Goal: Download file/media

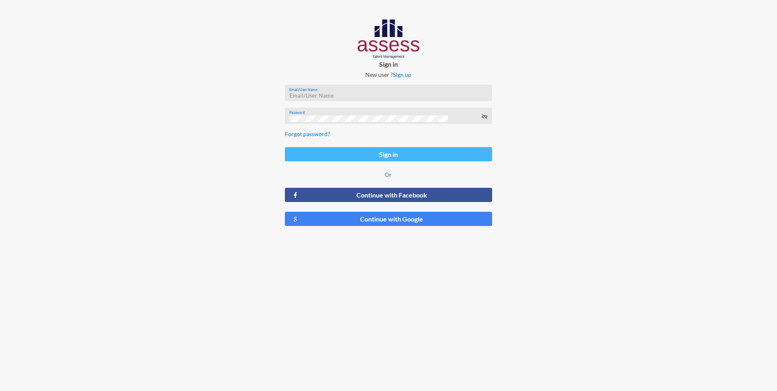
type input "dalia.ekhlas@rashpetco.com"
click at [423, 154] on button "Sign in" at bounding box center [388, 154] width 207 height 14
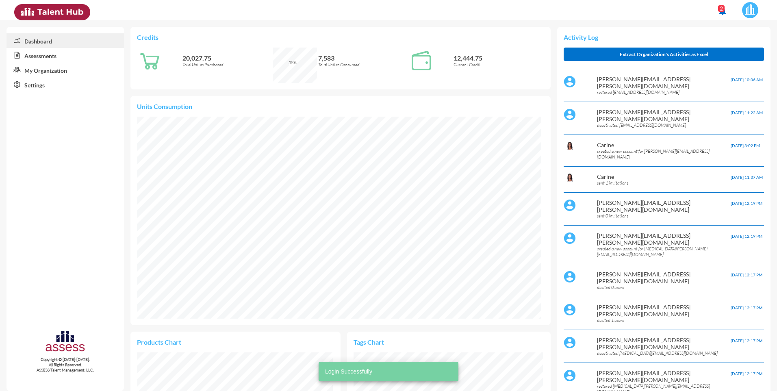
scroll to position [93, 195]
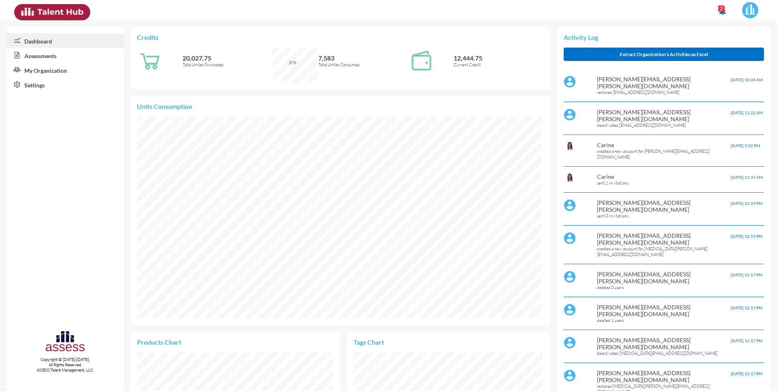
click at [43, 59] on link "Assessments" at bounding box center [65, 55] width 117 height 15
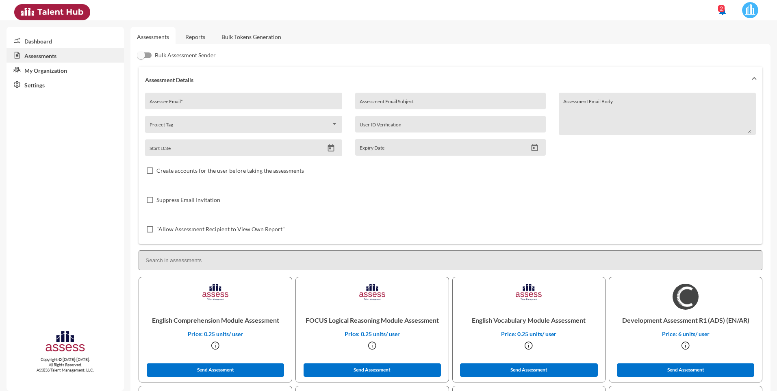
click at [198, 38] on link "Reports" at bounding box center [195, 37] width 33 height 20
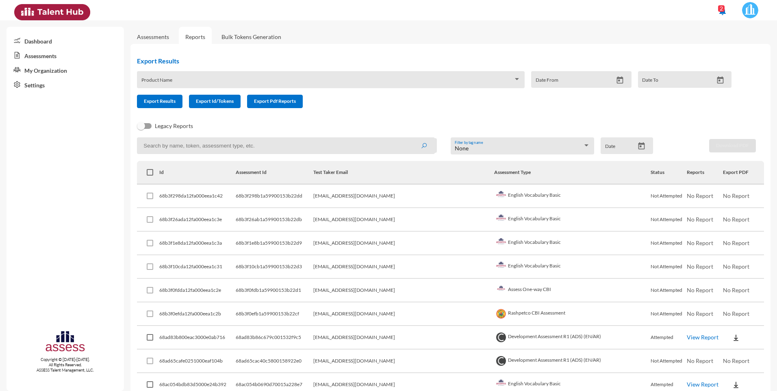
click at [261, 143] on input at bounding box center [286, 145] width 298 height 17
type input "hossam"
drag, startPoint x: 414, startPoint y: 148, endPoint x: 421, endPoint y: 147, distance: 7.0
click at [415, 148] on button "submit" at bounding box center [424, 145] width 26 height 15
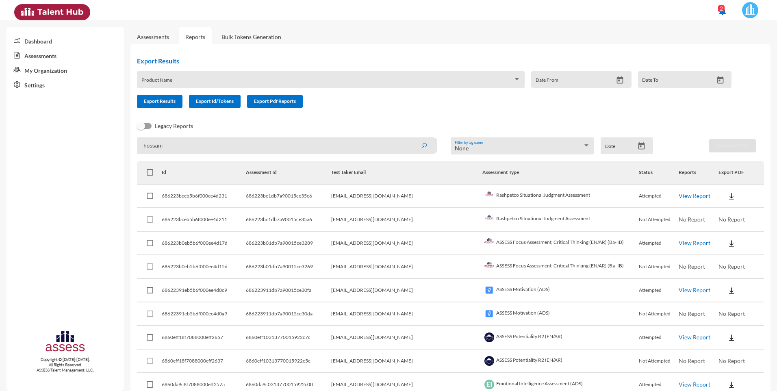
click at [152, 196] on span at bounding box center [150, 196] width 7 height 7
click at [150, 199] on input "checkbox" at bounding box center [150, 199] width 0 height 0
click at [151, 198] on span at bounding box center [150, 196] width 7 height 7
click at [150, 199] on input "checkbox" at bounding box center [150, 199] width 0 height 0
checkbox input "false"
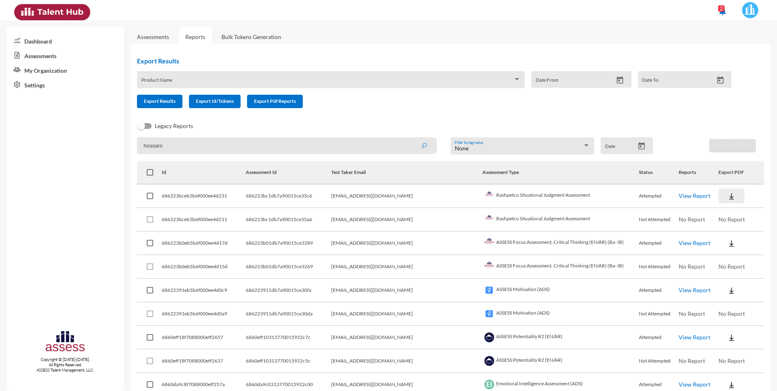
click at [727, 196] on img at bounding box center [731, 196] width 8 height 8
click at [721, 225] on button "AR" at bounding box center [732, 226] width 46 height 15
click at [679, 195] on link "View Report" at bounding box center [695, 195] width 32 height 7
click at [686, 241] on link "View Report" at bounding box center [695, 242] width 32 height 7
click at [686, 290] on link "View Report" at bounding box center [695, 289] width 32 height 7
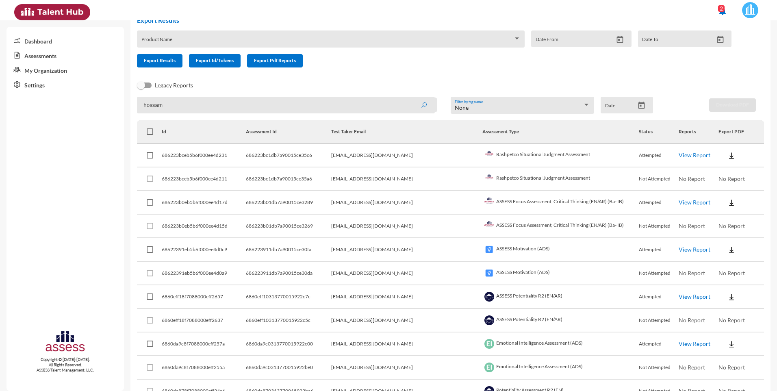
scroll to position [81, 0]
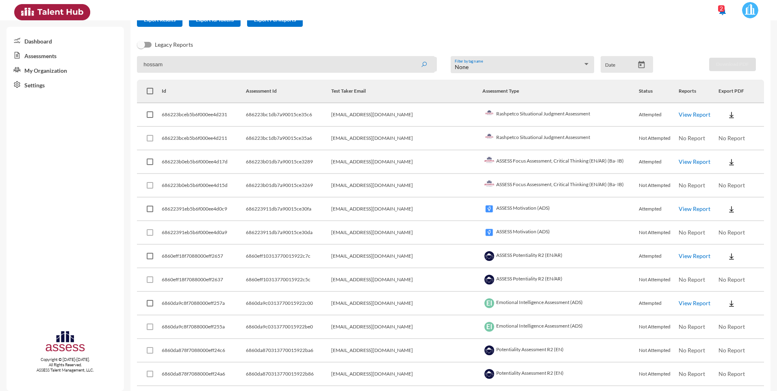
click at [679, 256] on link "View Report" at bounding box center [695, 255] width 32 height 7
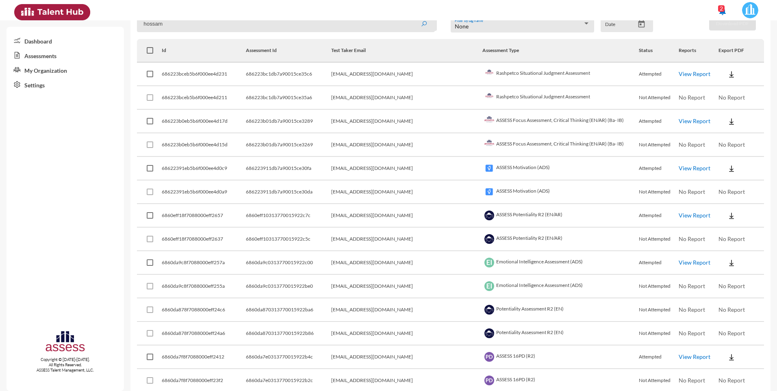
click at [685, 264] on link "View Report" at bounding box center [695, 262] width 32 height 7
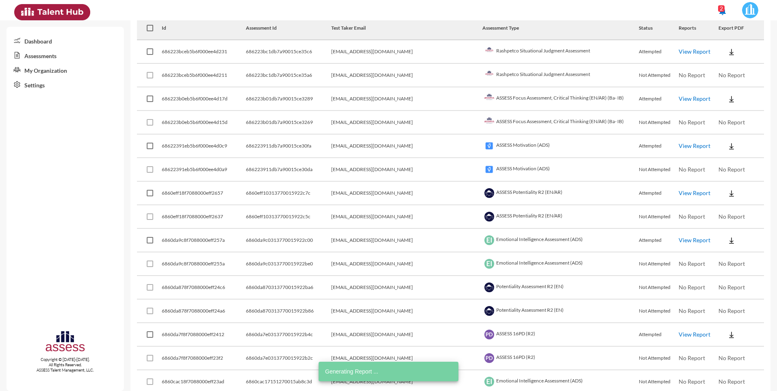
scroll to position [163, 0]
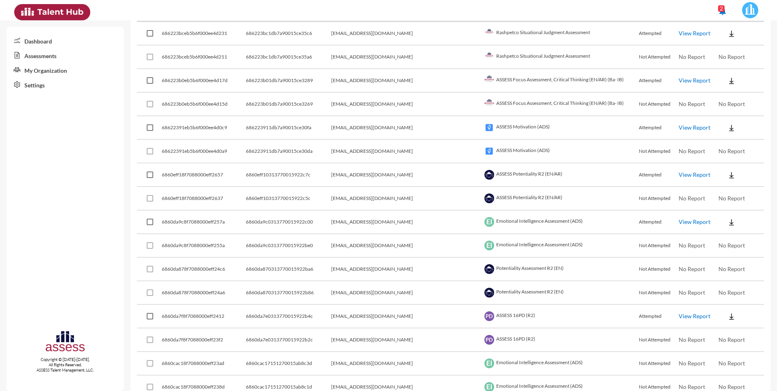
click at [679, 315] on link "View Report" at bounding box center [695, 315] width 32 height 7
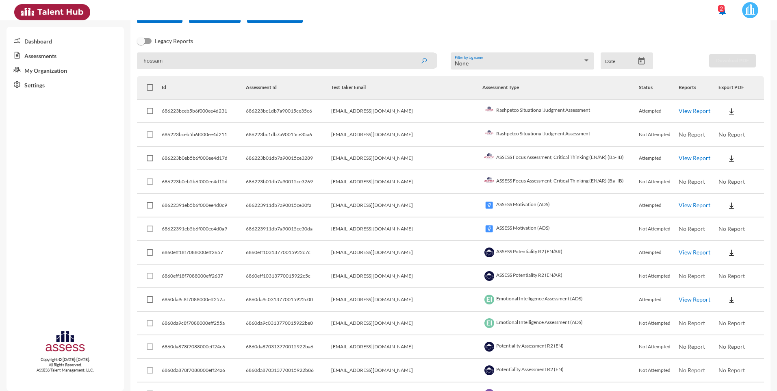
scroll to position [0, 0]
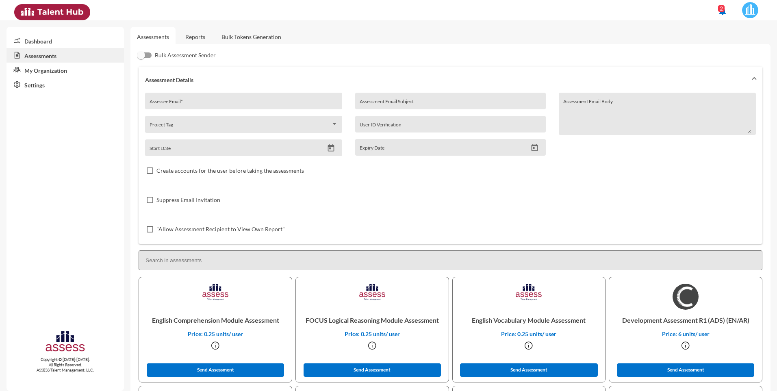
click at [197, 30] on link "Reports" at bounding box center [195, 37] width 33 height 20
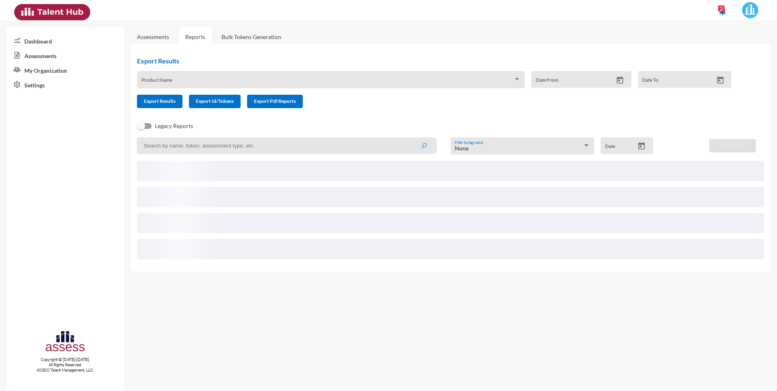
click at [187, 77] on div "Product Name" at bounding box center [330, 82] width 379 height 13
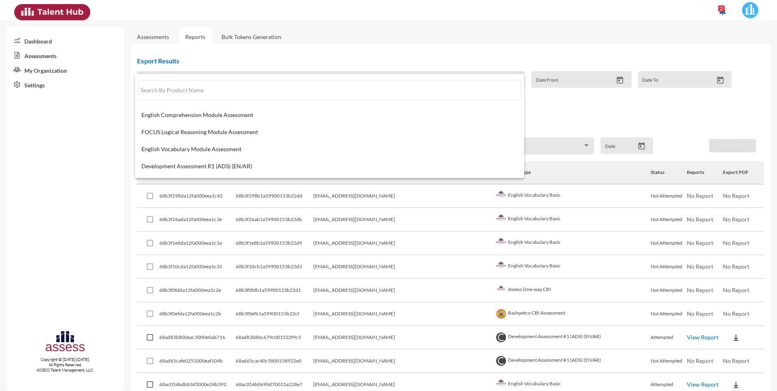
click at [371, 43] on div at bounding box center [388, 195] width 777 height 391
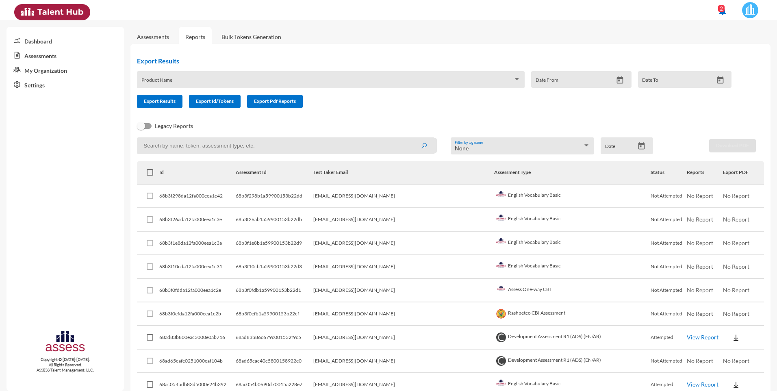
click at [215, 145] on input at bounding box center [286, 145] width 298 height 17
click at [411, 138] on button "submit" at bounding box center [424, 145] width 26 height 15
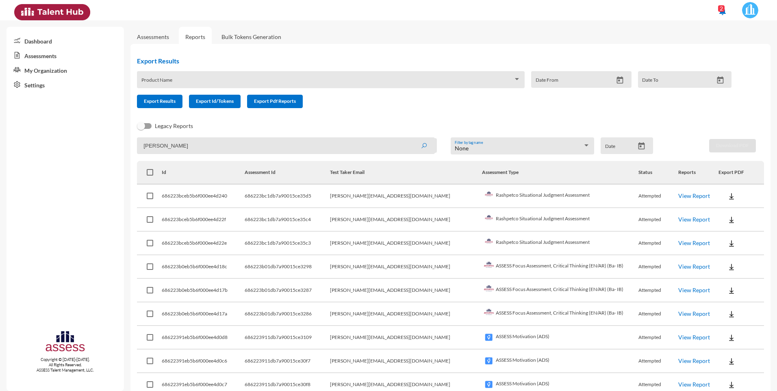
click at [682, 194] on link "View Report" at bounding box center [694, 195] width 32 height 7
drag, startPoint x: 425, startPoint y: 195, endPoint x: 360, endPoint y: 195, distance: 65.0
click at [360, 195] on td "osama.moselhy@rashpetco.com" at bounding box center [406, 196] width 152 height 24
drag, startPoint x: 360, startPoint y: 195, endPoint x: 367, endPoint y: 195, distance: 7.3
copy td "osama.moselhy@rashpetco.com"
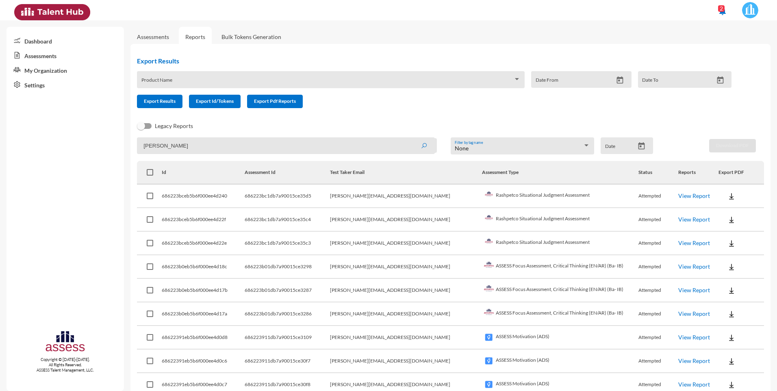
drag, startPoint x: 186, startPoint y: 149, endPoint x: 111, endPoint y: 147, distance: 75.6
click at [111, 147] on mat-sidenav-container "Dashboard Assessments My Organization Settings Copyright © 2015-2024. All Right…" at bounding box center [388, 205] width 777 height 371
paste input ".moselhy@rashpetco.com"
type input "osama.moselhy@rashpetco.com"
click at [422, 147] on icon "submit" at bounding box center [424, 146] width 7 height 7
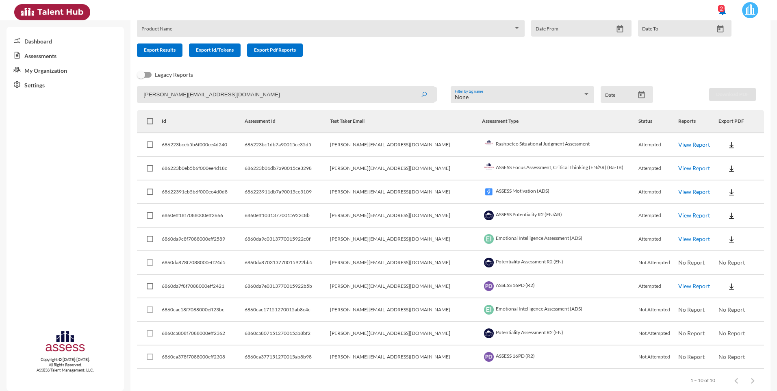
scroll to position [65, 0]
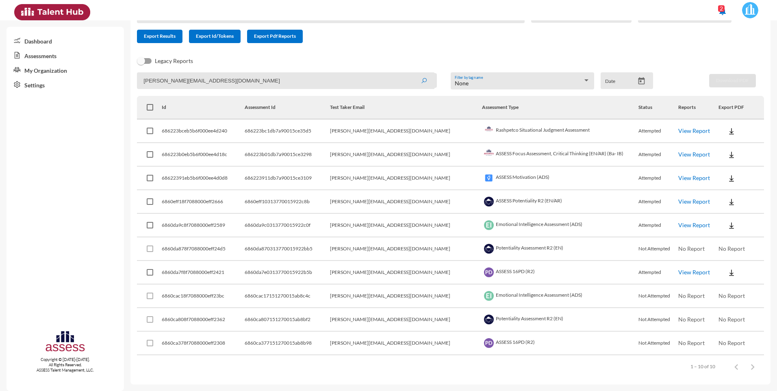
click at [678, 132] on link "View Report" at bounding box center [694, 130] width 32 height 7
click at [684, 155] on link "View Report" at bounding box center [694, 154] width 32 height 7
click at [678, 178] on link "View Report" at bounding box center [694, 177] width 32 height 7
click at [678, 201] on link "View Report" at bounding box center [694, 201] width 32 height 7
click at [678, 224] on link "View Report" at bounding box center [694, 224] width 32 height 7
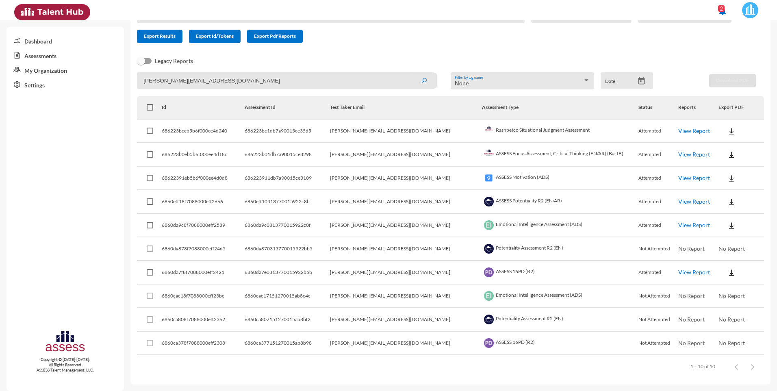
click at [686, 272] on link "View Report" at bounding box center [694, 272] width 32 height 7
drag, startPoint x: 231, startPoint y: 81, endPoint x: 0, endPoint y: 59, distance: 231.8
click at [0, 20] on html "notifications 2 Dashboard Assessments My Organization Settings Copyright © 2015…" at bounding box center [388, 10] width 777 height 20
click at [411, 73] on button "submit" at bounding box center [424, 80] width 26 height 15
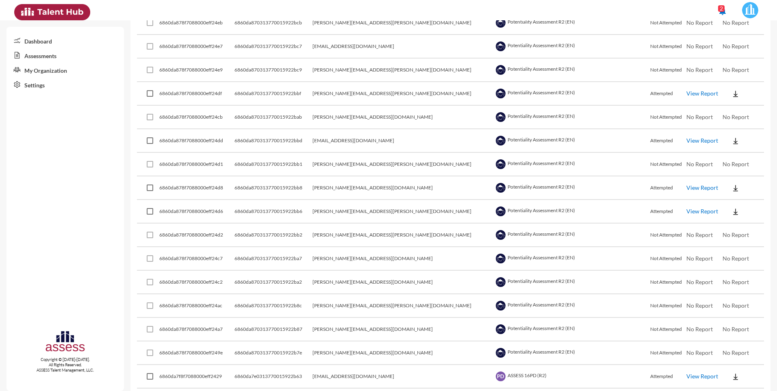
scroll to position [2186, 0]
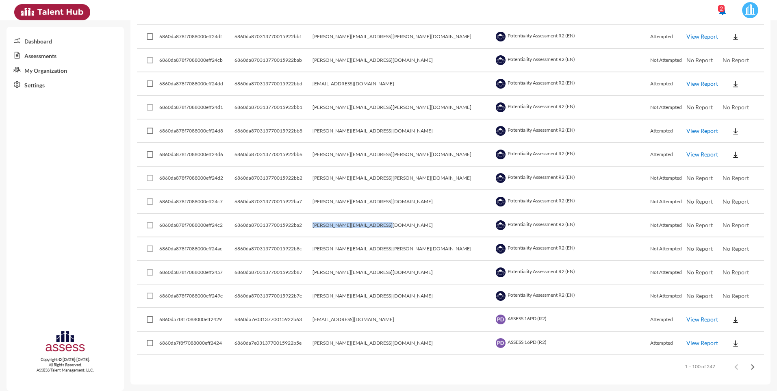
drag, startPoint x: 428, startPoint y: 226, endPoint x: 346, endPoint y: 228, distance: 81.7
click at [346, 228] on tr "6860da878f7088000eff24c2 6860da870313770015922ba2 ahmed.alnwsany@rashpetco.com …" at bounding box center [450, 226] width 627 height 24
drag, startPoint x: 346, startPoint y: 228, endPoint x: 369, endPoint y: 223, distance: 23.2
copy tr "ahmed.alnwsany@rashpetco.com"
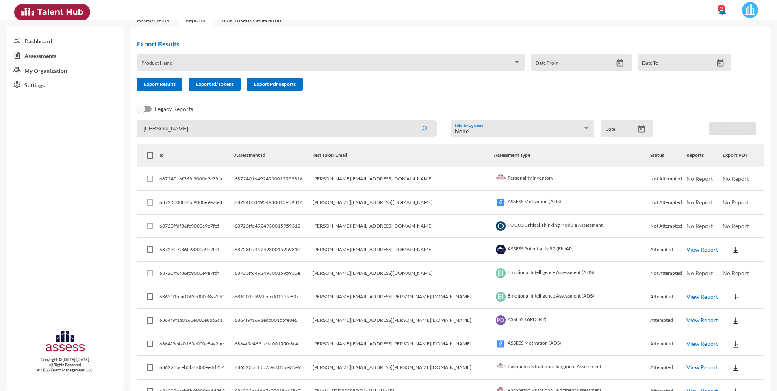
scroll to position [0, 0]
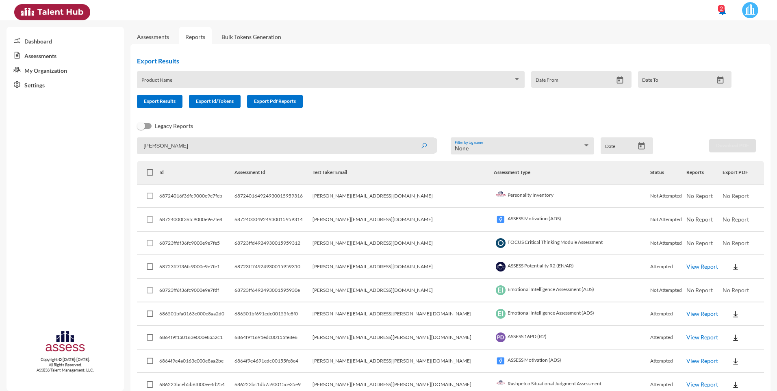
click at [197, 38] on link "Reports" at bounding box center [195, 37] width 33 height 20
drag, startPoint x: 172, startPoint y: 150, endPoint x: 117, endPoint y: 146, distance: 55.8
click at [117, 146] on mat-sidenav-container "Dashboard Assessments My Organization Settings Copyright © 2015-2024. All Right…" at bounding box center [388, 205] width 777 height 371
paste input "ahmed.alnwsany@rashpetco.com"
click at [421, 145] on icon "submit" at bounding box center [424, 146] width 7 height 7
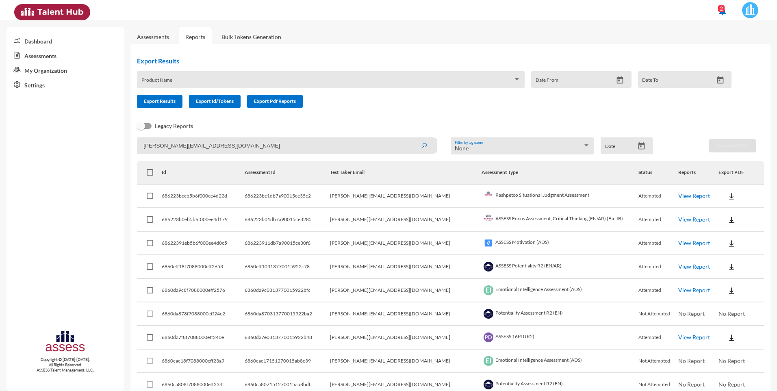
click at [685, 196] on link "View Report" at bounding box center [694, 195] width 32 height 7
click at [682, 220] on link "View Report" at bounding box center [694, 219] width 32 height 7
click at [679, 218] on link "View Report" at bounding box center [694, 219] width 32 height 7
click at [678, 245] on link "View Report" at bounding box center [694, 242] width 32 height 7
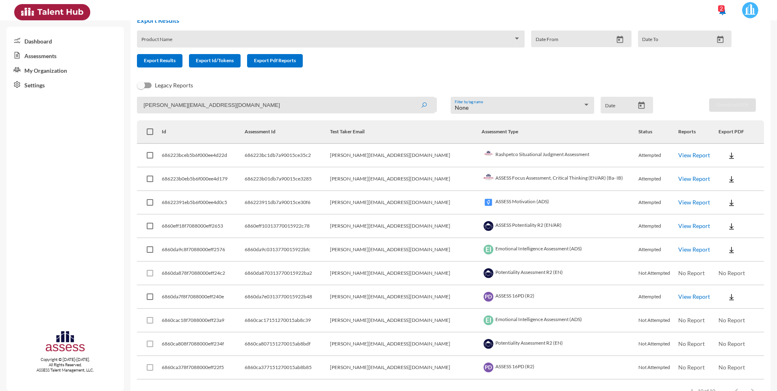
scroll to position [65, 0]
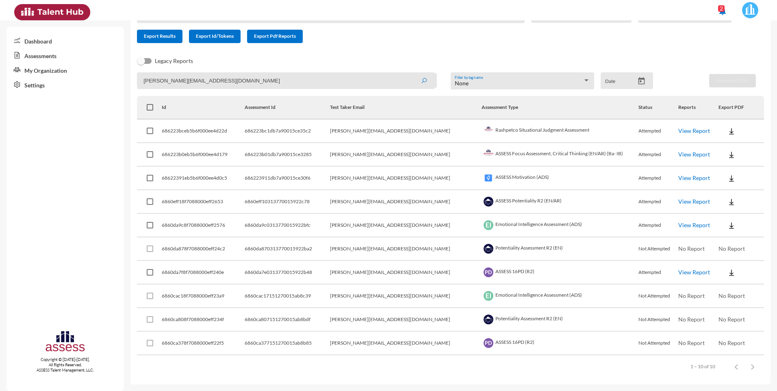
click at [683, 201] on link "View Report" at bounding box center [694, 201] width 32 height 7
click at [678, 271] on link "View Report" at bounding box center [694, 272] width 32 height 7
click at [679, 130] on link "View Report" at bounding box center [694, 130] width 32 height 7
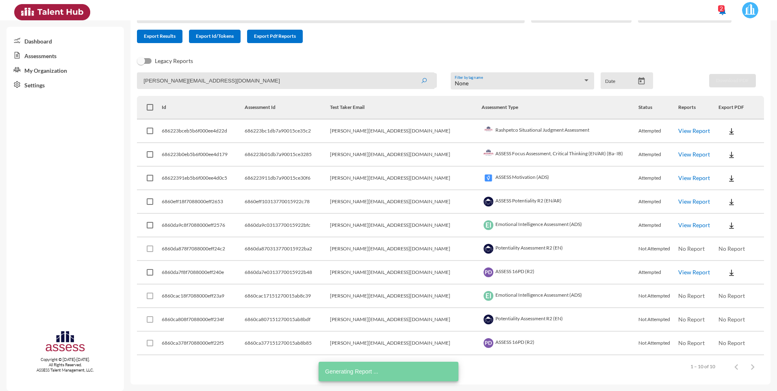
click at [678, 153] on link "View Report" at bounding box center [694, 154] width 32 height 7
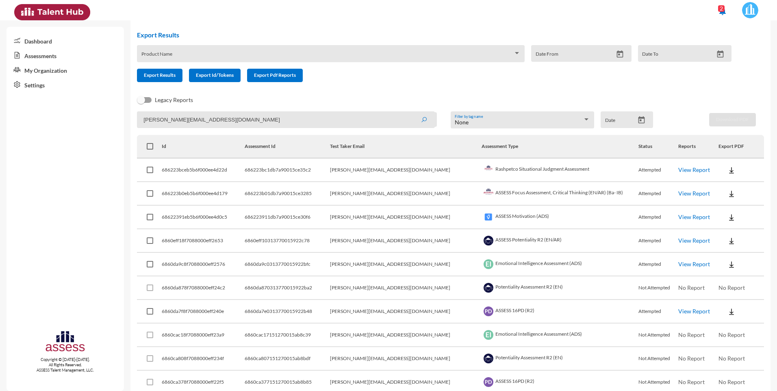
scroll to position [0, 0]
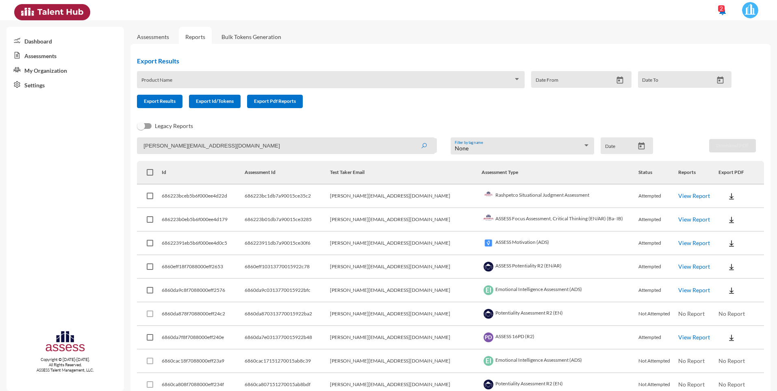
drag, startPoint x: 246, startPoint y: 149, endPoint x: -2, endPoint y: 148, distance: 247.9
click at [0, 20] on html "notifications 2 Dashboard Assessments My Organization Settings Copyright © 2015…" at bounding box center [388, 10] width 777 height 20
click at [411, 138] on button "submit" at bounding box center [424, 145] width 26 height 15
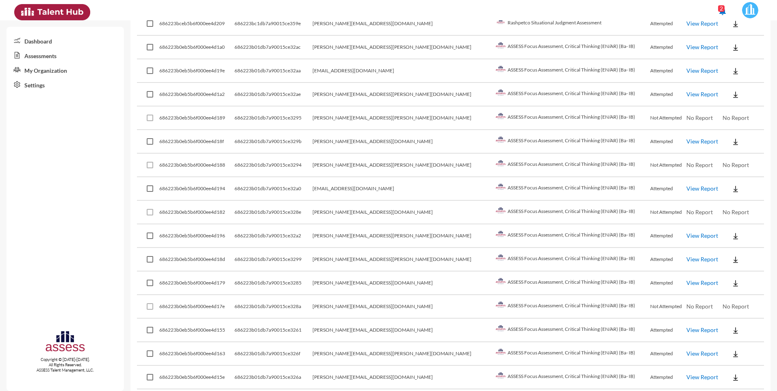
scroll to position [813, 0]
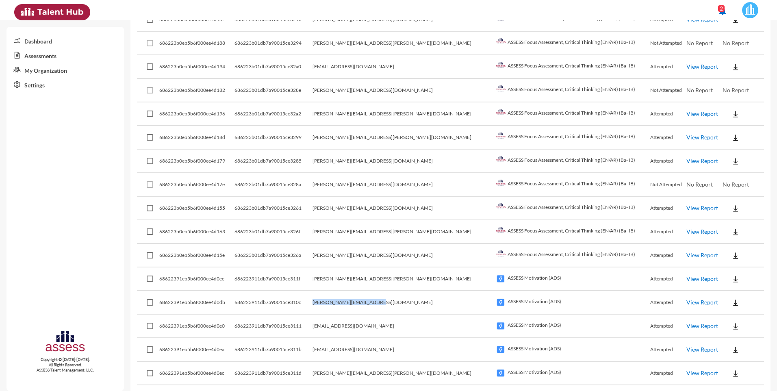
drag, startPoint x: 418, startPoint y: 302, endPoint x: 331, endPoint y: 302, distance: 87.0
click at [331, 302] on tr "68622391eb5b6f000ee4d0db 686223911db7a90015ce310c ahmed.hosny@rashpetco.com ASS…" at bounding box center [450, 303] width 627 height 24
drag, startPoint x: 331, startPoint y: 302, endPoint x: 366, endPoint y: 301, distance: 34.6
copy tr "ahmed.hosny@rashpetco.com"
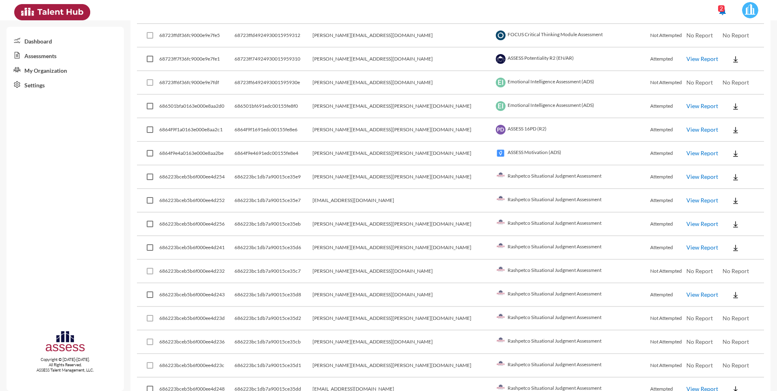
scroll to position [0, 0]
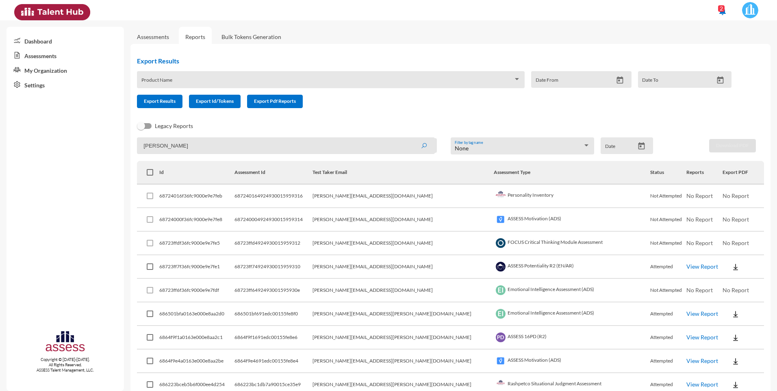
drag, startPoint x: 167, startPoint y: 148, endPoint x: 86, endPoint y: 142, distance: 81.1
click at [86, 143] on mat-sidenav-container "Dashboard Assessments My Organization Settings Copyright © 2015-2024. All Right…" at bounding box center [388, 205] width 777 height 371
paste input "ahmed.hosny@rashpetco.com"
click at [423, 146] on icon "submit" at bounding box center [424, 146] width 7 height 7
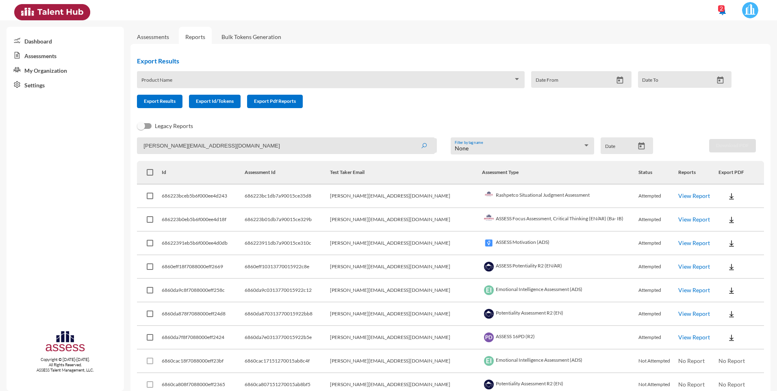
click at [678, 194] on link "View Report" at bounding box center [694, 195] width 32 height 7
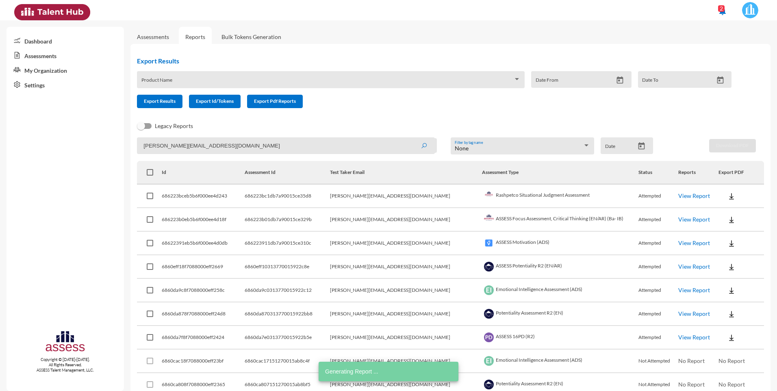
click at [681, 221] on link "View Report" at bounding box center [694, 219] width 32 height 7
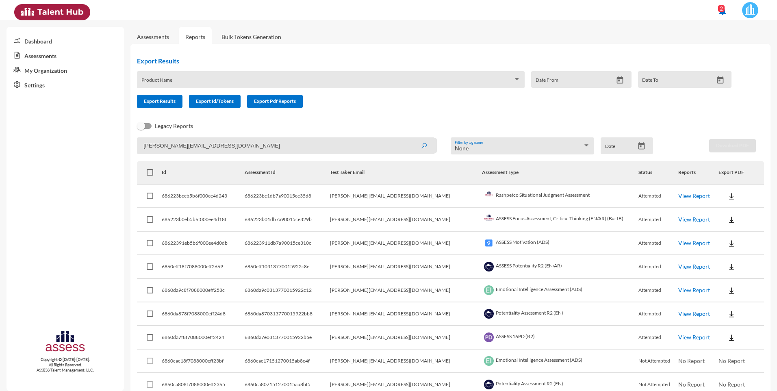
click at [678, 244] on link "View Report" at bounding box center [694, 242] width 32 height 7
click at [678, 242] on link "View Report" at bounding box center [694, 242] width 32 height 7
click at [678, 289] on link "View Report" at bounding box center [694, 289] width 32 height 7
click at [680, 314] on link "View Report" at bounding box center [694, 313] width 32 height 7
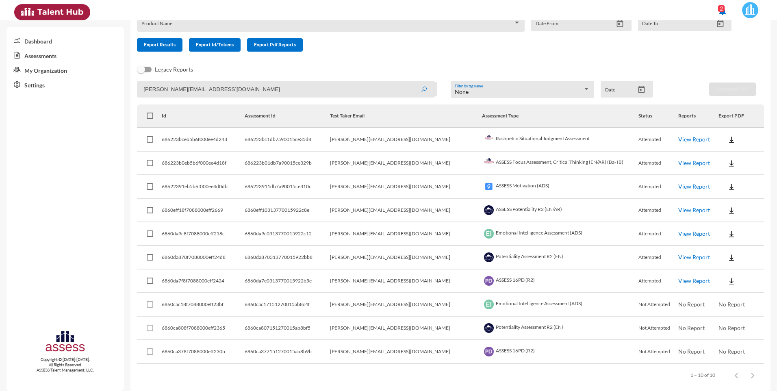
scroll to position [65, 0]
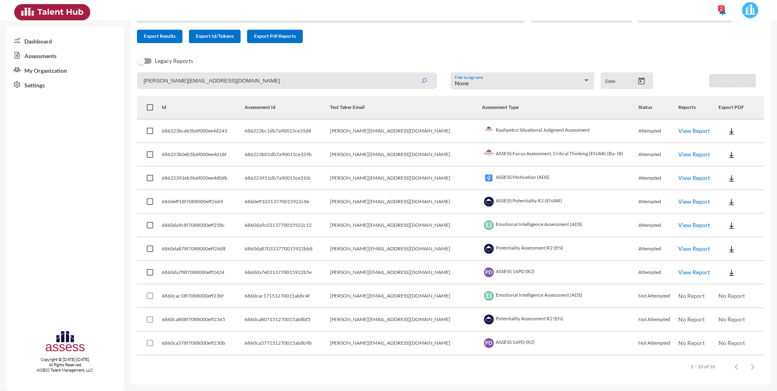
click at [678, 224] on link "View Report" at bounding box center [694, 224] width 32 height 7
drag, startPoint x: 237, startPoint y: 81, endPoint x: 117, endPoint y: 73, distance: 120.5
click at [119, 73] on mat-sidenav-container "Dashboard Assessments My Organization Settings Copyright © 2015-2024. All Right…" at bounding box center [388, 205] width 777 height 371
click at [411, 73] on button "submit" at bounding box center [424, 80] width 26 height 15
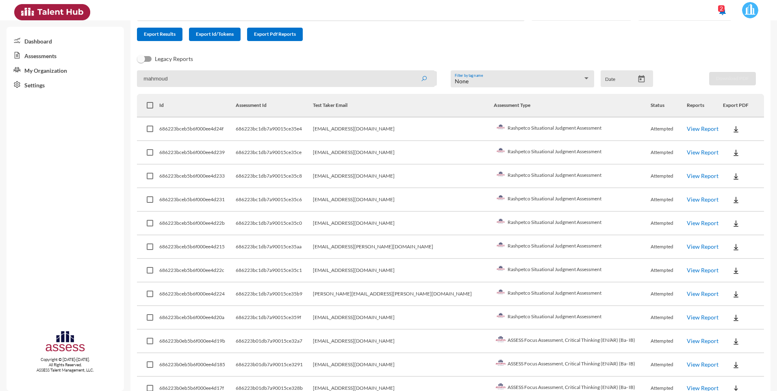
scroll to position [81, 0]
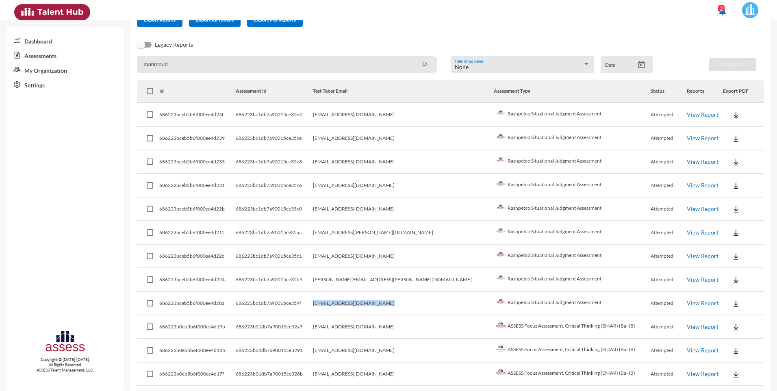
drag, startPoint x: 418, startPoint y: 302, endPoint x: 342, endPoint y: 303, distance: 76.0
click at [342, 303] on tr "686223bceb5b6f000ee4d20a 686223bc1db7a90015ce359f mahmoud.hatmal@rashpetco.com …" at bounding box center [450, 304] width 627 height 24
drag, startPoint x: 342, startPoint y: 303, endPoint x: 372, endPoint y: 303, distance: 30.1
copy tr "mahmoud.hatmal@rashpetco.com"
drag, startPoint x: 176, startPoint y: 63, endPoint x: 100, endPoint y: 65, distance: 76.0
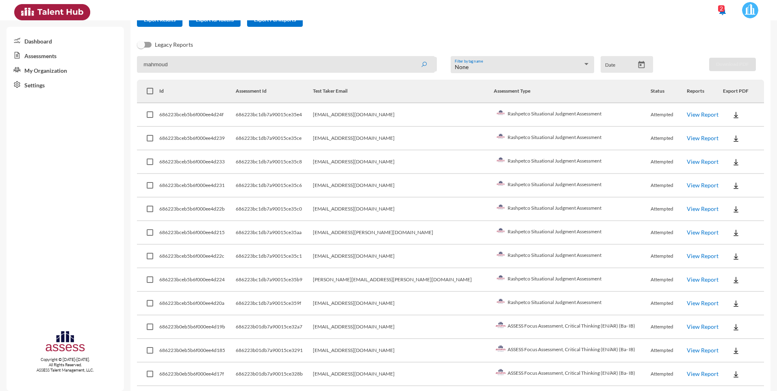
click at [100, 65] on mat-sidenav-container "Dashboard Assessments My Organization Settings Copyright © 2015-2024. All Right…" at bounding box center [388, 205] width 777 height 371
paste input "mahmoud.hatmal@rashpetco.com"
click at [424, 62] on icon "submit" at bounding box center [424, 64] width 7 height 7
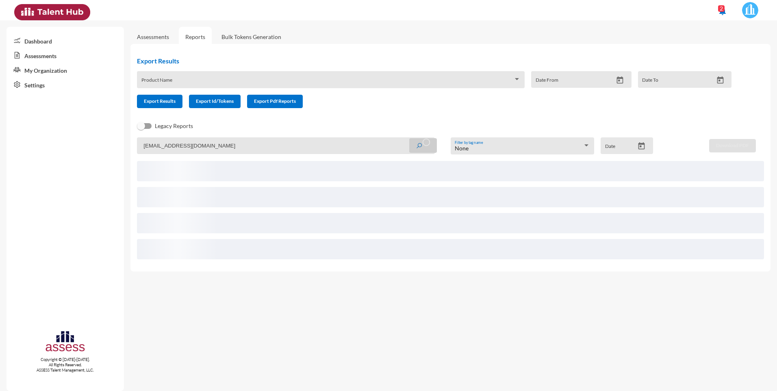
scroll to position [0, 0]
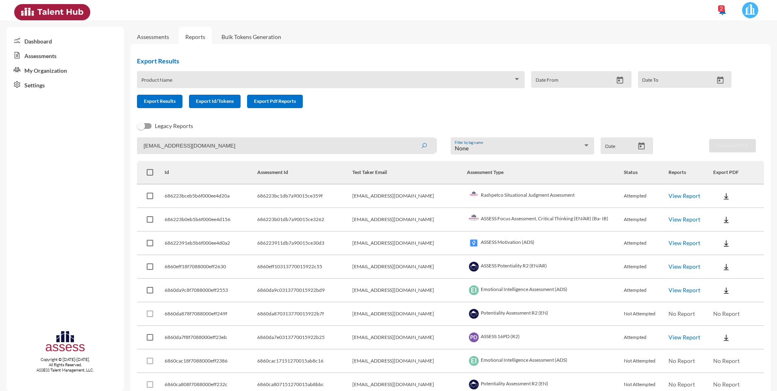
click at [679, 195] on link "View Report" at bounding box center [684, 195] width 32 height 7
click at [681, 219] on link "View Report" at bounding box center [684, 219] width 32 height 7
click at [683, 242] on link "View Report" at bounding box center [684, 242] width 32 height 7
click at [676, 243] on link "View Report" at bounding box center [684, 242] width 32 height 7
click at [679, 243] on link "View Report" at bounding box center [684, 242] width 32 height 7
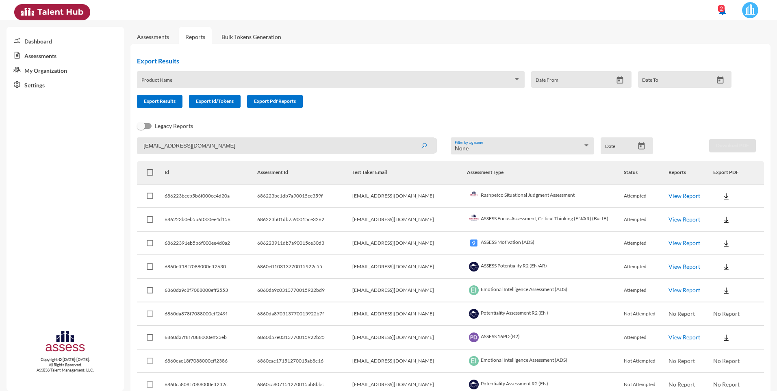
click at [686, 269] on link "View Report" at bounding box center [684, 266] width 32 height 7
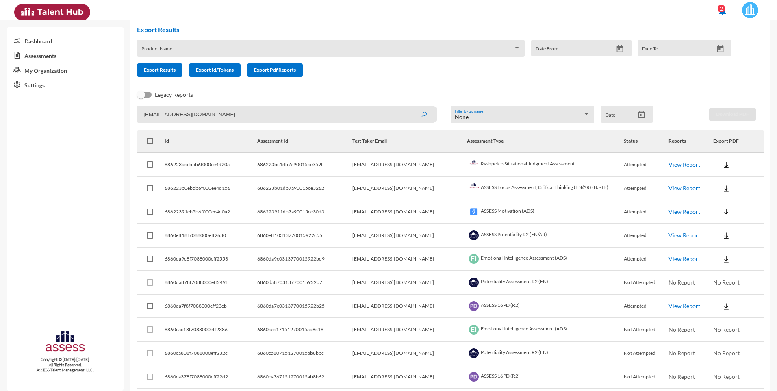
scroll to position [65, 0]
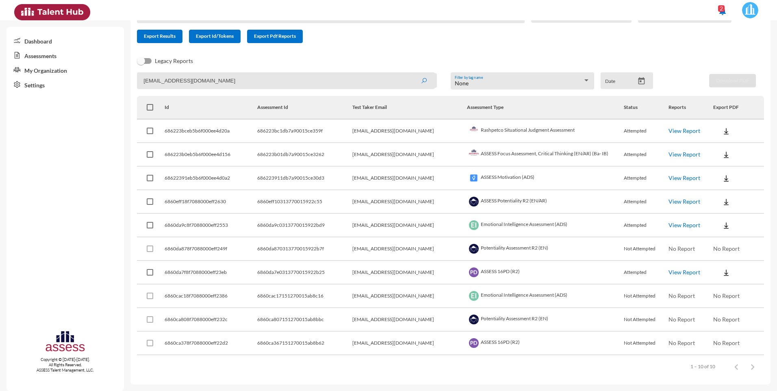
click at [678, 271] on link "View Report" at bounding box center [684, 272] width 32 height 7
drag, startPoint x: 248, startPoint y: 84, endPoint x: 182, endPoint y: 82, distance: 65.9
click at [182, 82] on input "mahmoud.hatmal@rashpetco.com" at bounding box center [286, 80] width 298 height 17
click at [411, 73] on button "submit" at bounding box center [424, 80] width 26 height 15
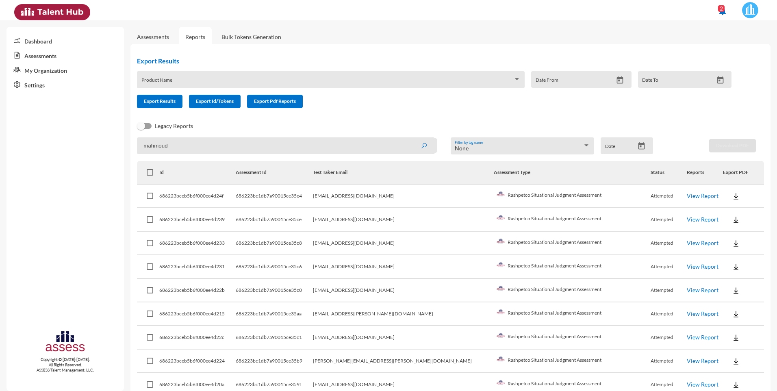
drag, startPoint x: 429, startPoint y: 289, endPoint x: 349, endPoint y: 291, distance: 80.5
click at [349, 291] on tr "686223bceb5b6f000ee4d22b 686223bc1db7a90015ce35c0 mahmoud.eldoador@rashpetco.co…" at bounding box center [450, 291] width 627 height 24
drag, startPoint x: 349, startPoint y: 291, endPoint x: 364, endPoint y: 286, distance: 16.6
copy tr "mahmoud.eldoador@rashpetco.com"
drag, startPoint x: 186, startPoint y: 146, endPoint x: 163, endPoint y: 145, distance: 23.2
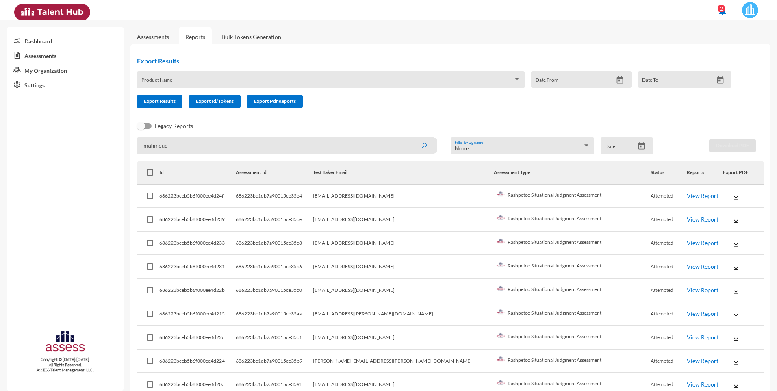
paste input ".eldoador@rashpetco.com"
click at [422, 148] on icon "submit" at bounding box center [424, 146] width 7 height 7
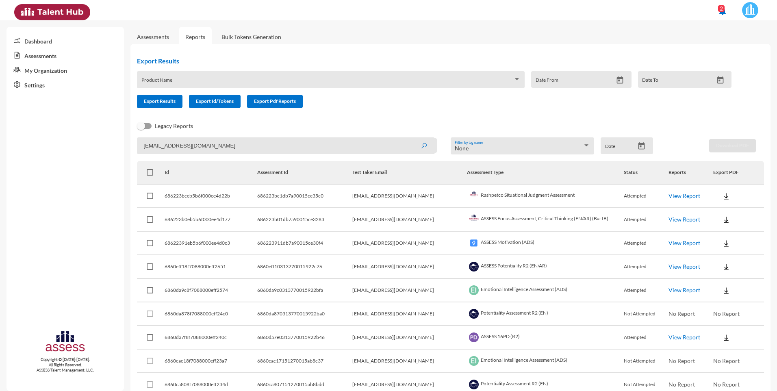
click at [679, 195] on link "View Report" at bounding box center [684, 195] width 32 height 7
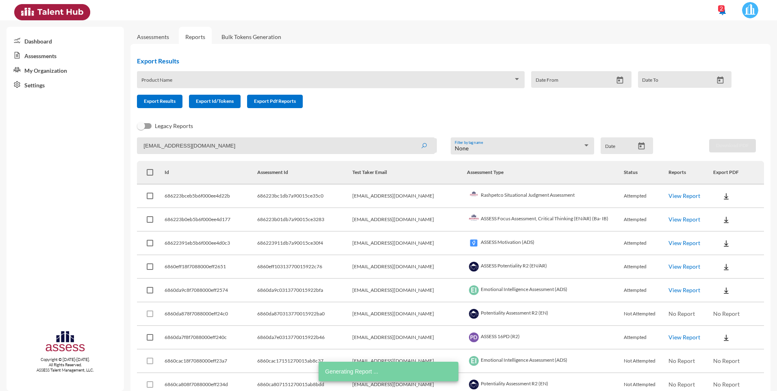
click at [682, 219] on link "View Report" at bounding box center [684, 219] width 32 height 7
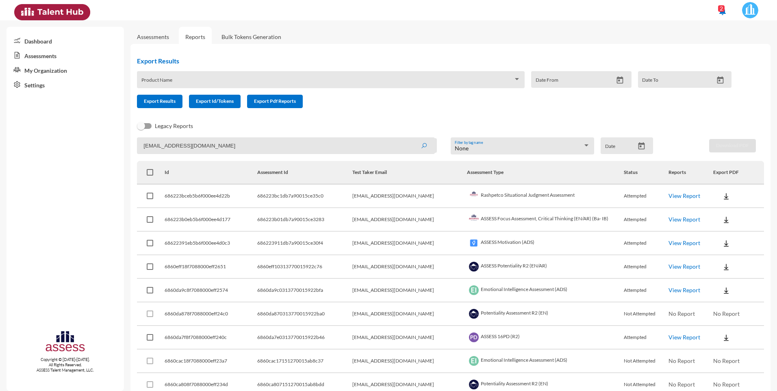
click at [685, 243] on link "View Report" at bounding box center [684, 242] width 32 height 7
click at [689, 267] on link "View Report" at bounding box center [684, 266] width 32 height 7
click at [680, 291] on link "View Report" at bounding box center [684, 289] width 32 height 7
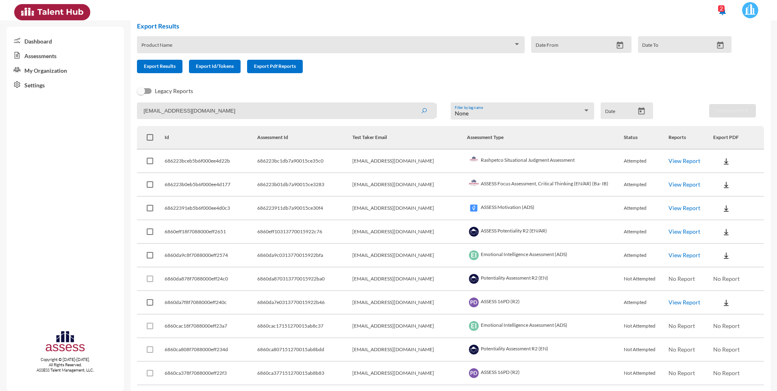
scroll to position [65, 0]
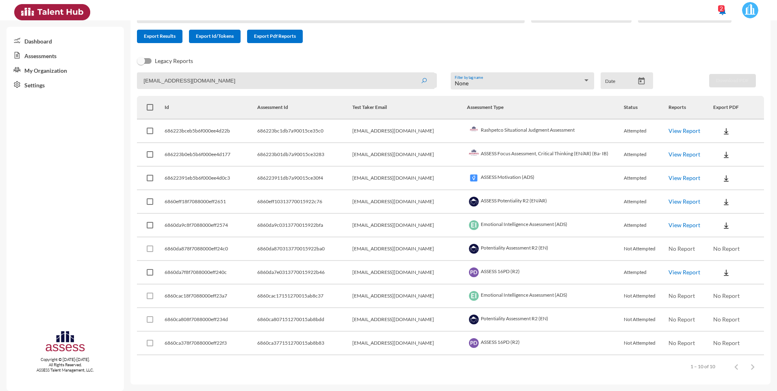
click at [685, 272] on link "View Report" at bounding box center [684, 272] width 32 height 7
drag, startPoint x: 247, startPoint y: 81, endPoint x: 135, endPoint y: 76, distance: 112.3
click at [135, 76] on div "Export Results Product Name Date From Date To Export Results Export Id/Tokens E…" at bounding box center [450, 182] width 640 height 406
click at [421, 81] on icon "submit" at bounding box center [424, 81] width 7 height 7
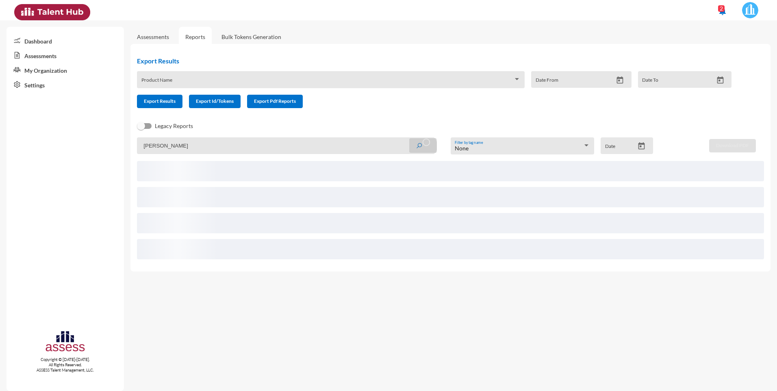
scroll to position [0, 0]
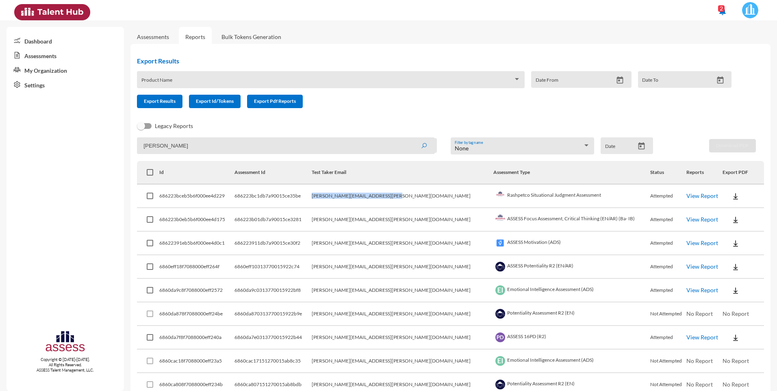
drag, startPoint x: 433, startPoint y: 197, endPoint x: 352, endPoint y: 193, distance: 80.5
click at [352, 193] on tr "686223bceb5b6f000ee4d229 686223bc1db7a90015ce35be khalid.abdelrahman@rashpetco.…" at bounding box center [450, 196] width 627 height 24
drag, startPoint x: 352, startPoint y: 193, endPoint x: 364, endPoint y: 195, distance: 12.4
copy tr "khalid.abdelrahman@rashpetco.com"
drag, startPoint x: 167, startPoint y: 146, endPoint x: 148, endPoint y: 144, distance: 19.3
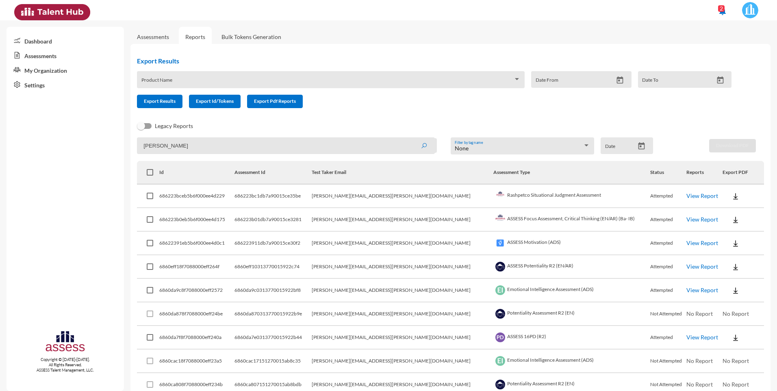
click at [124, 142] on mat-sidenav-container "Dashboard Assessments My Organization Settings Copyright © 2015-2024. All Right…" at bounding box center [388, 205] width 777 height 371
paste input "khalid.abdelrahman@rashpetco.com"
click at [421, 145] on icon "submit" at bounding box center [424, 146] width 7 height 7
click at [686, 194] on link "View Report" at bounding box center [702, 195] width 32 height 7
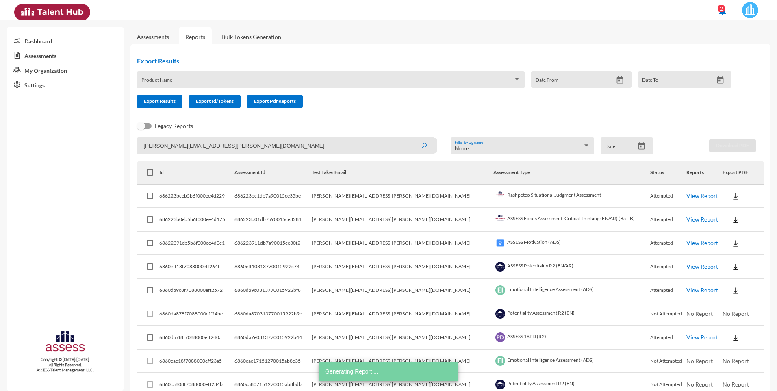
click at [686, 215] on td "View Report" at bounding box center [704, 220] width 36 height 24
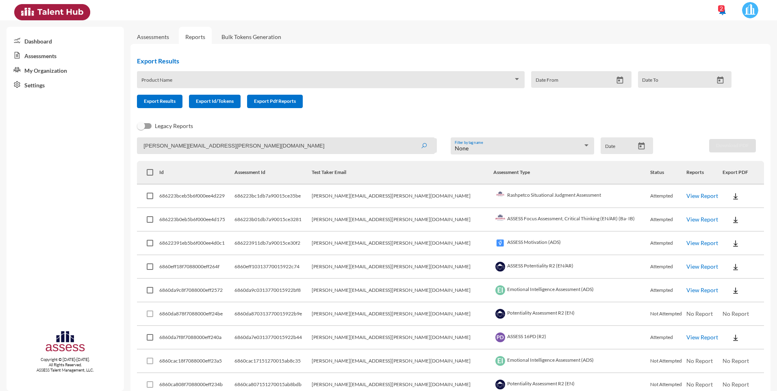
click at [686, 219] on link "View Report" at bounding box center [702, 219] width 32 height 7
click at [686, 244] on link "View Report" at bounding box center [702, 242] width 32 height 7
click at [686, 265] on link "View Report" at bounding box center [702, 266] width 32 height 7
click at [686, 220] on link "View Report" at bounding box center [702, 219] width 32 height 7
click at [686, 289] on link "View Report" at bounding box center [702, 289] width 32 height 7
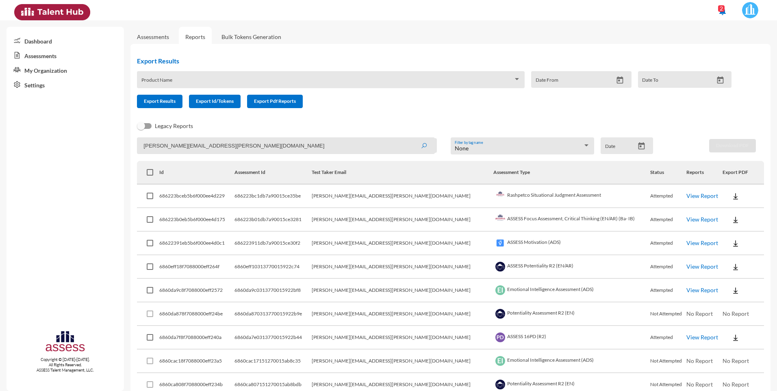
click at [686, 337] on link "View Report" at bounding box center [702, 337] width 32 height 7
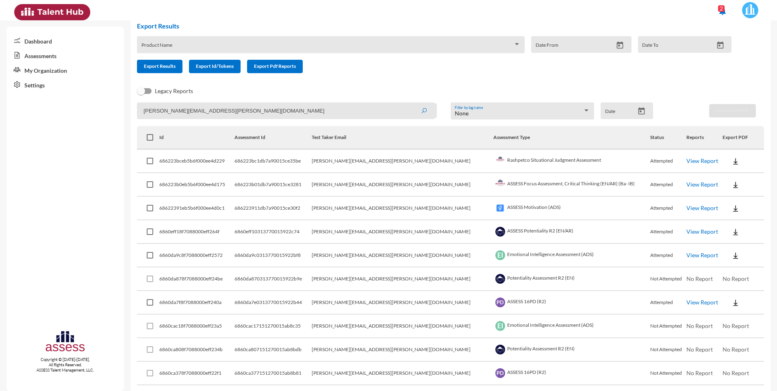
scroll to position [65, 0]
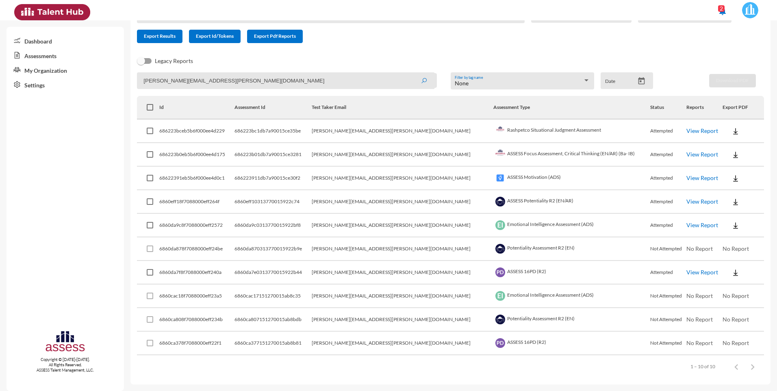
drag, startPoint x: 153, startPoint y: 69, endPoint x: 51, endPoint y: 52, distance: 103.1
click at [51, 54] on mat-sidenav-container "Dashboard Assessments My Organization Settings Copyright © 2015-2024. All Right…" at bounding box center [388, 205] width 777 height 371
type input "rehab"
click at [423, 80] on icon "submit" at bounding box center [424, 81] width 7 height 7
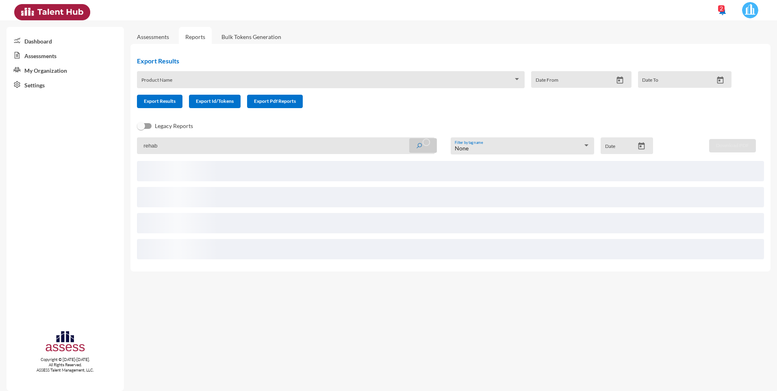
scroll to position [0, 0]
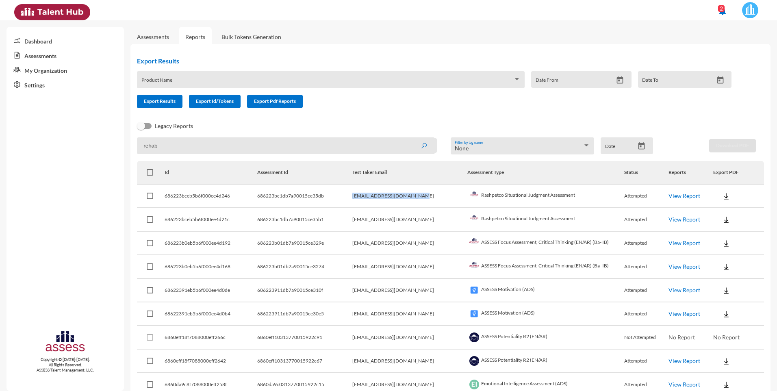
drag, startPoint x: 427, startPoint y: 196, endPoint x: 360, endPoint y: 192, distance: 66.8
click at [360, 192] on tr "686223bceb5b6f000ee4d246 686223bc1db7a90015ce35db rehab.yousry@rashpetco.com Ra…" at bounding box center [450, 196] width 627 height 24
drag, startPoint x: 360, startPoint y: 192, endPoint x: 373, endPoint y: 191, distance: 13.1
copy tr "rehab.yousry@rashpetco.com"
click at [179, 81] on span at bounding box center [327, 82] width 372 height 7
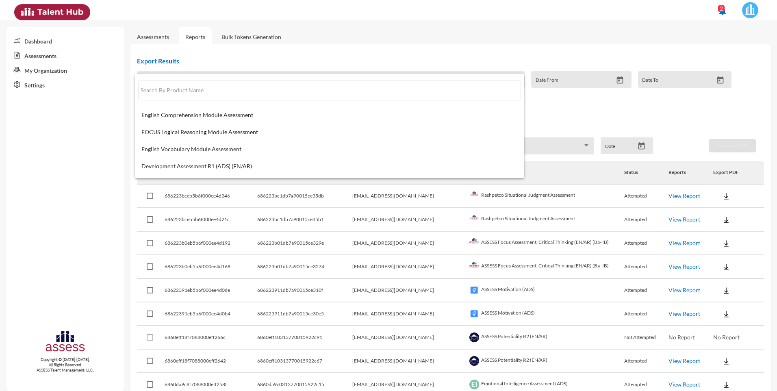
paste input "rehab.yousry@rashpetco.com"
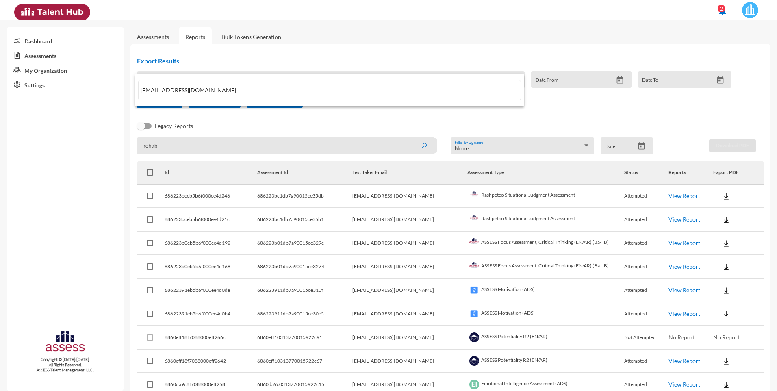
type input "rehab.yousry@rashpetco.com"
click at [497, 48] on div at bounding box center [388, 195] width 777 height 391
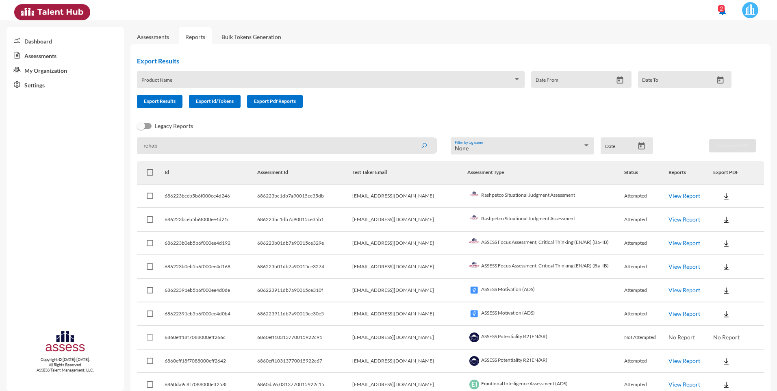
drag, startPoint x: 192, startPoint y: 145, endPoint x: 116, endPoint y: 144, distance: 75.6
click at [116, 144] on mat-sidenav-container "Dashboard Assessments My Organization Settings Copyright © 2015-2024. All Right…" at bounding box center [388, 205] width 777 height 371
paste input "rehab.yousry@rashpetco.com"
click at [424, 145] on icon "submit" at bounding box center [424, 146] width 7 height 7
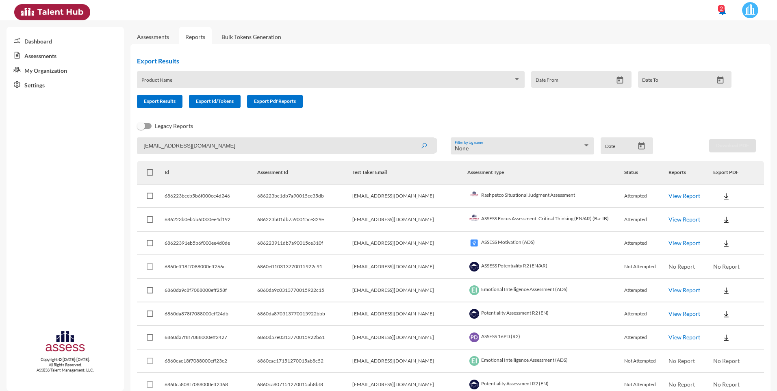
click at [675, 197] on link "View Report" at bounding box center [684, 195] width 32 height 7
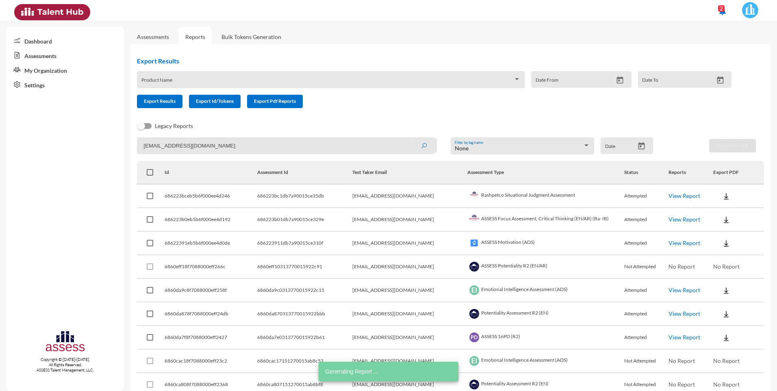
click at [674, 219] on link "View Report" at bounding box center [684, 219] width 32 height 7
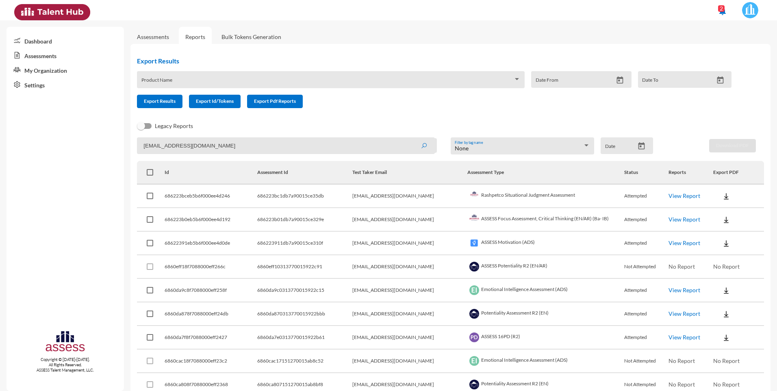
click at [679, 241] on link "View Report" at bounding box center [684, 242] width 32 height 7
click at [670, 289] on link "View Report" at bounding box center [684, 289] width 32 height 7
click at [685, 315] on link "View Report" at bounding box center [684, 313] width 32 height 7
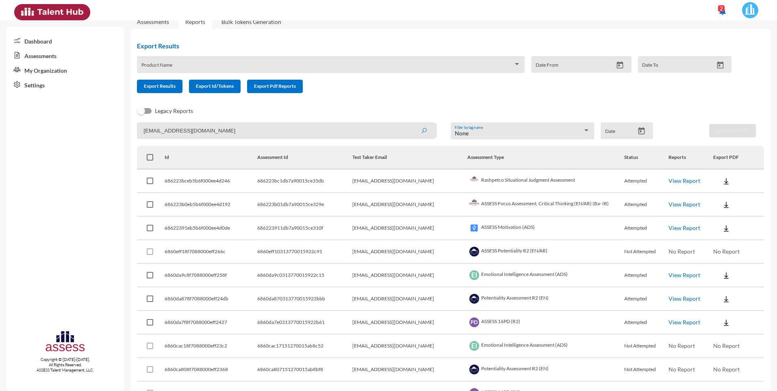
scroll to position [41, 0]
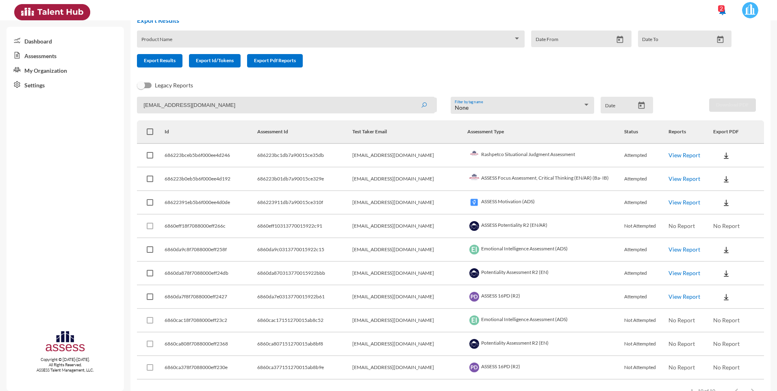
click at [677, 295] on link "View Report" at bounding box center [684, 296] width 32 height 7
click at [190, 33] on div "Product Name" at bounding box center [331, 38] width 388 height 17
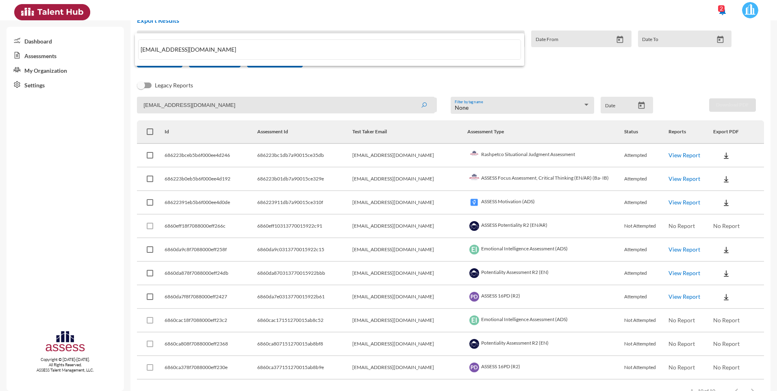
click at [200, 7] on div at bounding box center [388, 195] width 777 height 391
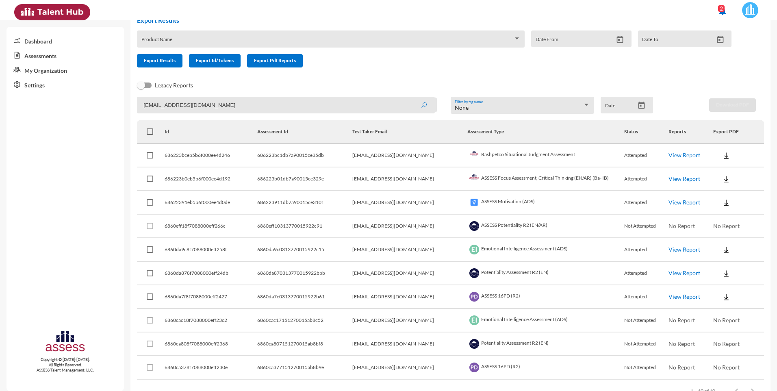
drag, startPoint x: 230, startPoint y: 106, endPoint x: 98, endPoint y: 97, distance: 132.3
click at [97, 97] on mat-sidenav-container "Dashboard Assessments My Organization Settings Copyright © 2015-2024. All Right…" at bounding box center [388, 205] width 777 height 371
click at [411, 98] on button "submit" at bounding box center [424, 105] width 26 height 15
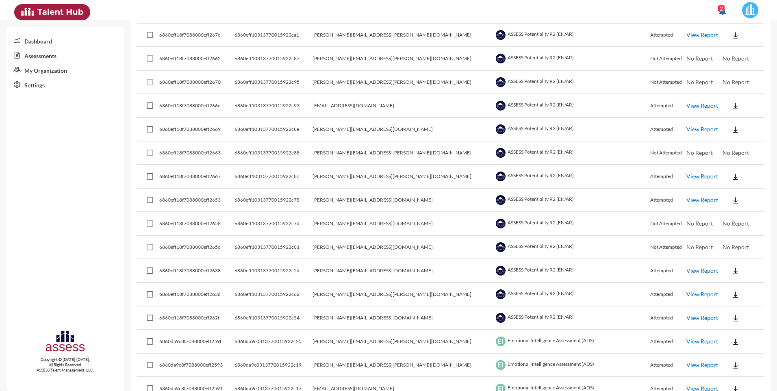
scroll to position [1463, 0]
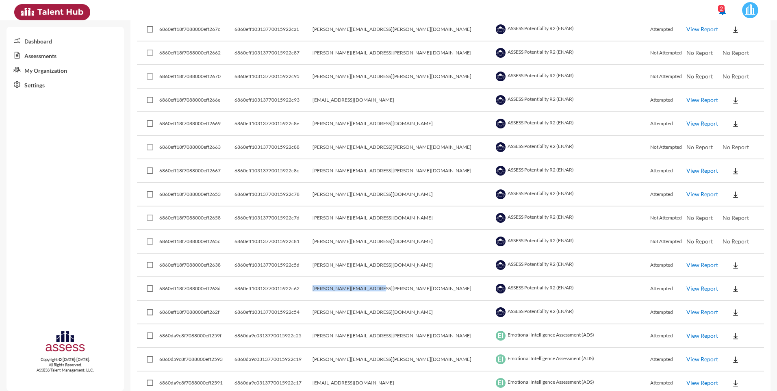
drag, startPoint x: 418, startPoint y: 290, endPoint x: 345, endPoint y: 288, distance: 73.2
click at [345, 288] on tr "6860eff18f7088000eff263d 6860eff10313770015922c62 ahmed.hagag@rashpetco.com ASS…" at bounding box center [450, 289] width 627 height 24
drag, startPoint x: 345, startPoint y: 288, endPoint x: 365, endPoint y: 288, distance: 19.9
copy tr "ahmed.hagag@rashpetco.com"
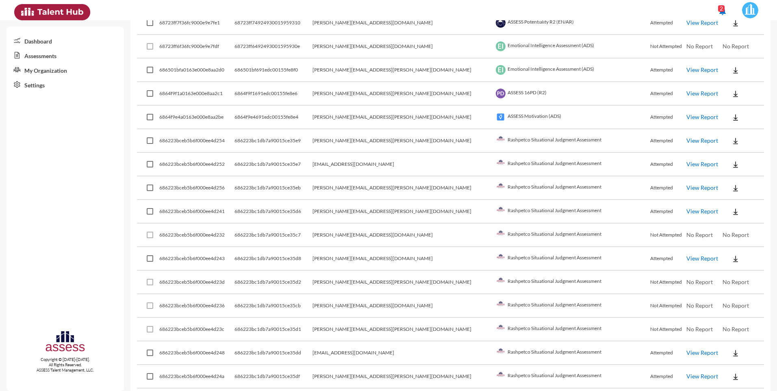
scroll to position [0, 0]
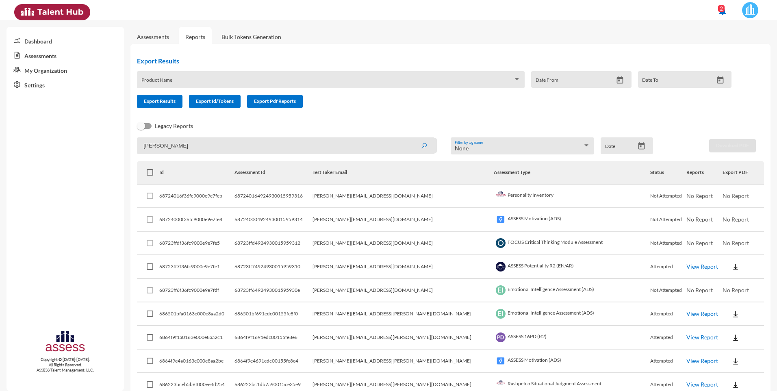
drag, startPoint x: 165, startPoint y: 145, endPoint x: 122, endPoint y: 141, distance: 42.5
click at [117, 141] on mat-sidenav-container "Dashboard Assessments My Organization Settings Copyright © 2015-2024. All Right…" at bounding box center [388, 205] width 777 height 371
paste input "ahmed.hagag@rashpetco.com"
click at [421, 144] on icon "submit" at bounding box center [424, 146] width 7 height 7
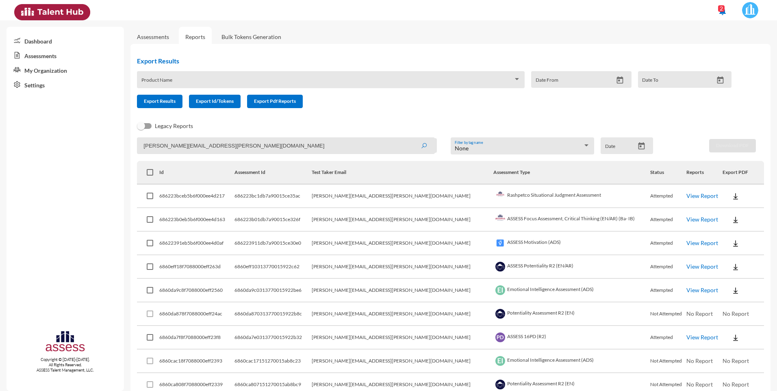
click at [686, 196] on link "View Report" at bounding box center [702, 195] width 32 height 7
click at [686, 219] on link "View Report" at bounding box center [702, 219] width 32 height 7
click at [686, 242] on link "View Report" at bounding box center [702, 242] width 32 height 7
click at [686, 264] on link "View Report" at bounding box center [702, 266] width 32 height 7
click at [686, 289] on link "View Report" at bounding box center [702, 289] width 32 height 7
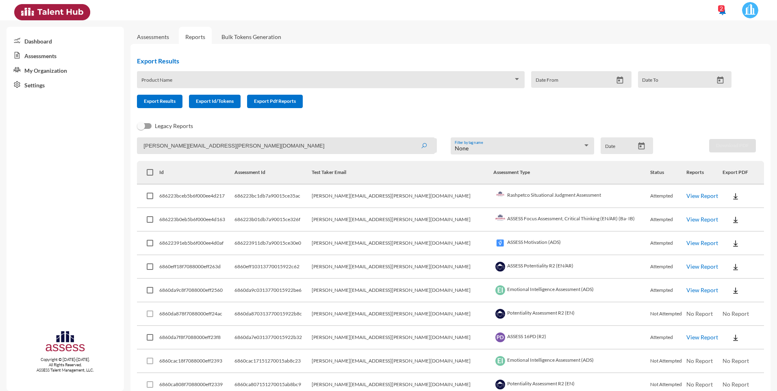
click at [686, 338] on link "View Report" at bounding box center [702, 337] width 32 height 7
click at [686, 336] on link "View Report" at bounding box center [702, 337] width 32 height 7
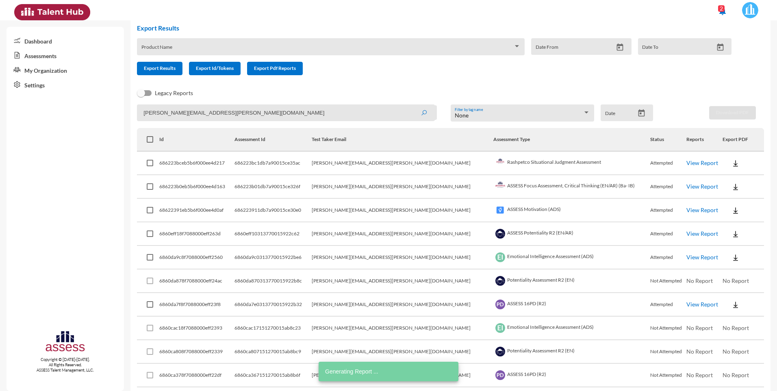
scroll to position [65, 0]
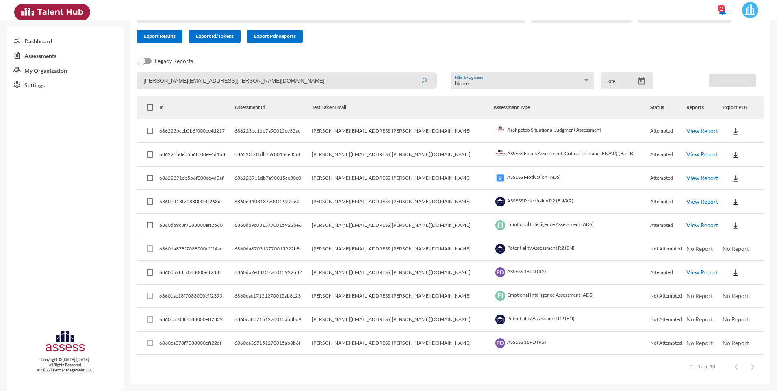
drag, startPoint x: 236, startPoint y: 82, endPoint x: 45, endPoint y: 55, distance: 193.4
click at [45, 55] on mat-sidenav-container "Dashboard Assessments My Organization Settings Copyright © 2015-2024. All Right…" at bounding box center [388, 205] width 777 height 371
click at [411, 73] on button "submit" at bounding box center [424, 80] width 26 height 15
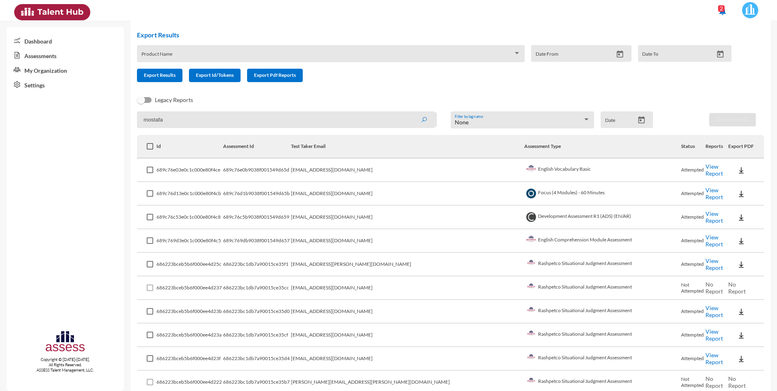
scroll to position [0, 0]
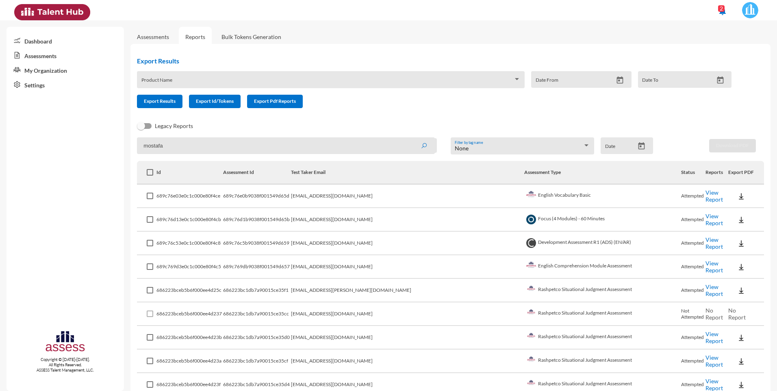
drag, startPoint x: 179, startPoint y: 147, endPoint x: 119, endPoint y: 142, distance: 60.4
click at [118, 142] on mat-sidenav-container "Dashboard Assessments My Organization Settings Copyright © 2015-2024. All Right…" at bounding box center [388, 205] width 777 height 371
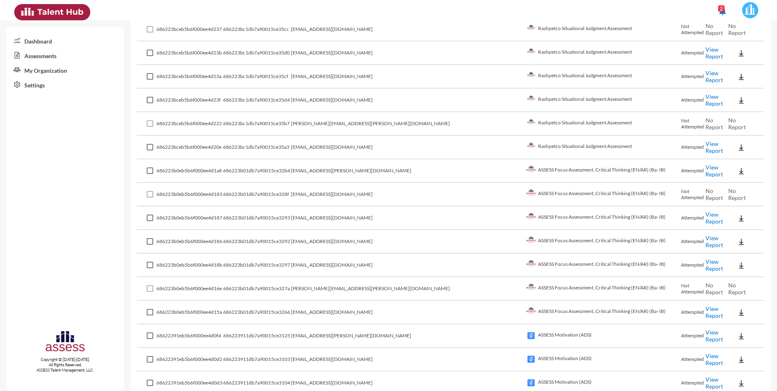
scroll to position [528, 0]
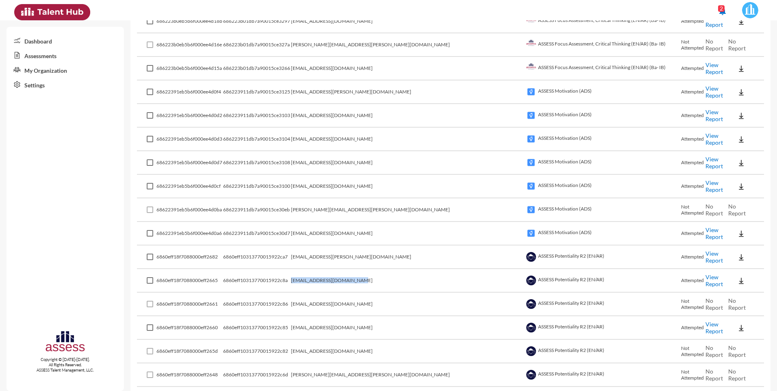
drag, startPoint x: 354, startPoint y: 280, endPoint x: 290, endPoint y: 283, distance: 64.2
click at [291, 283] on td "mostafa.abdo@rashpetco.com" at bounding box center [407, 281] width 233 height 24
drag, startPoint x: 290, startPoint y: 283, endPoint x: 299, endPoint y: 282, distance: 9.8
copy td "mostafa.abdo@rashpetco.com"
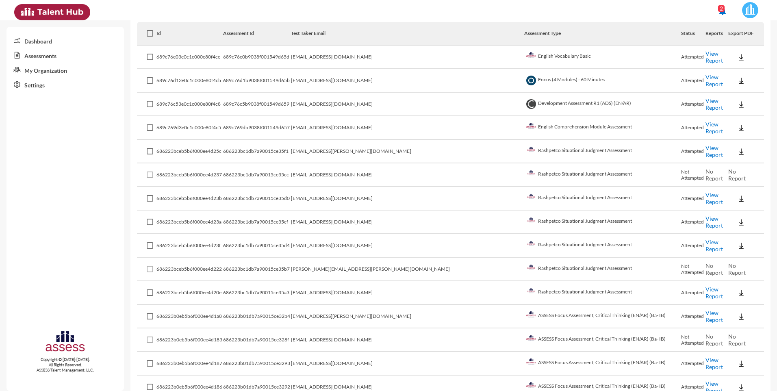
scroll to position [0, 0]
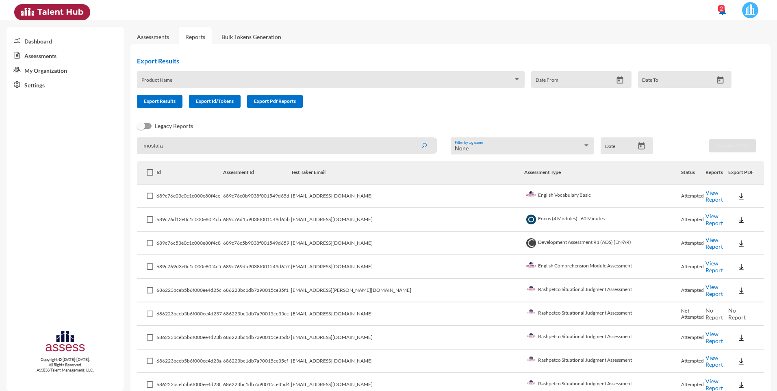
drag, startPoint x: 166, startPoint y: 147, endPoint x: 148, endPoint y: 147, distance: 17.9
click at [141, 148] on input "mostafa" at bounding box center [286, 145] width 298 height 17
paste input ".abdo@rashpetco.com"
click at [425, 145] on icon "submit" at bounding box center [424, 146] width 7 height 7
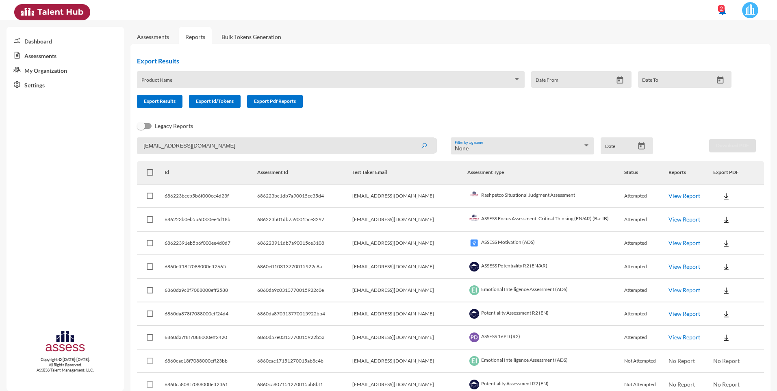
click at [680, 194] on link "View Report" at bounding box center [684, 195] width 32 height 7
click at [680, 219] on link "View Report" at bounding box center [684, 219] width 32 height 7
click at [670, 243] on link "View Report" at bounding box center [684, 242] width 32 height 7
click at [673, 243] on link "View Report" at bounding box center [684, 242] width 32 height 7
click at [681, 267] on link "View Report" at bounding box center [684, 266] width 32 height 7
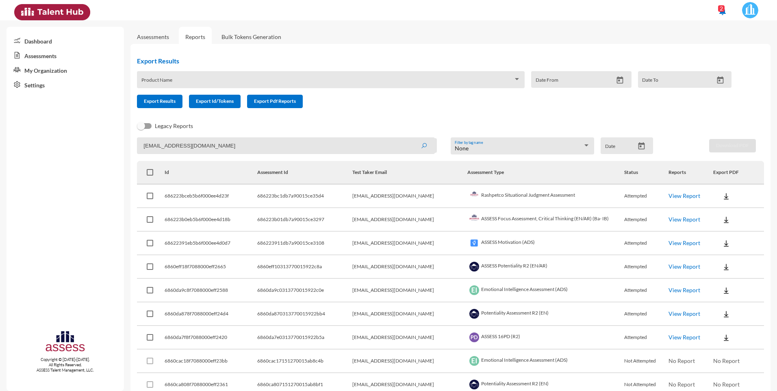
click at [673, 290] on link "View Report" at bounding box center [684, 289] width 32 height 7
click at [686, 313] on link "View Report" at bounding box center [684, 313] width 32 height 7
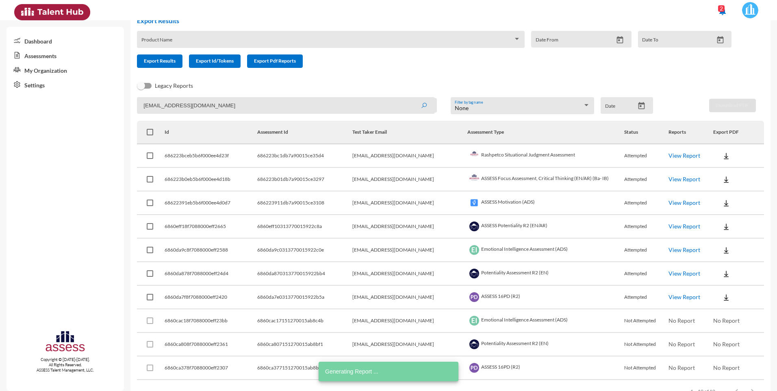
scroll to position [41, 0]
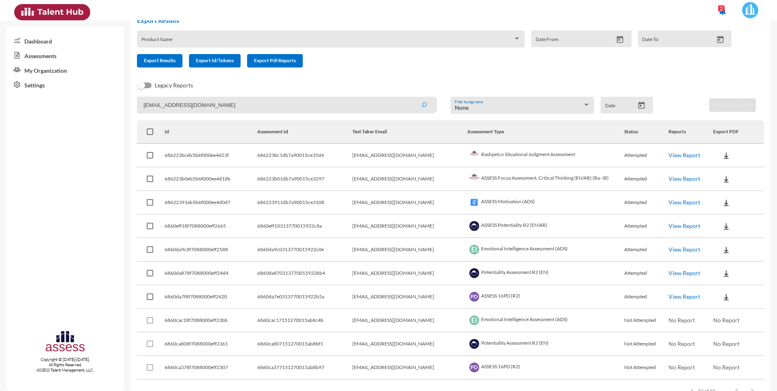
click at [676, 299] on link "View Report" at bounding box center [684, 296] width 32 height 7
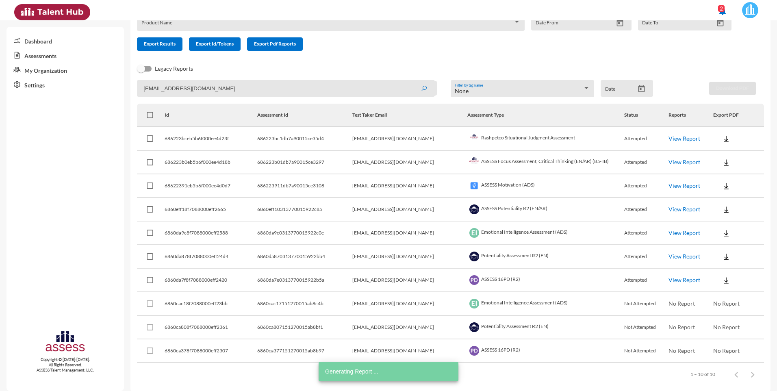
scroll to position [65, 0]
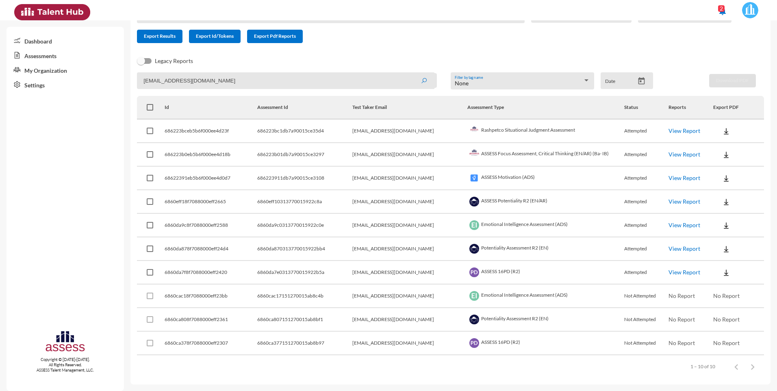
drag, startPoint x: 228, startPoint y: 82, endPoint x: 163, endPoint y: 80, distance: 65.1
click at [163, 80] on input "mostafa.abdo@rashpetco.com" at bounding box center [286, 80] width 298 height 17
click at [423, 83] on icon "submit" at bounding box center [424, 81] width 7 height 7
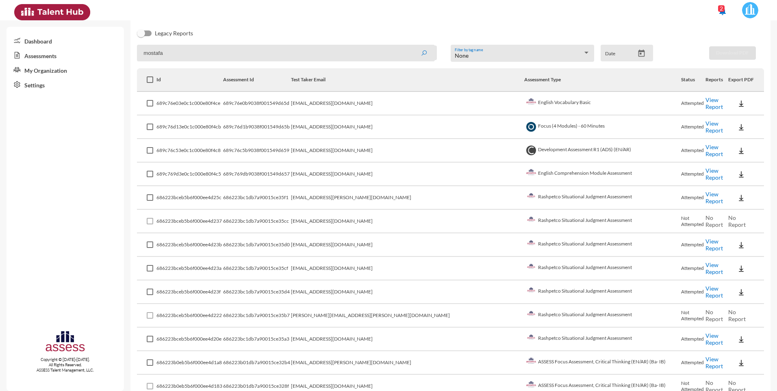
scroll to position [203, 0]
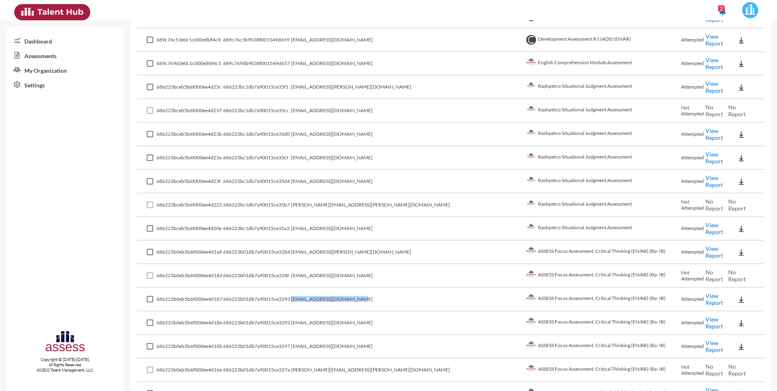
drag, startPoint x: 352, startPoint y: 299, endPoint x: 290, endPoint y: 302, distance: 62.3
click at [291, 302] on td "mostafa.said@rashpetco.com" at bounding box center [407, 300] width 233 height 24
drag, startPoint x: 290, startPoint y: 302, endPoint x: 320, endPoint y: 300, distance: 30.2
copy td "mostafa.said@rashpetco.com"
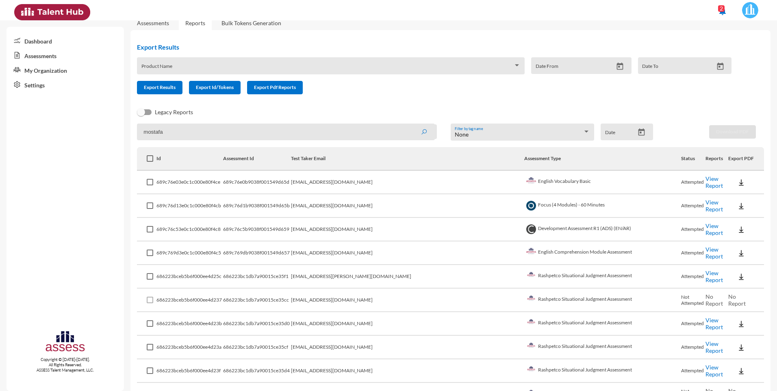
scroll to position [0, 0]
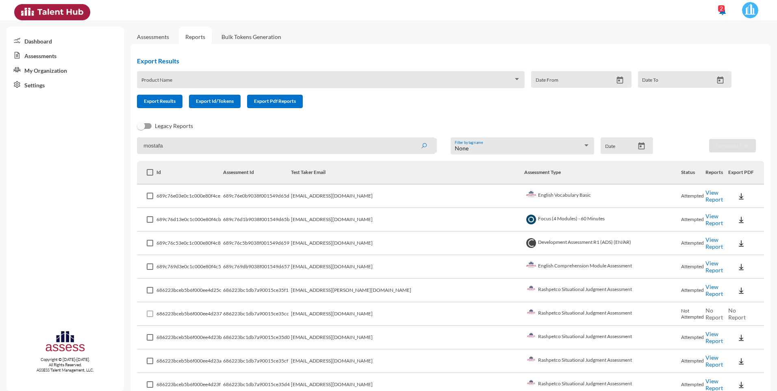
drag, startPoint x: 180, startPoint y: 148, endPoint x: 140, endPoint y: 144, distance: 40.4
paste input ".said@rashpetco.com"
click at [427, 146] on button "submit" at bounding box center [424, 145] width 26 height 15
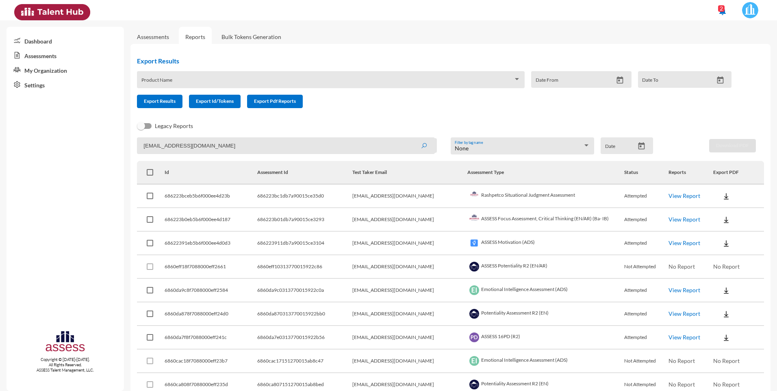
click at [681, 219] on link "View Report" at bounding box center [684, 219] width 32 height 7
click at [672, 241] on link "View Report" at bounding box center [684, 242] width 32 height 7
click at [668, 288] on link "View Report" at bounding box center [684, 289] width 32 height 7
click at [676, 290] on link "View Report" at bounding box center [684, 289] width 32 height 7
click at [678, 312] on link "View Report" at bounding box center [684, 313] width 32 height 7
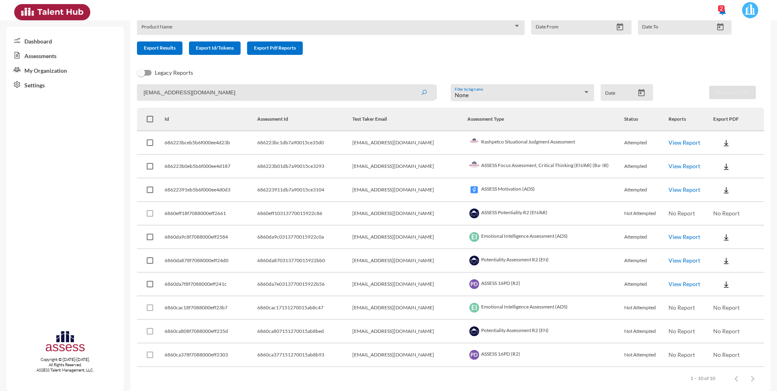
scroll to position [65, 0]
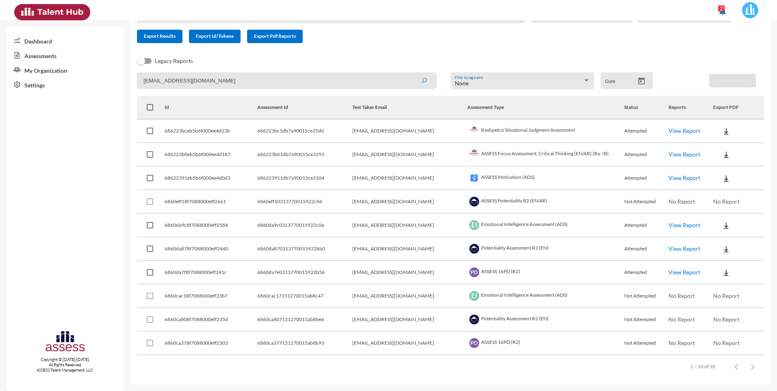
click at [678, 271] on link "View Report" at bounding box center [684, 272] width 32 height 7
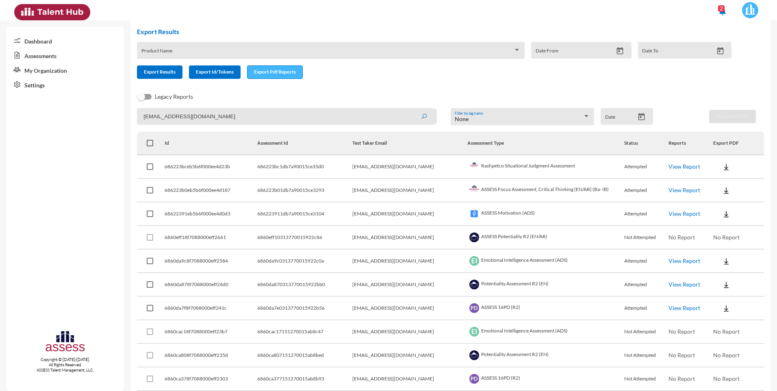
scroll to position [0, 0]
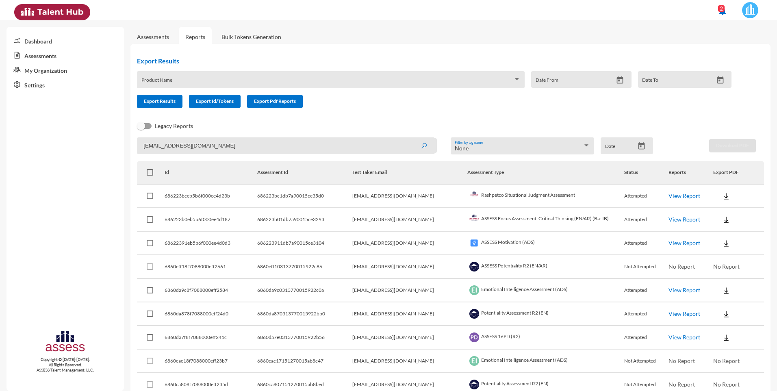
drag, startPoint x: 220, startPoint y: 147, endPoint x: 106, endPoint y: 135, distance: 114.4
click at [106, 136] on mat-sidenav-container "Dashboard Assessments My Organization Settings Copyright © 2015-2024. All Right…" at bounding box center [388, 205] width 777 height 371
click at [425, 148] on button "submit" at bounding box center [424, 145] width 26 height 15
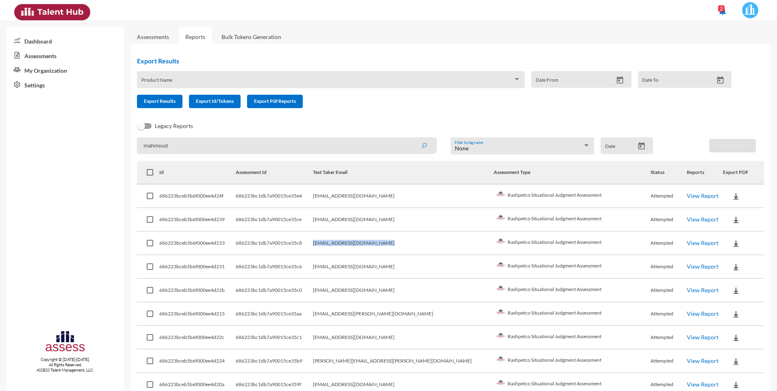
drag, startPoint x: 425, startPoint y: 243, endPoint x: 348, endPoint y: 243, distance: 77.2
click at [348, 243] on tr "686223bceb5b6f000ee4d233 686223bc1db7a90015ce35c8 mahmoud.ghonim@rashpetco.com …" at bounding box center [450, 244] width 627 height 24
drag, startPoint x: 348, startPoint y: 243, endPoint x: 353, endPoint y: 243, distance: 4.9
drag, startPoint x: 185, startPoint y: 147, endPoint x: 109, endPoint y: 147, distance: 76.0
click at [109, 147] on mat-sidenav-container "Dashboard Assessments My Organization Settings Copyright © 2015-2024. All Right…" at bounding box center [388, 205] width 777 height 371
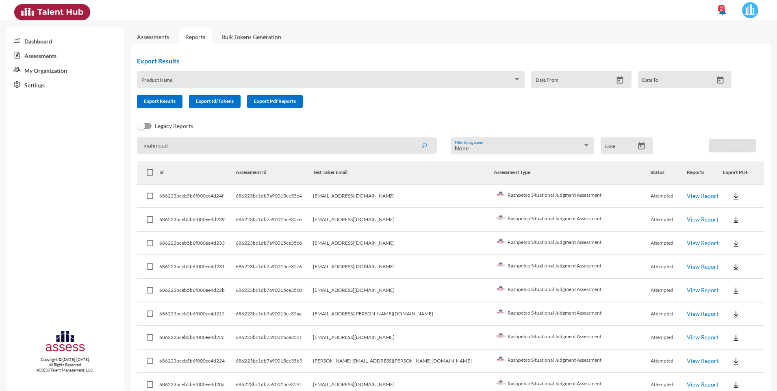
paste input "mahmoud.ghonim@rashpetco.com"
click at [429, 145] on button "submit" at bounding box center [424, 145] width 26 height 15
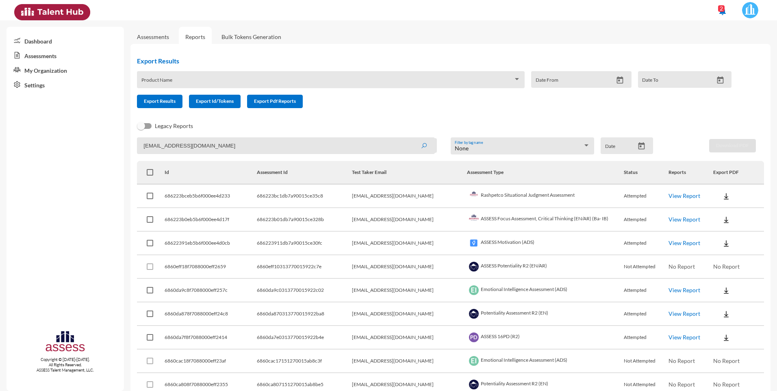
click at [683, 219] on link "View Report" at bounding box center [684, 219] width 32 height 7
click at [678, 242] on link "View Report" at bounding box center [684, 242] width 32 height 7
click at [677, 243] on link "View Report" at bounding box center [684, 242] width 32 height 7
click at [685, 289] on link "View Report" at bounding box center [684, 289] width 32 height 7
click at [682, 313] on link "View Report" at bounding box center [684, 313] width 32 height 7
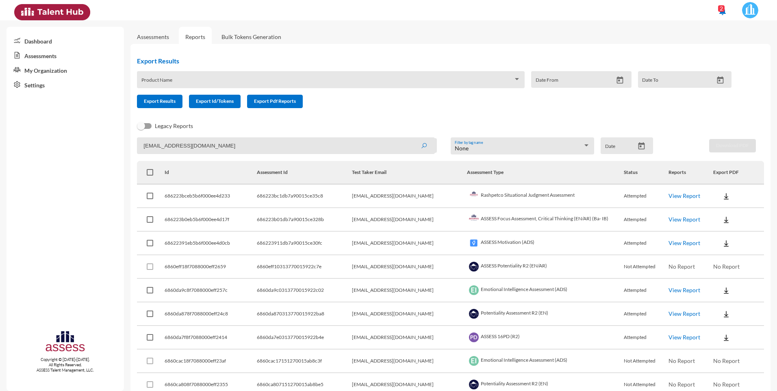
click at [677, 337] on link "View Report" at bounding box center [684, 337] width 32 height 7
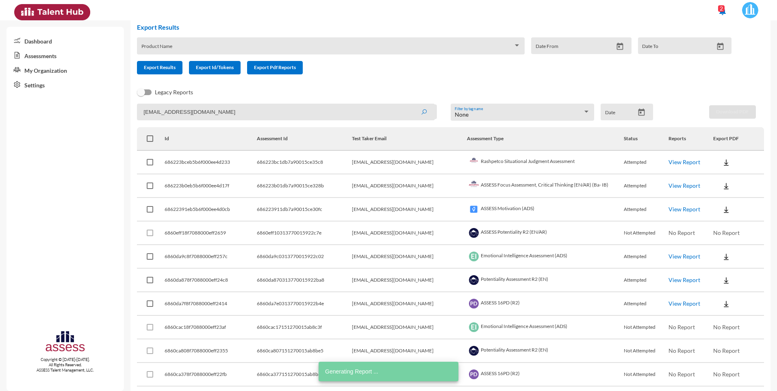
scroll to position [65, 0]
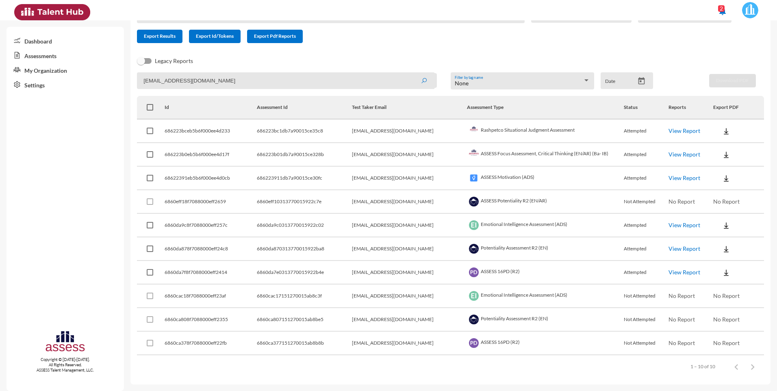
drag, startPoint x: 247, startPoint y: 82, endPoint x: 133, endPoint y: 74, distance: 114.9
click at [133, 74] on div "Export Results Product Name Date From Date To Export Results Export Id/Tokens E…" at bounding box center [450, 182] width 640 height 406
click at [426, 80] on button "submit" at bounding box center [424, 80] width 26 height 15
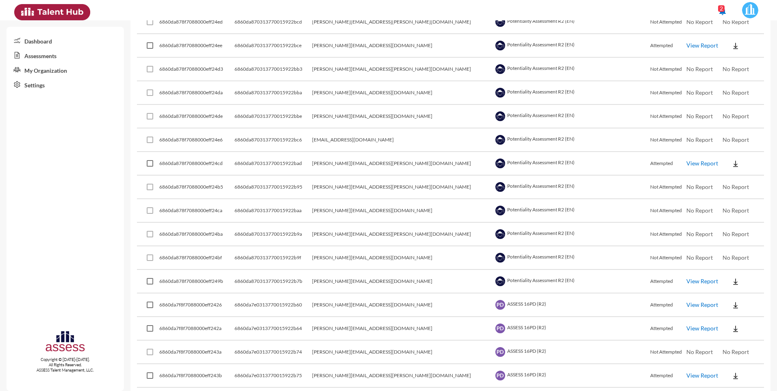
scroll to position [2105, 0]
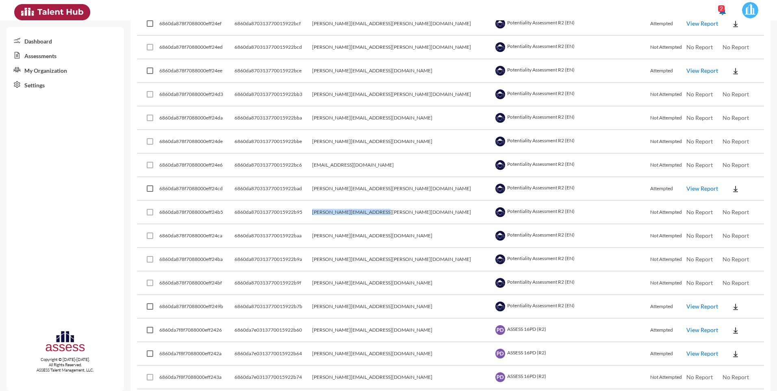
drag, startPoint x: 429, startPoint y: 210, endPoint x: 345, endPoint y: 213, distance: 83.7
click at [345, 213] on tr "6860da878f7088000eff24b5 6860da870313770015922b95 mohamed.omran@rashpetco.com P…" at bounding box center [450, 213] width 627 height 24
drag, startPoint x: 345, startPoint y: 213, endPoint x: 372, endPoint y: 214, distance: 27.3
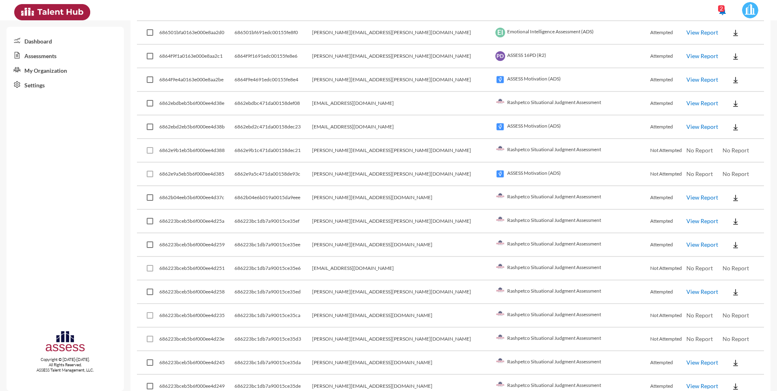
scroll to position [0, 0]
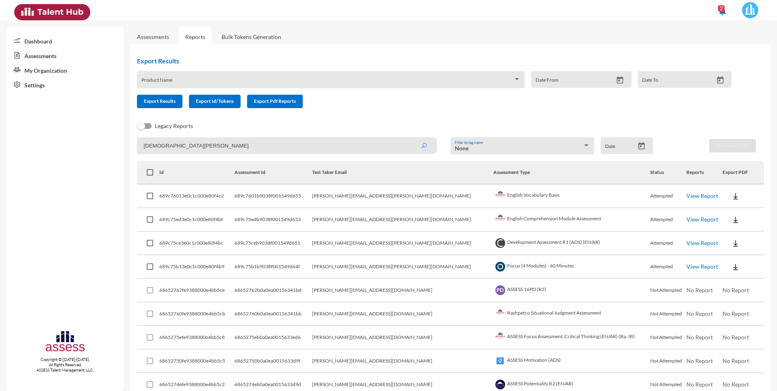
drag, startPoint x: 193, startPoint y: 148, endPoint x: 121, endPoint y: 141, distance: 72.7
click at [121, 141] on mat-sidenav-container "Dashboard Assessments My Organization Settings Copyright © 2015-2024. All Right…" at bounding box center [388, 205] width 777 height 371
paste input "mohamed.omran@rashpetco.com"
drag, startPoint x: 424, startPoint y: 146, endPoint x: 395, endPoint y: 145, distance: 29.7
click at [425, 146] on icon "submit" at bounding box center [424, 146] width 7 height 7
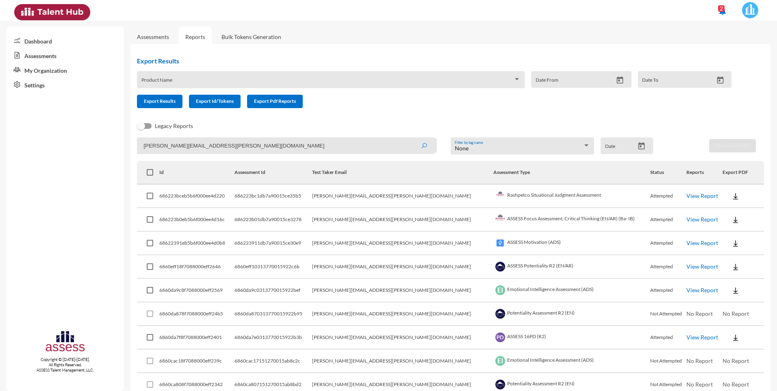
click at [686, 221] on link "View Report" at bounding box center [702, 219] width 32 height 7
click at [731, 244] on img at bounding box center [735, 243] width 8 height 8
click at [719, 273] on button "AR" at bounding box center [731, 273] width 46 height 15
click at [731, 269] on img at bounding box center [735, 267] width 8 height 8
click at [720, 296] on button "AR" at bounding box center [731, 296] width 46 height 15
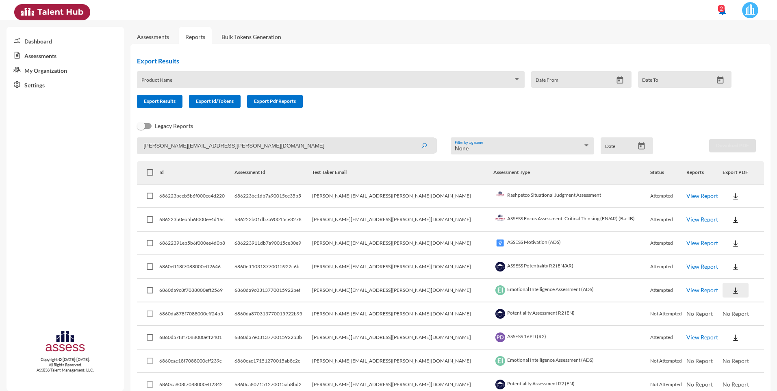
click at [731, 292] on img at bounding box center [735, 290] width 8 height 8
click at [724, 318] on button "AR" at bounding box center [731, 320] width 46 height 15
click at [731, 338] on img at bounding box center [735, 338] width 8 height 8
click at [722, 369] on button "AR" at bounding box center [731, 367] width 46 height 15
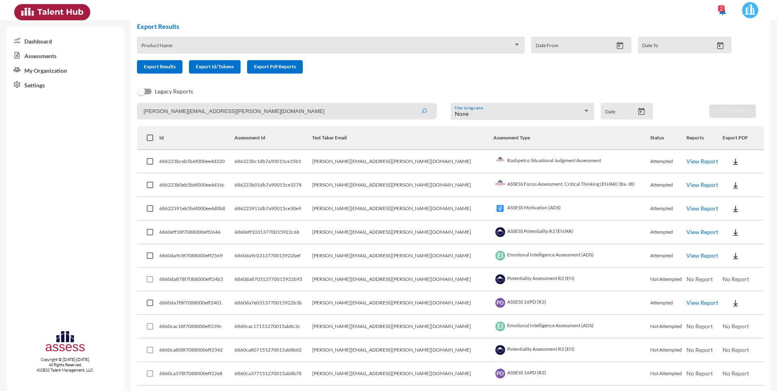
scroll to position [65, 0]
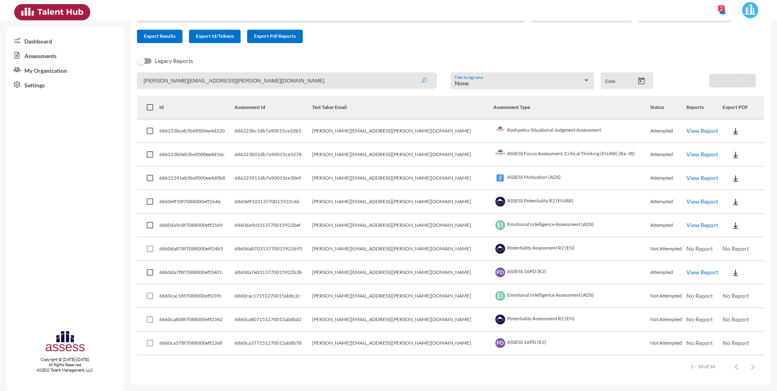
drag, startPoint x: 243, startPoint y: 81, endPoint x: 132, endPoint y: 69, distance: 112.4
click at [136, 74] on div "Export Results Product Name Date From Date To Export Results Export Id/Tokens E…" at bounding box center [450, 182] width 640 height 406
click at [411, 73] on button "submit" at bounding box center [424, 80] width 26 height 15
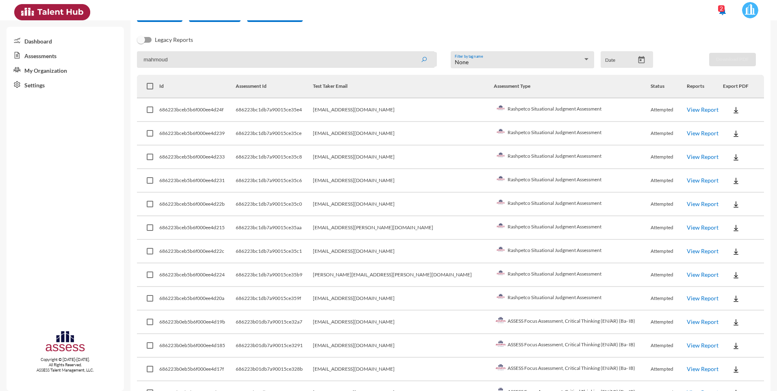
scroll to position [203, 0]
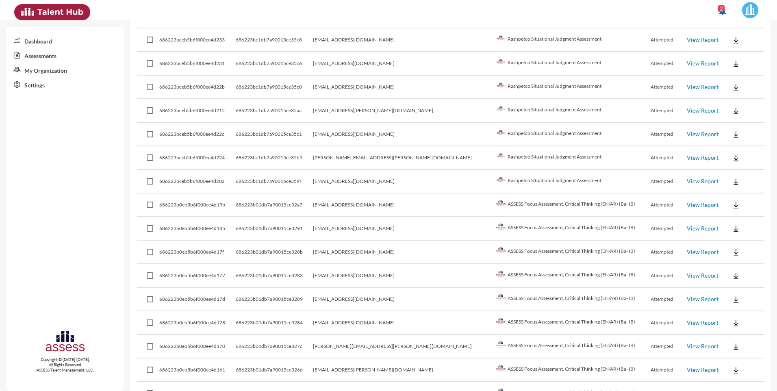
drag, startPoint x: 435, startPoint y: 321, endPoint x: 352, endPoint y: 317, distance: 82.6
click at [352, 317] on td "mahmoud.abdulfadeel@rashpetco.com" at bounding box center [403, 323] width 181 height 24
drag, startPoint x: 352, startPoint y: 317, endPoint x: 361, endPoint y: 323, distance: 10.7
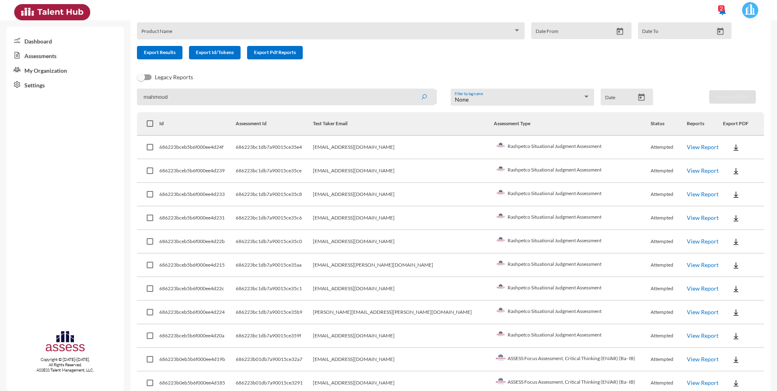
scroll to position [0, 0]
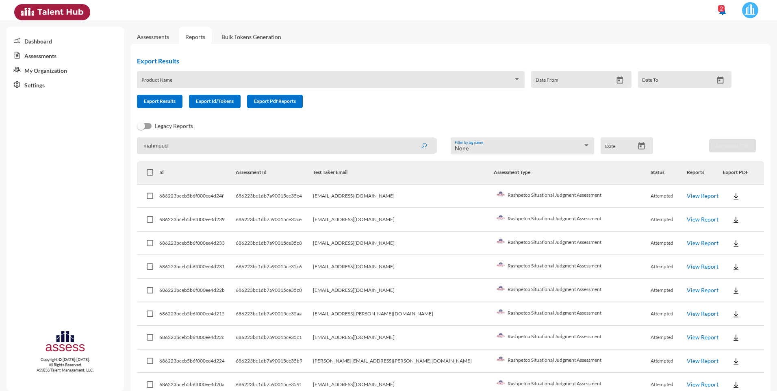
drag, startPoint x: 174, startPoint y: 149, endPoint x: 127, endPoint y: 146, distance: 47.6
click at [127, 146] on mat-sidenav-container "Dashboard Assessments My Organization Settings Copyright © 2015-2024. All Right…" at bounding box center [388, 205] width 777 height 371
paste input ".abdulfadeel@rashpetco.com"
click at [425, 148] on button "submit" at bounding box center [424, 145] width 26 height 15
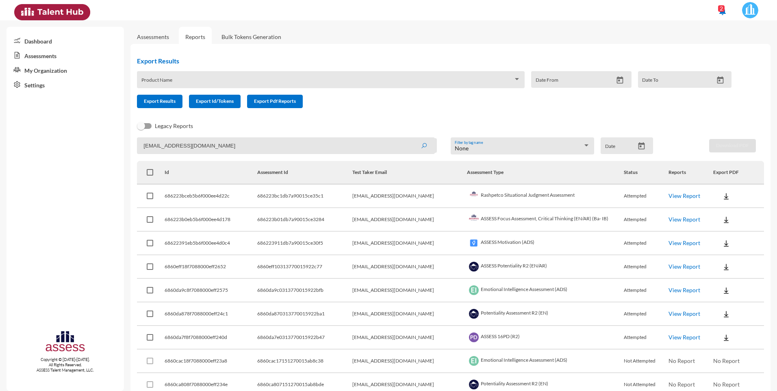
scroll to position [41, 0]
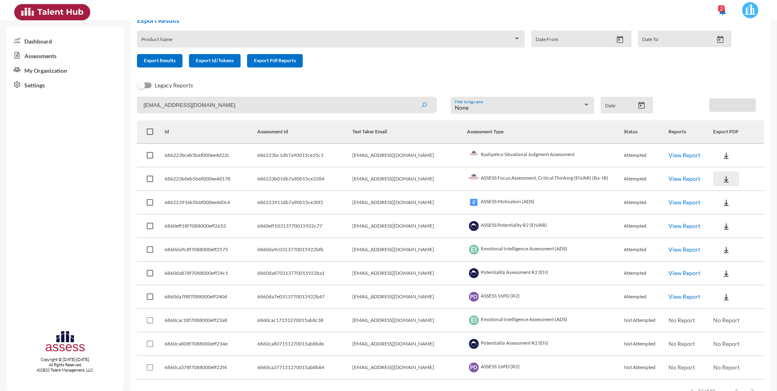
click at [724, 182] on img at bounding box center [726, 179] width 8 height 8
click at [724, 207] on button "AR" at bounding box center [733, 209] width 46 height 15
click at [723, 203] on img at bounding box center [726, 203] width 8 height 8
click at [718, 233] on button "AR" at bounding box center [733, 232] width 46 height 15
click at [756, 236] on td at bounding box center [738, 227] width 51 height 24
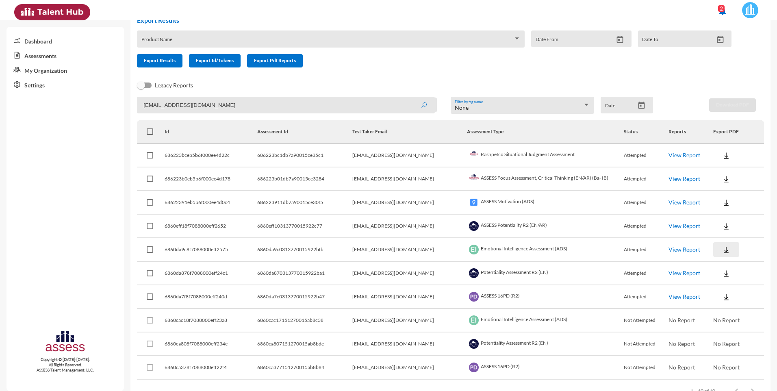
click at [722, 251] on img at bounding box center [726, 250] width 8 height 8
click at [722, 276] on button "AR" at bounding box center [733, 279] width 46 height 15
click at [764, 226] on div "Export Results Product Name Date From Date To Export Results Export Id/Tokens E…" at bounding box center [450, 206] width 640 height 406
click at [724, 229] on img at bounding box center [726, 226] width 8 height 8
click at [730, 256] on button "AR" at bounding box center [733, 256] width 46 height 15
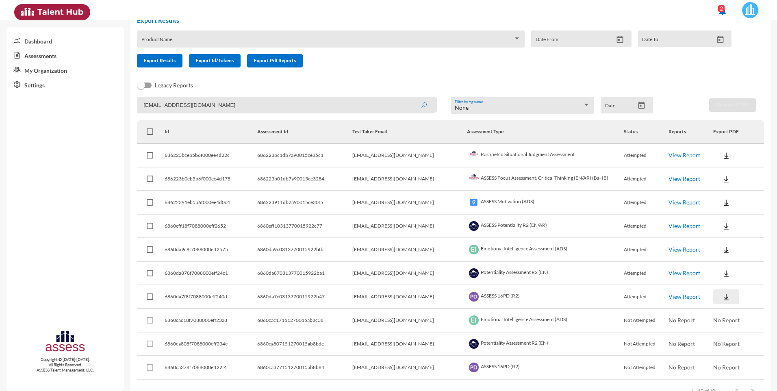
click at [724, 296] on img at bounding box center [726, 297] width 8 height 8
click at [725, 327] on button "AR" at bounding box center [733, 326] width 46 height 15
drag, startPoint x: 141, startPoint y: 94, endPoint x: 71, endPoint y: 94, distance: 70.3
click at [69, 94] on mat-sidenav-container "Dashboard Assessments My Organization Settings Copyright © 2015-2024. All Right…" at bounding box center [388, 205] width 777 height 371
click at [411, 98] on button "submit" at bounding box center [424, 105] width 26 height 15
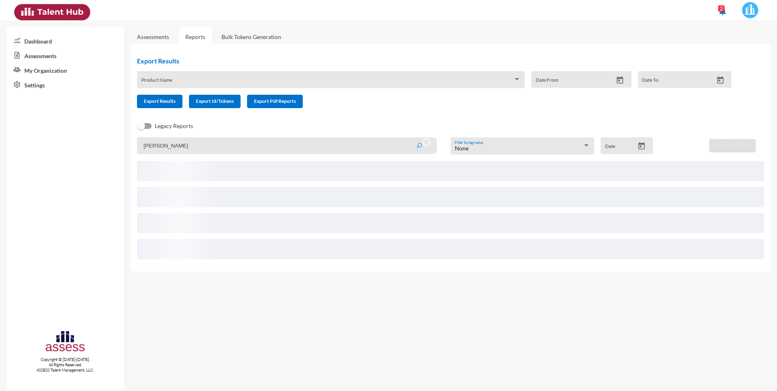
scroll to position [0, 0]
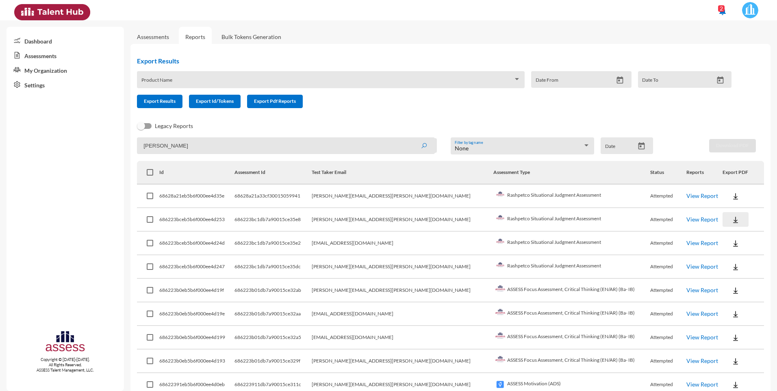
click at [731, 219] on img at bounding box center [735, 220] width 8 height 8
click at [716, 249] on button "AR" at bounding box center [730, 249] width 46 height 15
drag, startPoint x: 427, startPoint y: 219, endPoint x: 351, endPoint y: 225, distance: 75.8
click at [351, 225] on tr "686223bceb5b6f000ee4d253 686223bc1db7a90015ce35e8 emad.hussein@rashpetco.com Ra…" at bounding box center [450, 220] width 627 height 24
drag, startPoint x: 176, startPoint y: 149, endPoint x: 118, endPoint y: 143, distance: 57.7
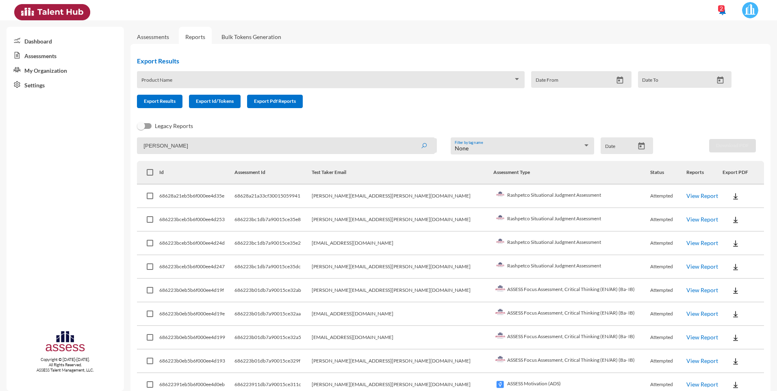
click at [117, 143] on mat-sidenav-container "Dashboard Assessments My Organization Settings Copyright © 2015-2024. All Right…" at bounding box center [388, 205] width 777 height 371
paste input "emad.hussein@rashpetco.com"
click at [423, 146] on icon "submit" at bounding box center [424, 146] width 7 height 7
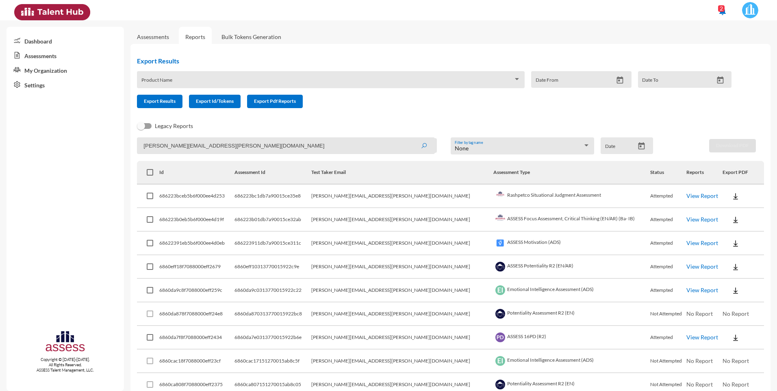
click at [686, 219] on link "View Report" at bounding box center [702, 219] width 32 height 7
click at [731, 244] on img at bounding box center [735, 243] width 8 height 8
click at [717, 273] on button "AR" at bounding box center [730, 273] width 46 height 15
click at [731, 269] on img at bounding box center [735, 267] width 8 height 8
click at [715, 295] on button "AR" at bounding box center [730, 296] width 46 height 15
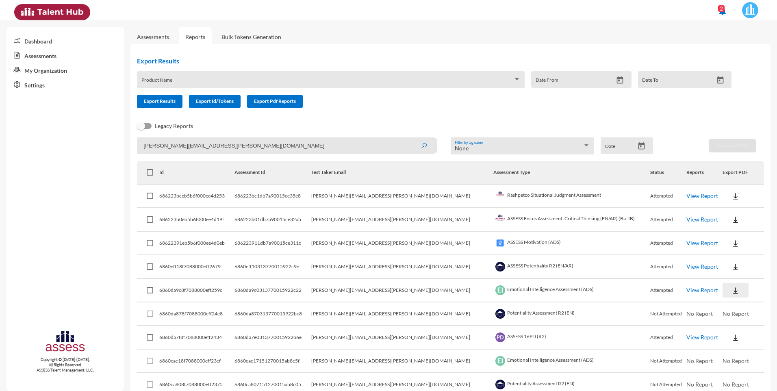
click at [731, 292] on img at bounding box center [735, 290] width 8 height 8
click at [716, 324] on button "AR" at bounding box center [730, 320] width 46 height 15
click at [731, 339] on img at bounding box center [735, 338] width 8 height 8
click at [722, 369] on button "AR" at bounding box center [730, 367] width 46 height 15
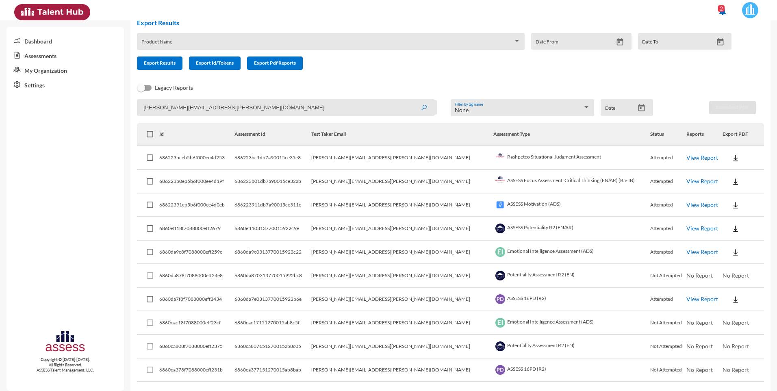
scroll to position [65, 0]
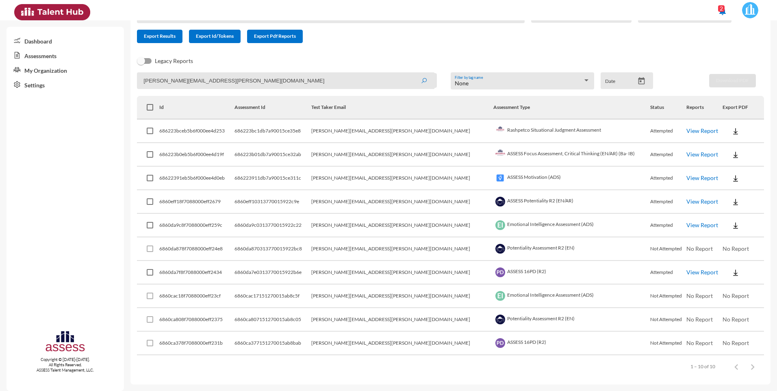
drag, startPoint x: 231, startPoint y: 81, endPoint x: 165, endPoint y: 70, distance: 67.5
click at [173, 71] on div "Export Results Product Name Date From Date To Export Results Export Id/Tokens E…" at bounding box center [450, 182] width 640 height 406
type input "e"
click at [411, 73] on button "submit" at bounding box center [424, 80] width 26 height 15
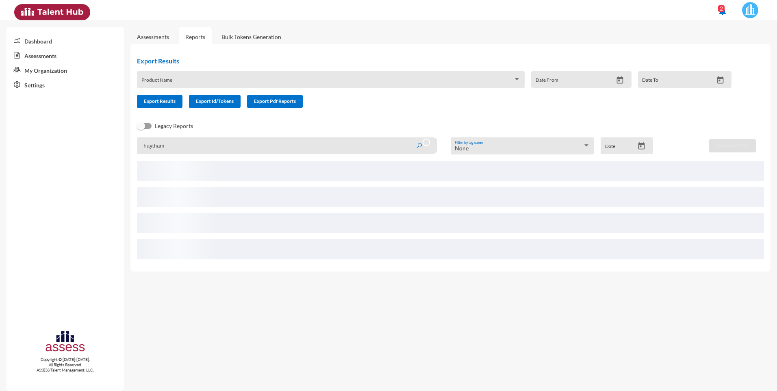
scroll to position [0, 0]
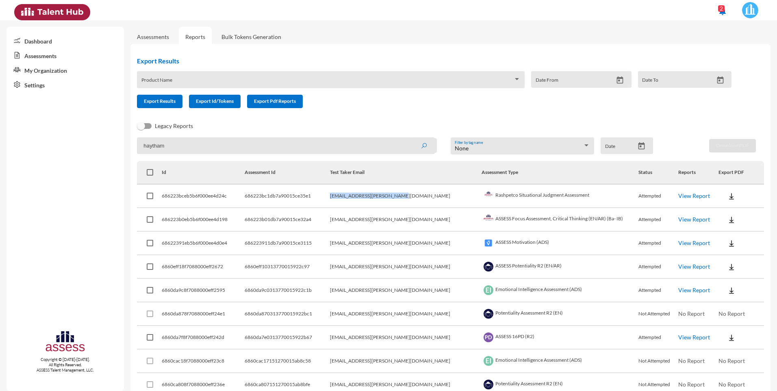
drag, startPoint x: 427, startPoint y: 197, endPoint x: 358, endPoint y: 193, distance: 69.6
click at [358, 193] on tr "686223bceb5b6f000ee4d24c 686223bc1db7a90015ce35e1 haytham.osman@rashpetco.com R…" at bounding box center [450, 196] width 627 height 24
drag, startPoint x: 358, startPoint y: 193, endPoint x: 374, endPoint y: 193, distance: 16.7
drag, startPoint x: 189, startPoint y: 143, endPoint x: 130, endPoint y: 147, distance: 59.9
click at [118, 143] on mat-sidenav-container "Dashboard Assessments My Organization Settings Copyright © 2015-2024. All Right…" at bounding box center [388, 205] width 777 height 371
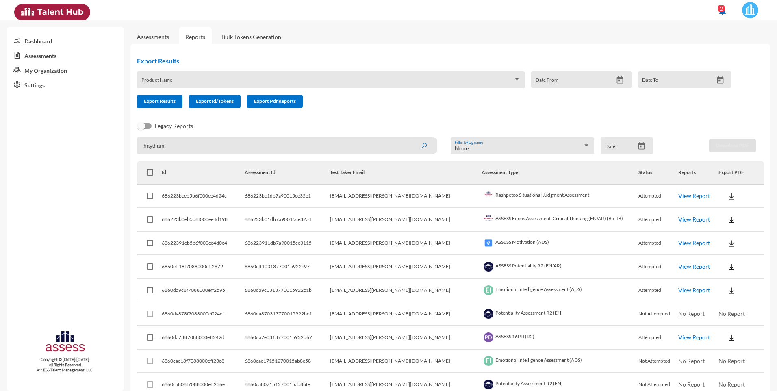
paste input "haytham.osman@rashpetco.com"
type input "haytham.osman@rashpetco.com"
click at [422, 145] on icon "submit" at bounding box center [424, 146] width 7 height 7
click at [727, 220] on img at bounding box center [731, 220] width 8 height 8
click at [716, 248] on button "AR" at bounding box center [731, 249] width 46 height 15
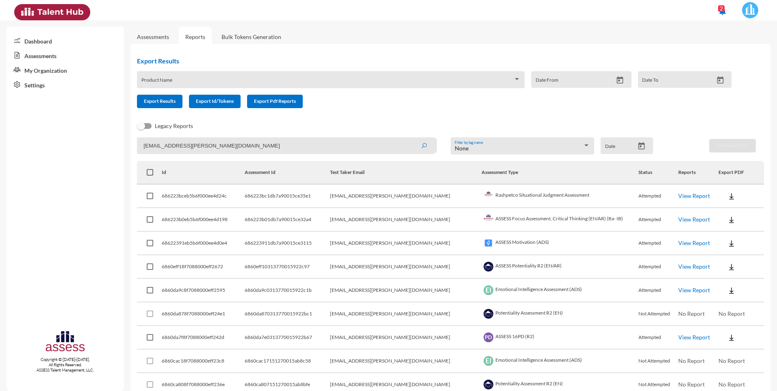
click at [762, 240] on div "Export Results Product Name Date From Date To Export Results Export Id/Tokens E…" at bounding box center [450, 247] width 640 height 406
click at [727, 240] on img at bounding box center [731, 243] width 8 height 8
click at [724, 275] on button "AR" at bounding box center [731, 273] width 46 height 15
click at [755, 142] on div "haytham.osman@rashpetco.com None Filter by tag name Date Download PDF" at bounding box center [450, 145] width 627 height 17
click at [727, 270] on img at bounding box center [731, 267] width 8 height 8
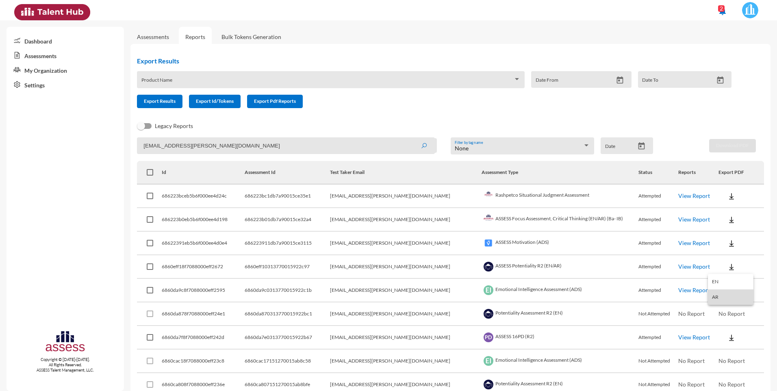
click at [712, 299] on button "AR" at bounding box center [731, 296] width 46 height 15
click at [727, 291] on img at bounding box center [731, 290] width 8 height 8
click at [720, 322] on button "AR" at bounding box center [731, 320] width 46 height 15
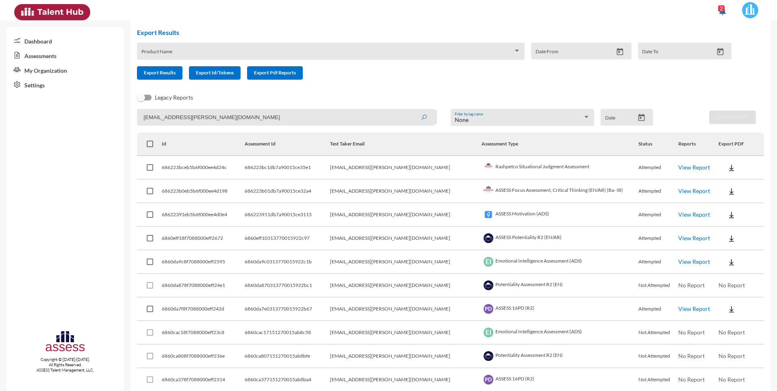
scroll to position [65, 0]
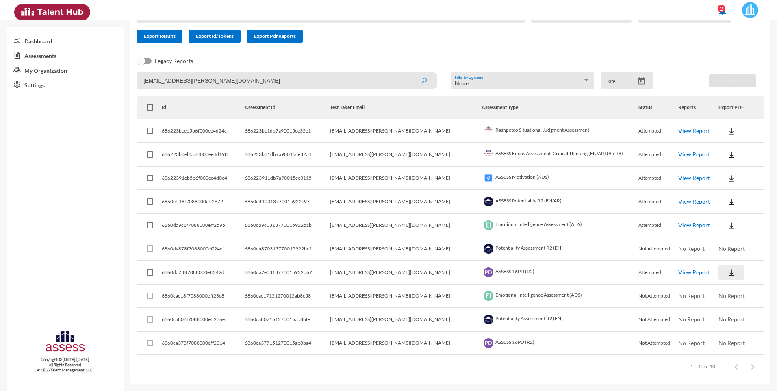
click at [727, 274] on img at bounding box center [731, 273] width 8 height 8
click at [718, 302] on button "AR" at bounding box center [731, 302] width 46 height 15
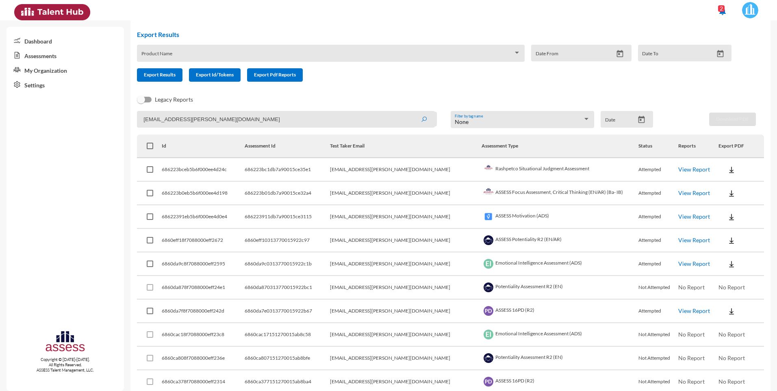
scroll to position [0, 0]
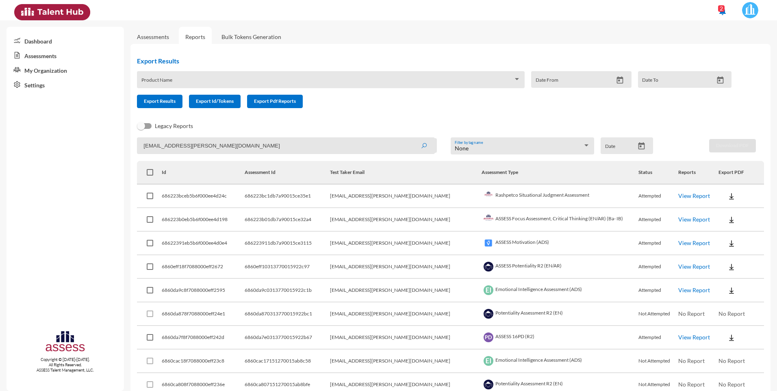
drag, startPoint x: 179, startPoint y: 78, endPoint x: 111, endPoint y: 71, distance: 68.3
click at [111, 71] on mat-sidenav-container "Dashboard Assessments My Organization Settings Copyright © 2015-2024. All Right…" at bounding box center [388, 205] width 777 height 371
drag, startPoint x: 249, startPoint y: 146, endPoint x: 253, endPoint y: 146, distance: 4.5
click at [249, 146] on input "haytham.osman@rashpetco.com" at bounding box center [286, 145] width 298 height 17
drag, startPoint x: 250, startPoint y: 146, endPoint x: 119, endPoint y: 132, distance: 131.2
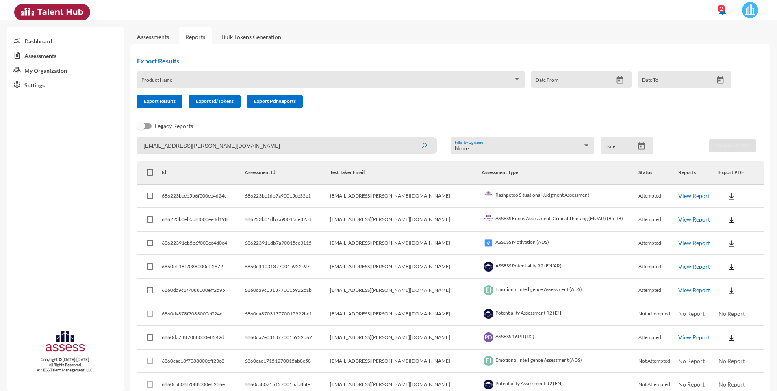
click at [120, 132] on mat-sidenav-container "Dashboard Assessments My Organization Settings Copyright © 2015-2024. All Right…" at bounding box center [388, 205] width 777 height 371
click at [422, 149] on icon "submit" at bounding box center [424, 146] width 7 height 7
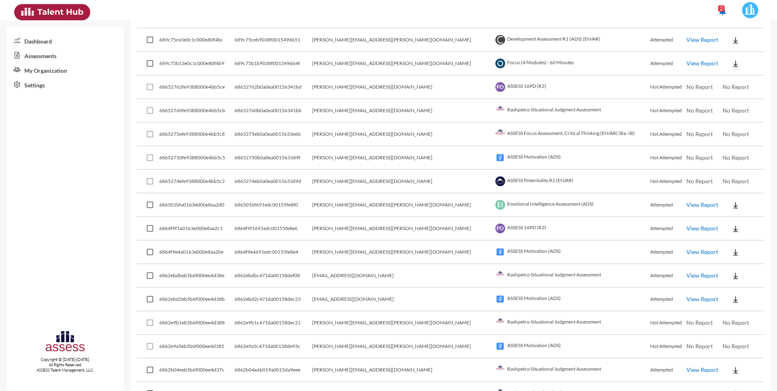
scroll to position [284, 0]
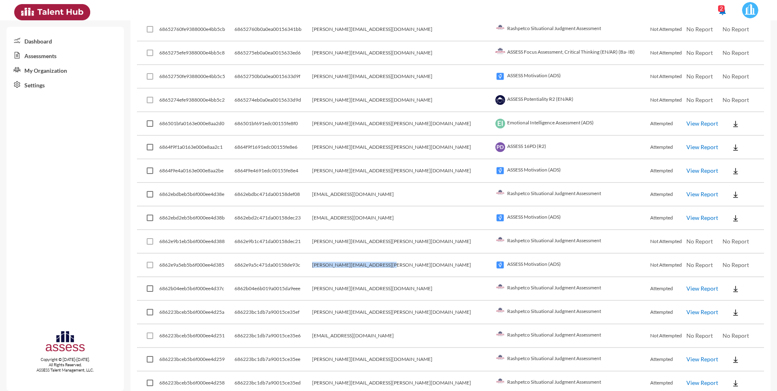
drag, startPoint x: 414, startPoint y: 265, endPoint x: 345, endPoint y: 265, distance: 68.7
click at [345, 265] on tr "6862e9a5eb5b6f000ee4d385 6862e9a5c471da00158de93c mohamed.abdallah@rashpetco.co…" at bounding box center [450, 266] width 627 height 24
drag, startPoint x: 345, startPoint y: 265, endPoint x: 359, endPoint y: 263, distance: 13.9
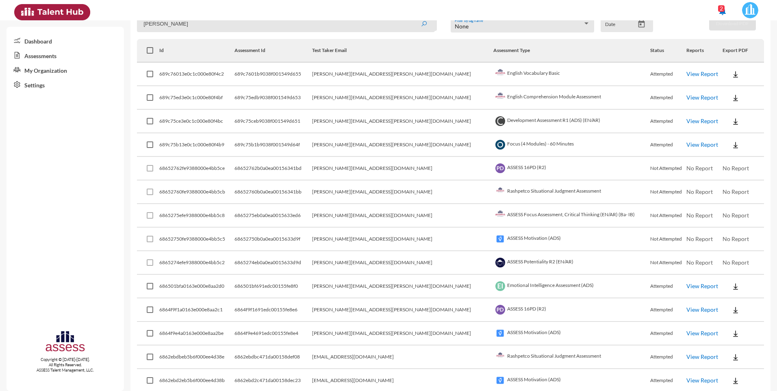
scroll to position [0, 0]
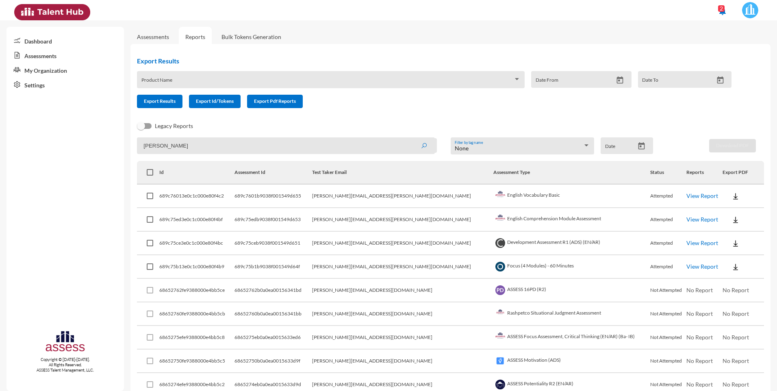
drag, startPoint x: 198, startPoint y: 149, endPoint x: 126, endPoint y: 146, distance: 72.4
click at [118, 147] on mat-sidenav-container "Dashboard Assessments My Organization Settings Copyright © 2015-2024. All Right…" at bounding box center [388, 205] width 777 height 371
paste input "[PERSON_NAME][EMAIL_ADDRESS][PERSON_NAME][DOMAIN_NAME]"
type input "[PERSON_NAME][EMAIL_ADDRESS][PERSON_NAME][DOMAIN_NAME]"
click at [421, 144] on icon "submit" at bounding box center [424, 146] width 7 height 7
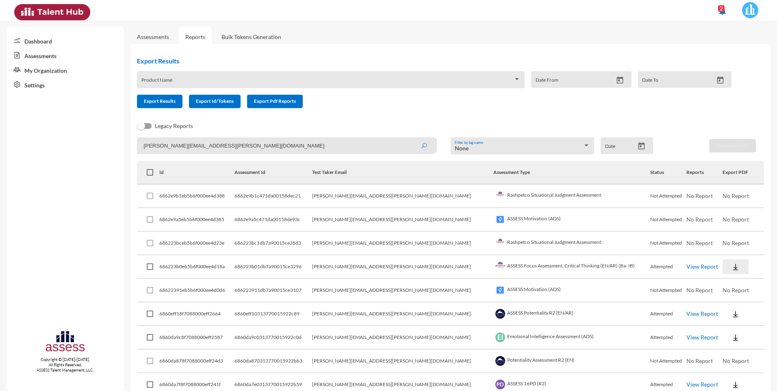
click at [731, 268] on img at bounding box center [735, 267] width 8 height 8
click at [731, 298] on button "AR" at bounding box center [732, 296] width 46 height 15
click at [763, 51] on div "Export Results Product Name Date From Date To Export Results Export Id/Tokens E…" at bounding box center [450, 270] width 640 height 453
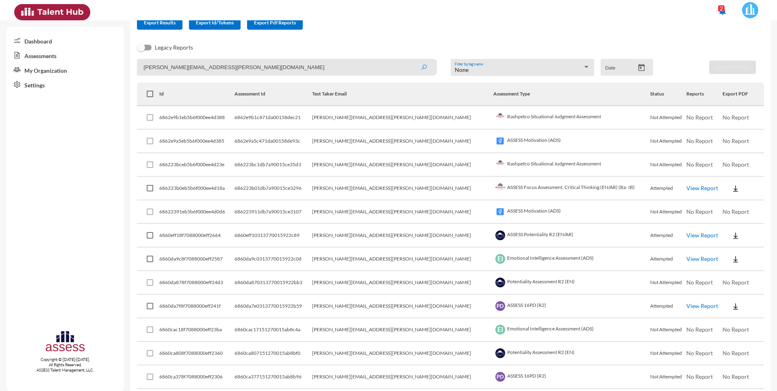
scroll to position [81, 0]
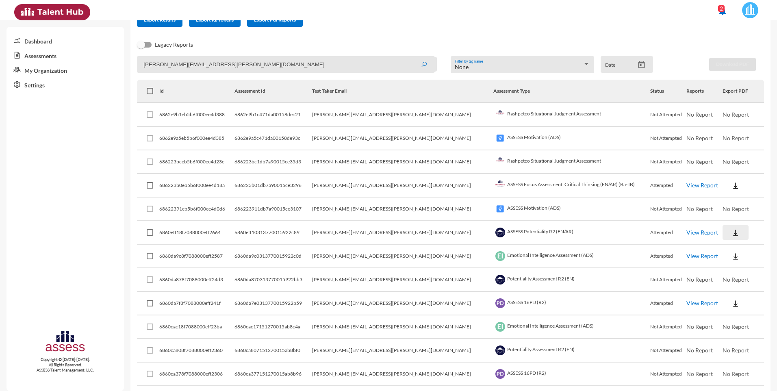
click at [731, 232] on img at bounding box center [735, 233] width 8 height 8
click at [722, 262] on button "AR" at bounding box center [732, 262] width 46 height 15
click at [501, 12] on div "notifications 2" at bounding box center [388, 10] width 756 height 20
click at [731, 187] on img at bounding box center [735, 186] width 8 height 8
click at [725, 213] on button "AR" at bounding box center [732, 215] width 46 height 15
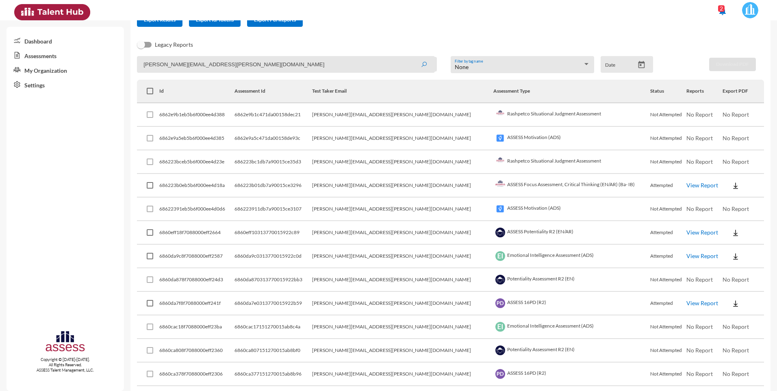
click at [537, 11] on div "notifications 2" at bounding box center [388, 10] width 756 height 20
click at [686, 254] on link "View Report" at bounding box center [702, 255] width 32 height 7
click at [686, 256] on link "View Report" at bounding box center [702, 255] width 32 height 7
click at [686, 302] on link "View Report" at bounding box center [702, 302] width 32 height 7
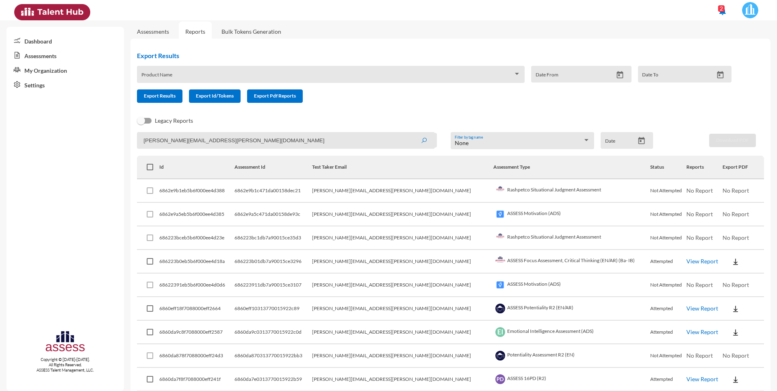
scroll to position [0, 0]
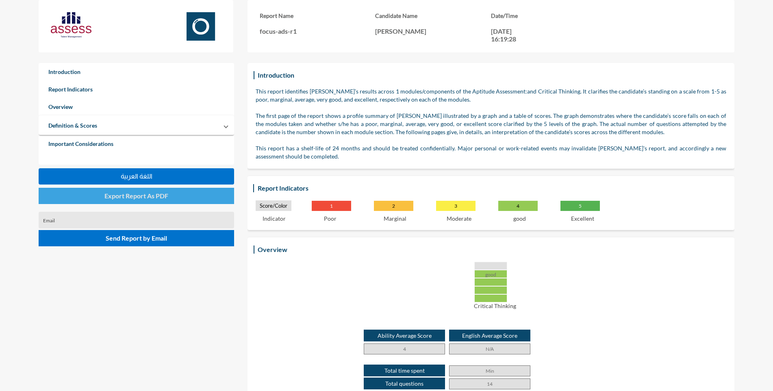
click at [141, 190] on button "Export Report As PDF" at bounding box center [136, 196] width 195 height 16
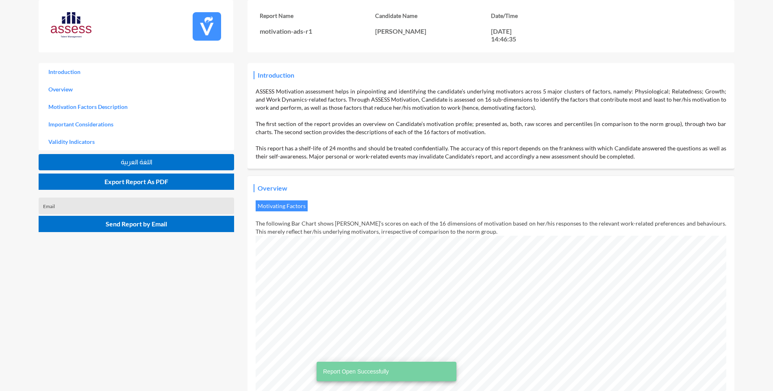
scroll to position [391, 773]
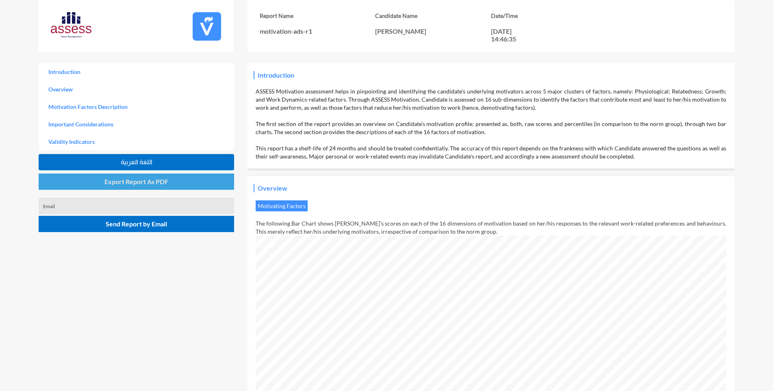
click at [150, 182] on span "Export Report As PDF" at bounding box center [136, 182] width 64 height 8
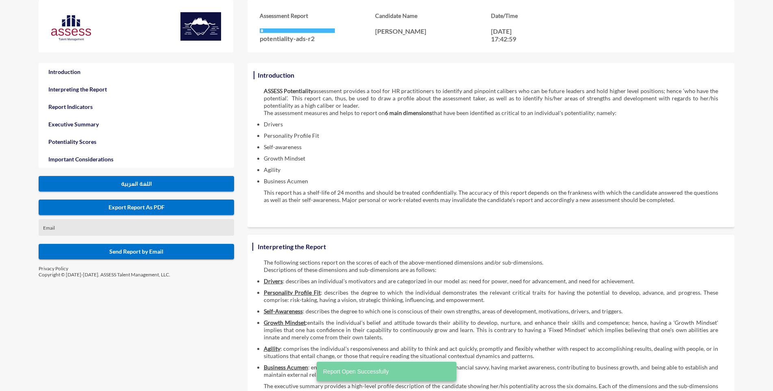
click at [143, 207] on span "Export Report As PDF" at bounding box center [136, 207] width 56 height 7
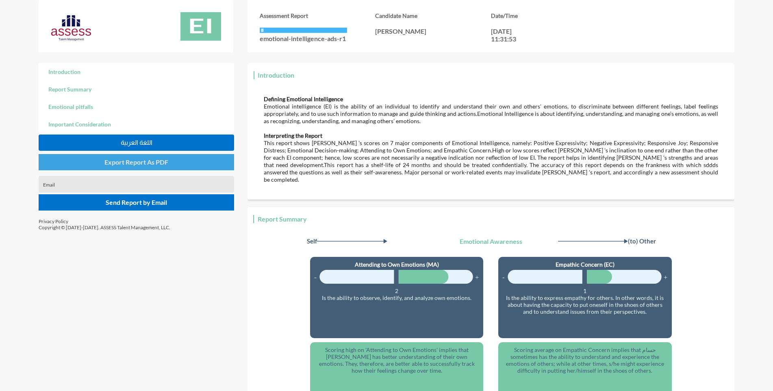
click at [145, 163] on span "Export Report As PDF" at bounding box center [136, 162] width 64 height 8
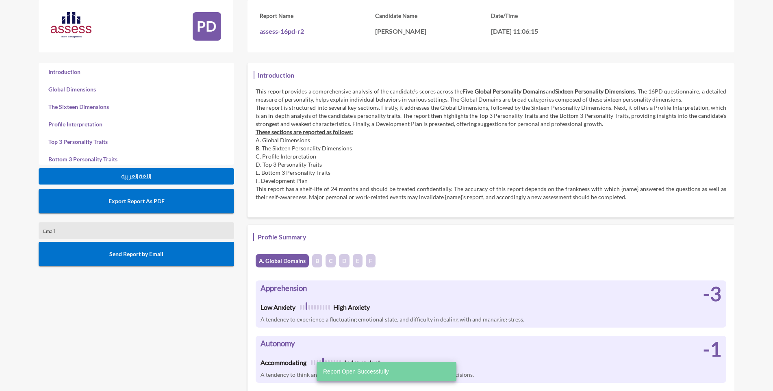
scroll to position [391, 773]
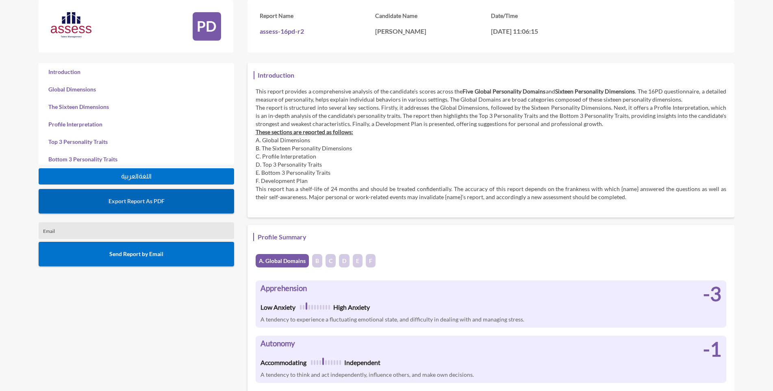
click at [134, 202] on span "Export Report As PDF" at bounding box center [136, 200] width 56 height 7
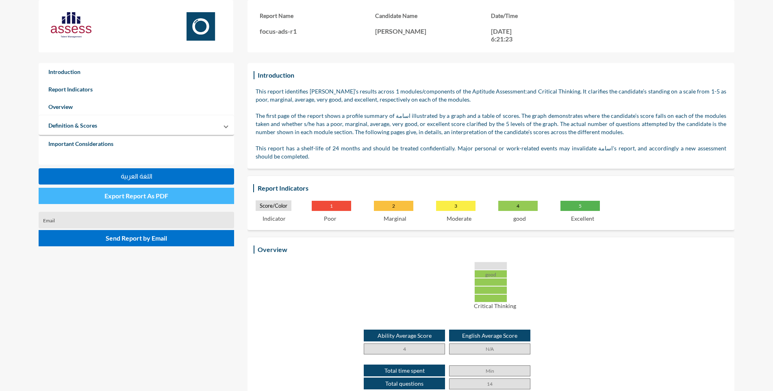
click at [149, 194] on span "Export Report As PDF" at bounding box center [136, 196] width 64 height 8
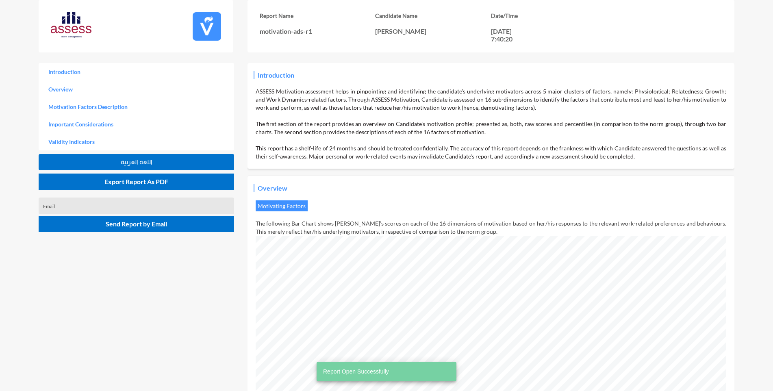
scroll to position [391, 773]
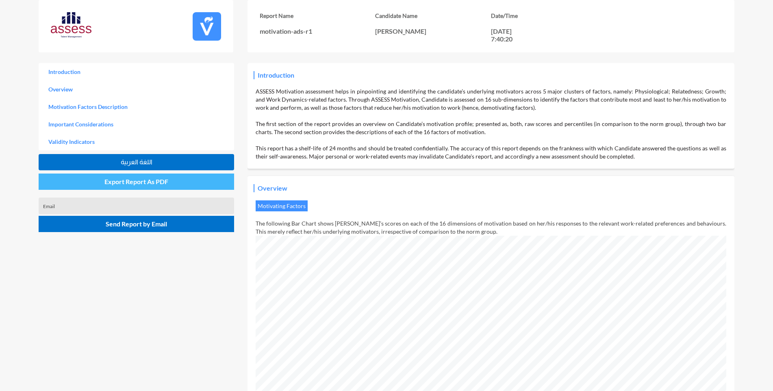
click at [144, 182] on span "Export Report As PDF" at bounding box center [136, 182] width 64 height 8
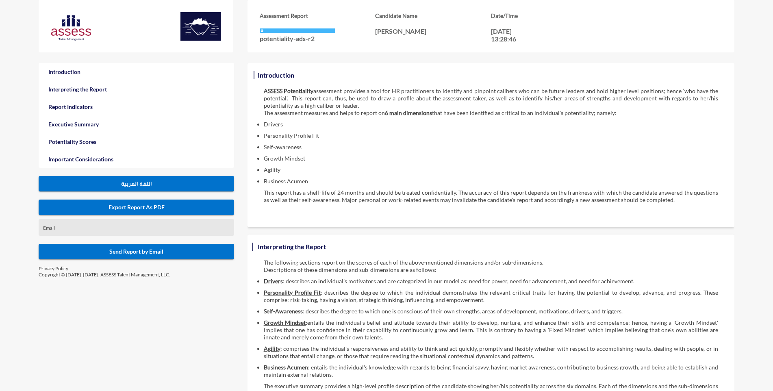
click at [144, 209] on span "Export Report As PDF" at bounding box center [136, 207] width 56 height 7
drag, startPoint x: 477, startPoint y: 180, endPoint x: 483, endPoint y: 171, distance: 10.4
click at [477, 179] on li "Business Acumen" at bounding box center [491, 181] width 454 height 7
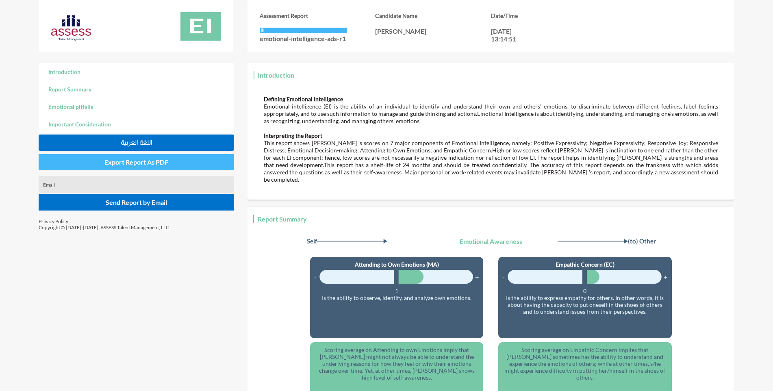
click at [131, 160] on span "Export Report As PDF" at bounding box center [136, 162] width 64 height 8
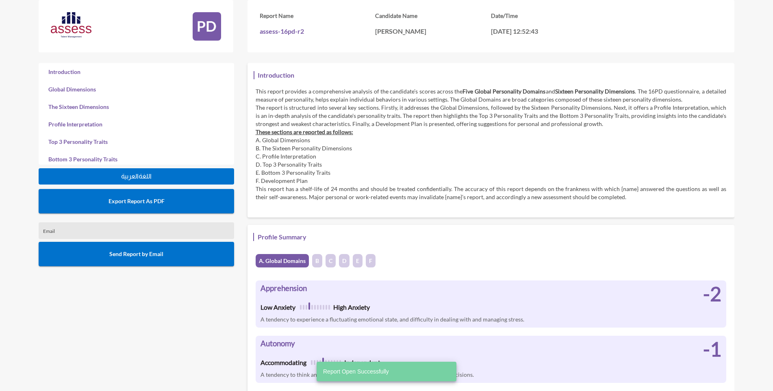
scroll to position [391, 773]
click at [133, 203] on span "Export Report As PDF" at bounding box center [136, 200] width 56 height 7
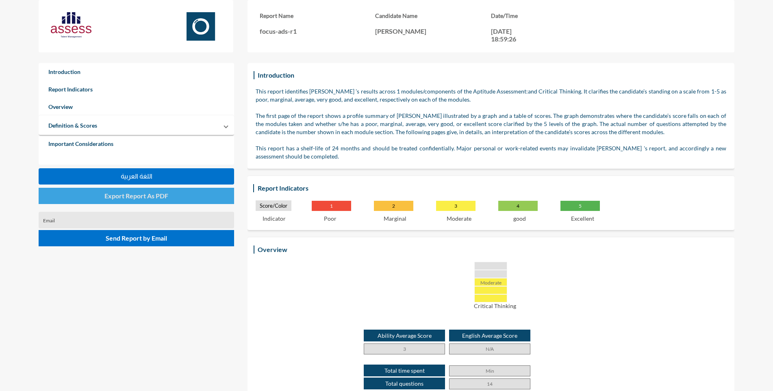
click at [146, 197] on span "Export Report As PDF" at bounding box center [136, 196] width 64 height 8
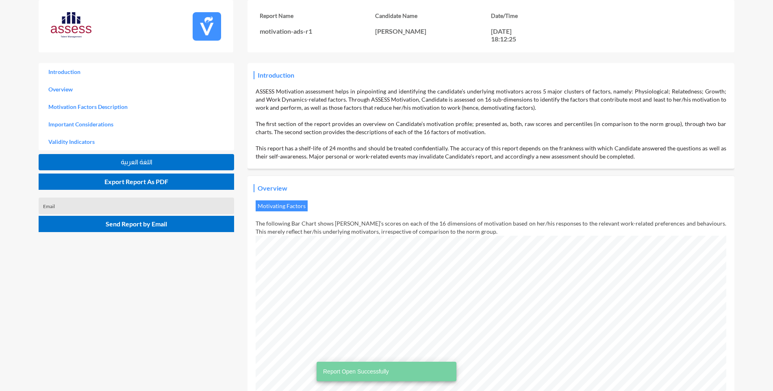
scroll to position [391, 773]
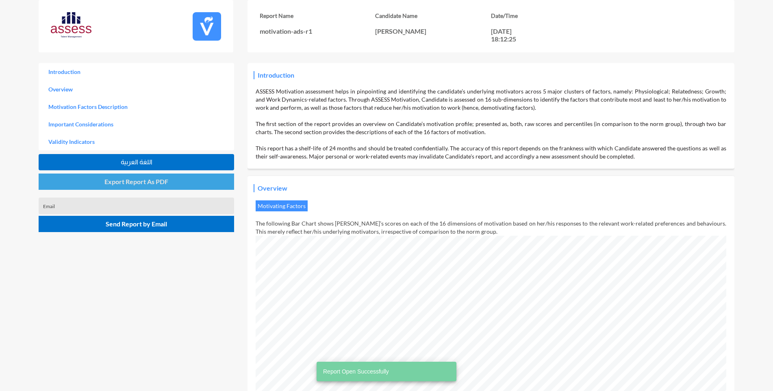
click at [125, 180] on span "Export Report As PDF" at bounding box center [136, 182] width 64 height 8
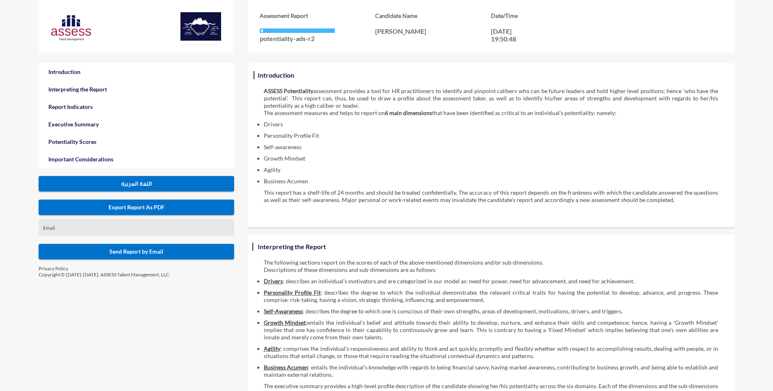
click at [143, 209] on span "Export Report As PDF" at bounding box center [136, 207] width 56 height 7
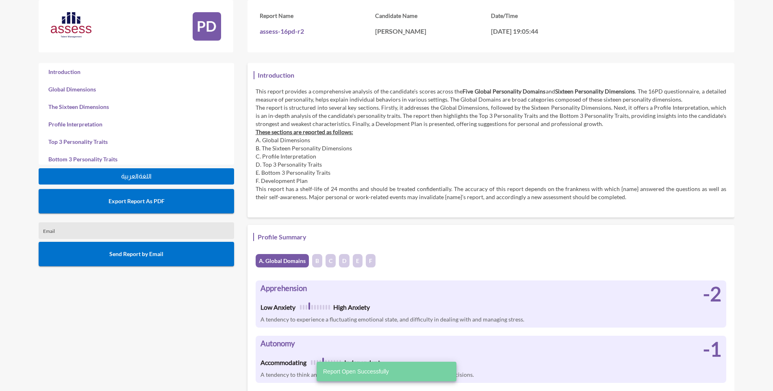
scroll to position [391, 773]
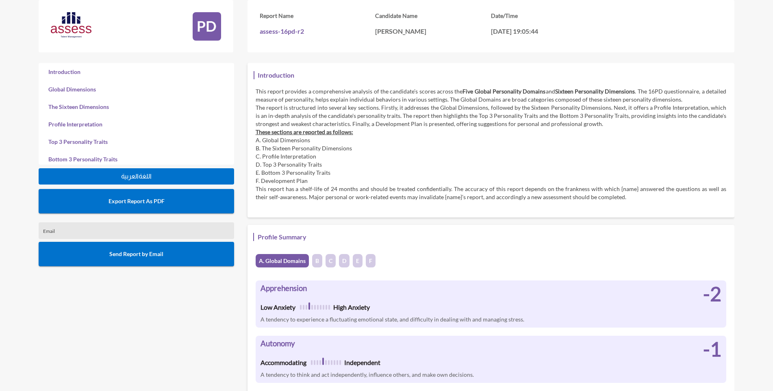
click at [144, 202] on span "Export Report As PDF" at bounding box center [136, 200] width 56 height 7
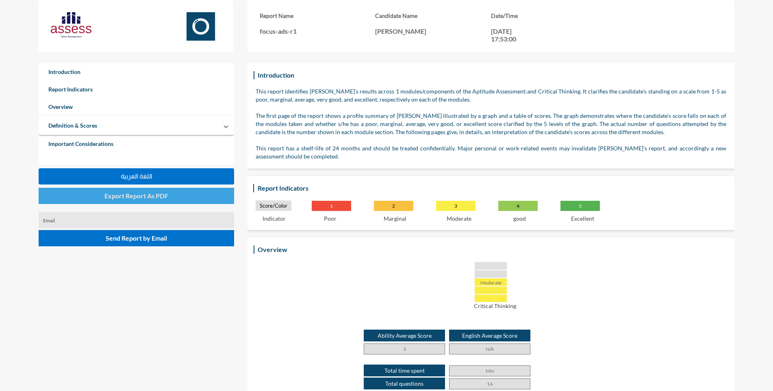
click at [153, 195] on span "Export Report As PDF" at bounding box center [136, 196] width 64 height 8
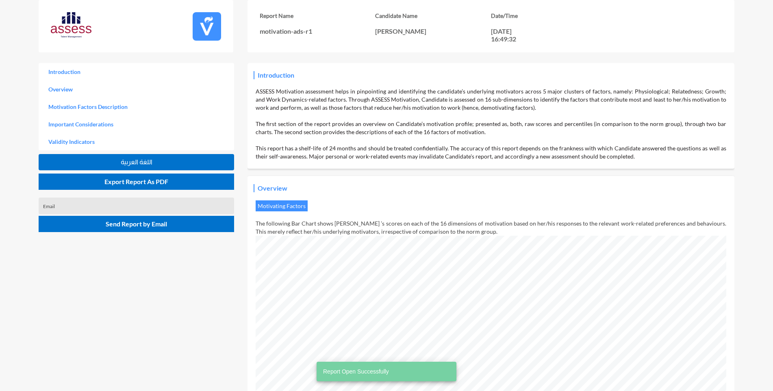
scroll to position [391, 773]
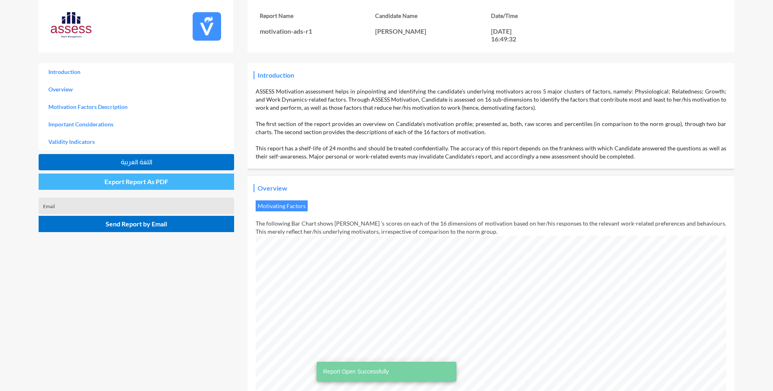
click at [132, 181] on span "Export Report As PDF" at bounding box center [136, 182] width 64 height 8
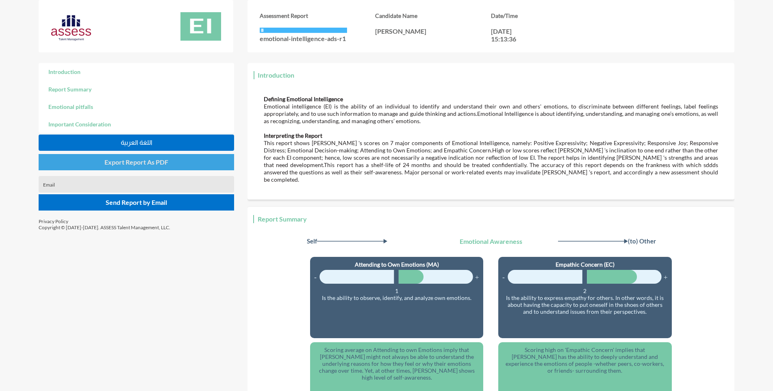
click at [124, 163] on span "Export Report As PDF" at bounding box center [136, 162] width 64 height 8
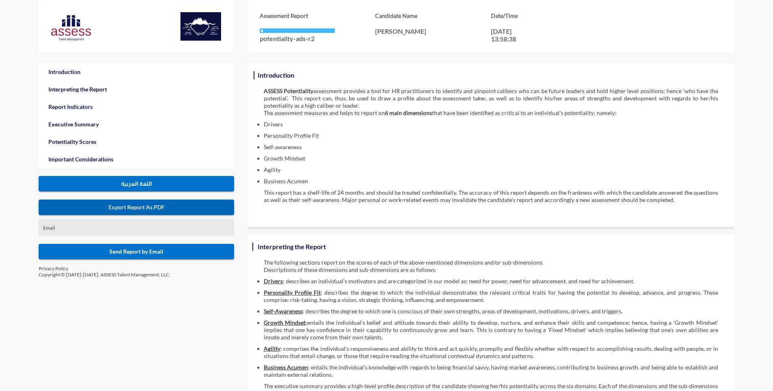
click at [126, 206] on span "Export Report As PDF" at bounding box center [136, 207] width 56 height 7
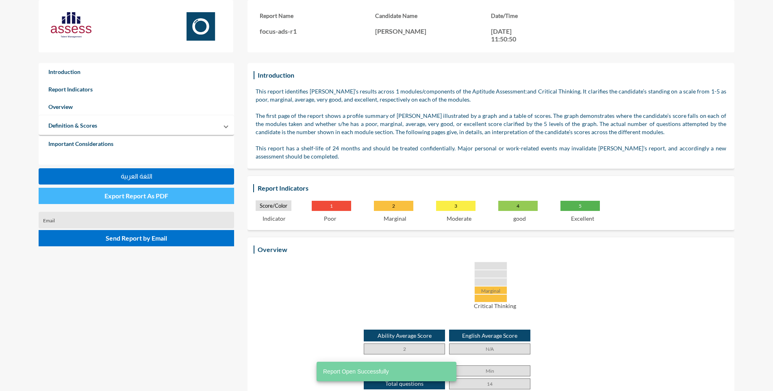
click at [138, 196] on span "Export Report As PDF" at bounding box center [136, 196] width 64 height 8
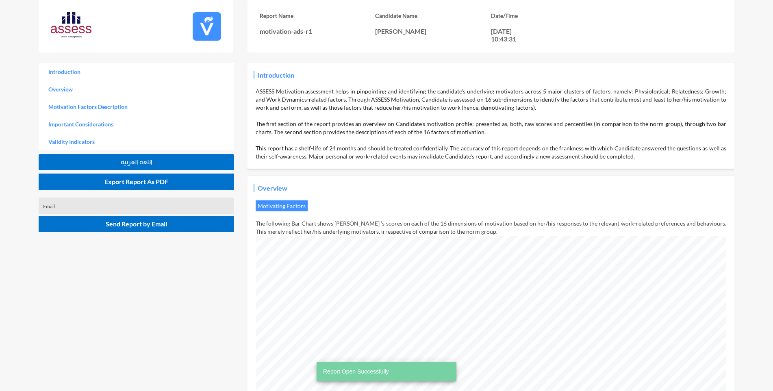
scroll to position [391, 773]
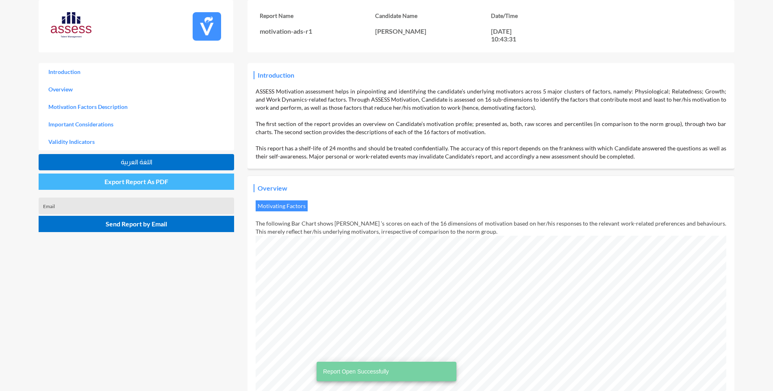
click at [128, 179] on span "Export Report As PDF" at bounding box center [136, 182] width 64 height 8
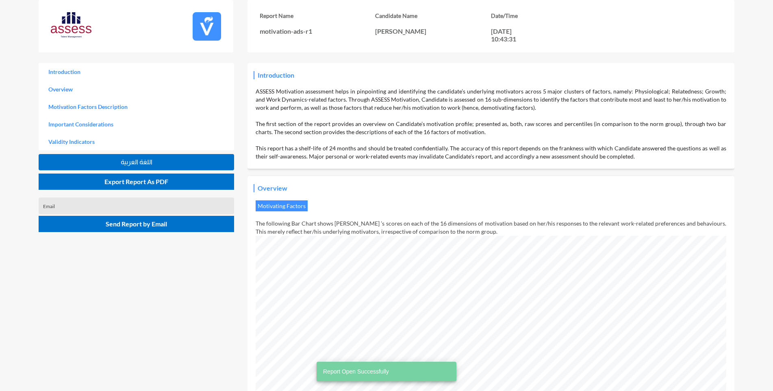
scroll to position [391, 773]
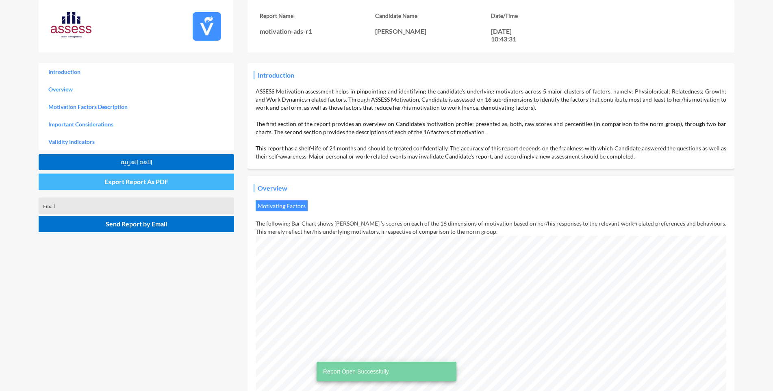
click at [149, 182] on span "Export Report As PDF" at bounding box center [136, 182] width 64 height 8
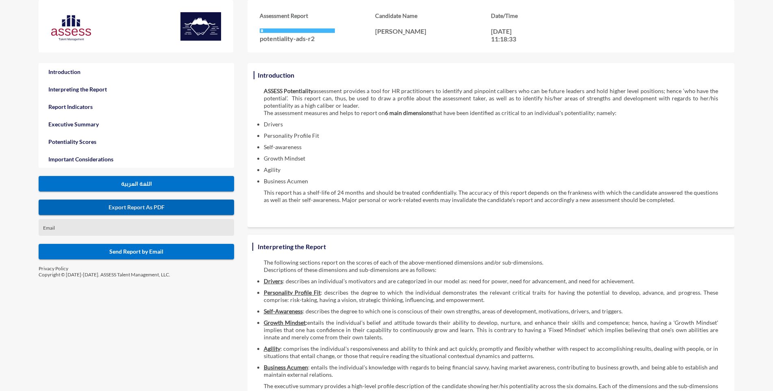
click at [111, 209] on span "Export Report As PDF" at bounding box center [136, 207] width 56 height 7
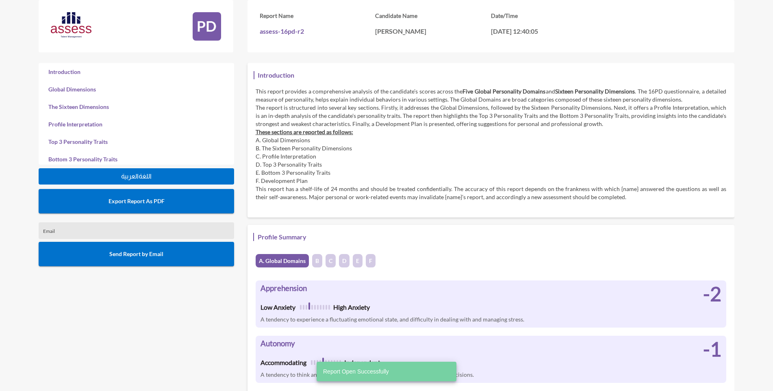
scroll to position [391, 773]
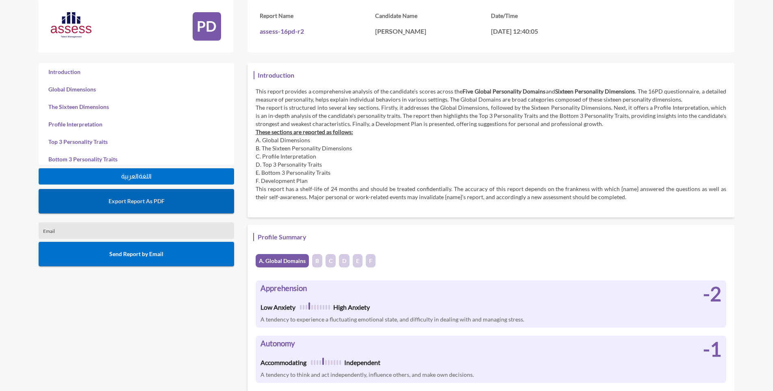
click at [137, 202] on span "Export Report As PDF" at bounding box center [136, 200] width 56 height 7
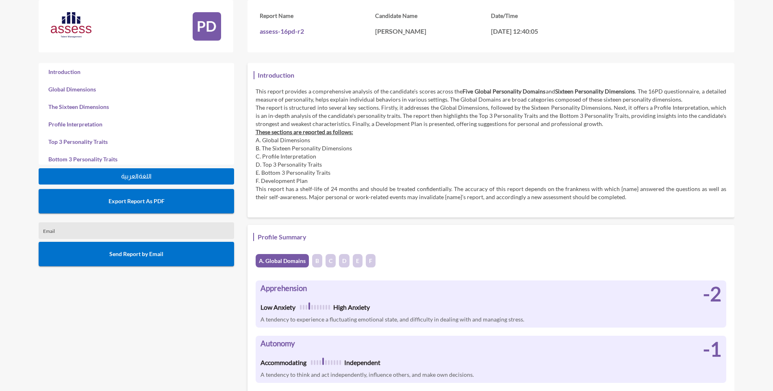
click at [149, 203] on span "Export Report As PDF" at bounding box center [136, 200] width 56 height 7
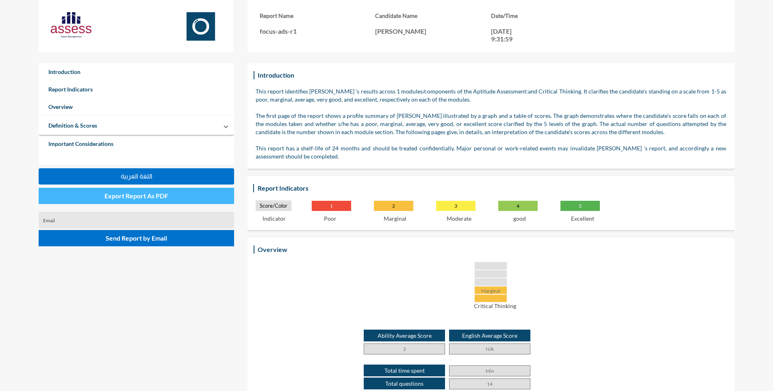
click at [154, 193] on span "Export Report As PDF" at bounding box center [136, 196] width 64 height 8
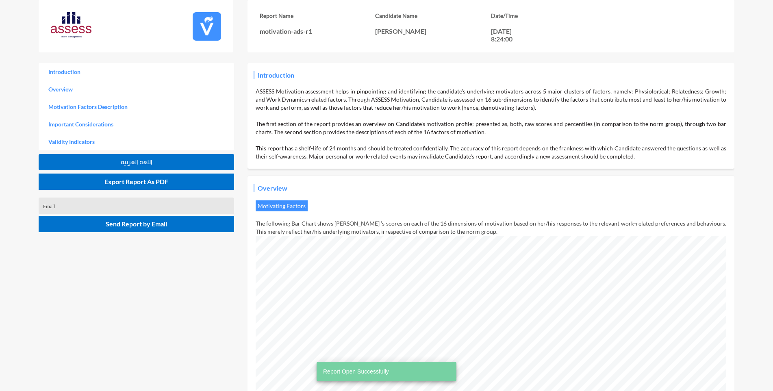
scroll to position [391, 773]
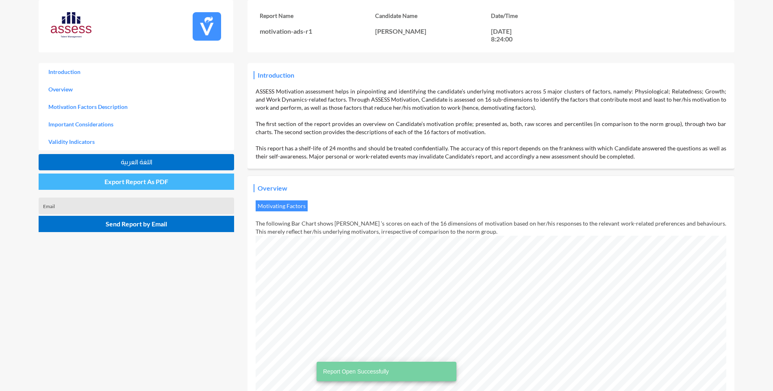
click at [128, 179] on span "Export Report As PDF" at bounding box center [136, 182] width 64 height 8
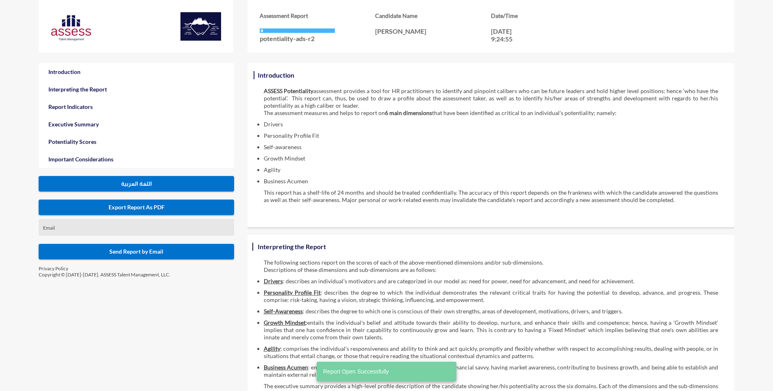
click at [159, 208] on span "Export Report As PDF" at bounding box center [136, 207] width 56 height 7
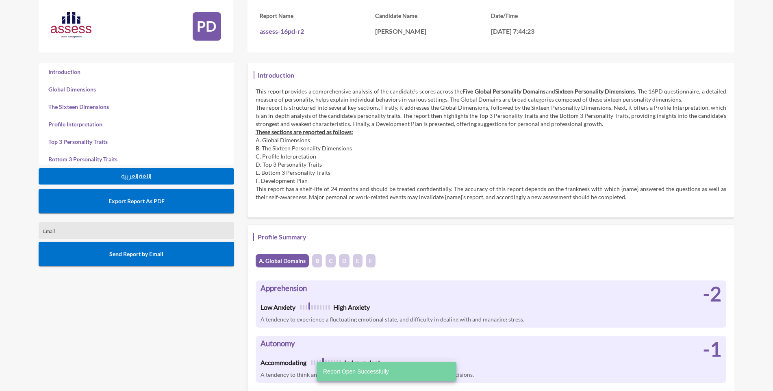
scroll to position [391, 773]
click at [142, 200] on span "Export Report As PDF" at bounding box center [136, 200] width 56 height 7
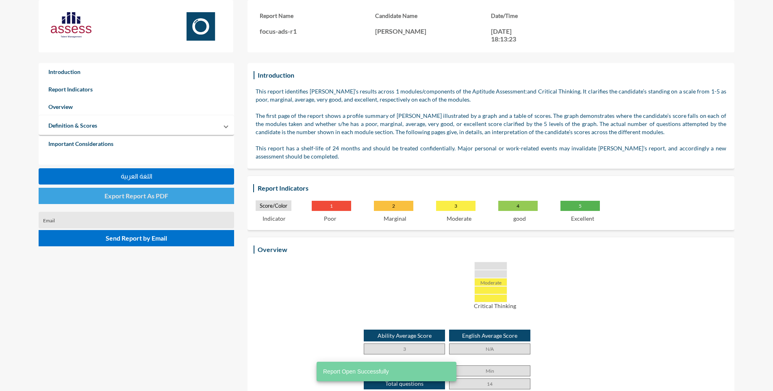
click at [131, 197] on span "Export Report As PDF" at bounding box center [136, 196] width 64 height 8
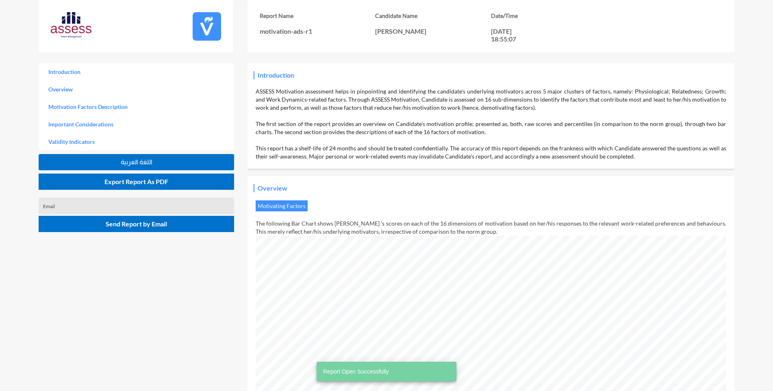
scroll to position [391, 773]
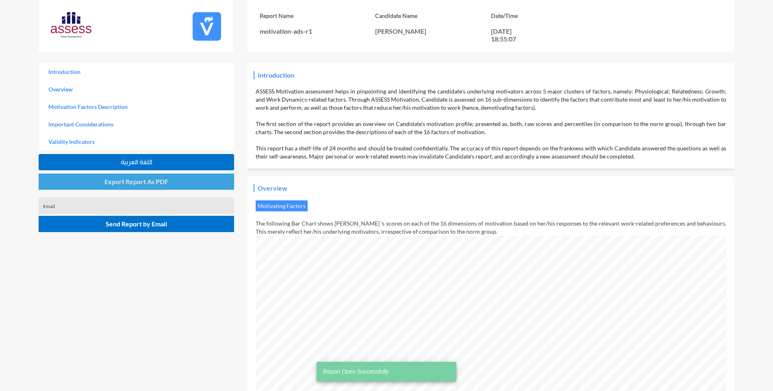
click at [146, 183] on span "Export Report As PDF" at bounding box center [136, 182] width 64 height 8
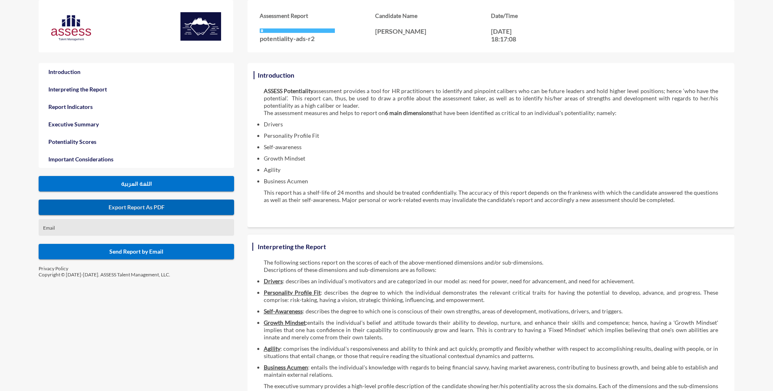
click at [162, 206] on span "Export Report As PDF" at bounding box center [136, 207] width 56 height 7
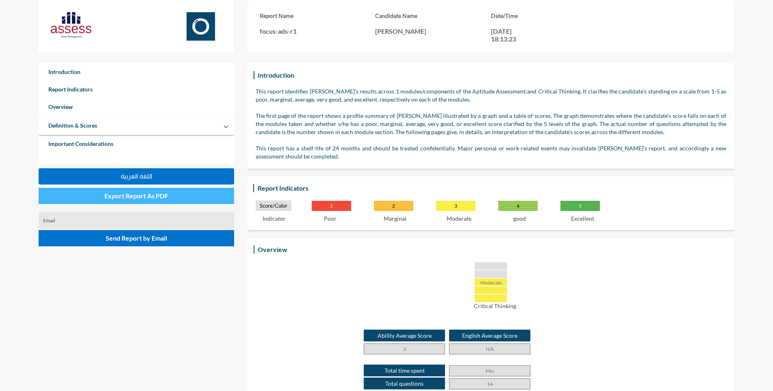
click at [157, 197] on span "Export Report As PDF" at bounding box center [136, 196] width 64 height 8
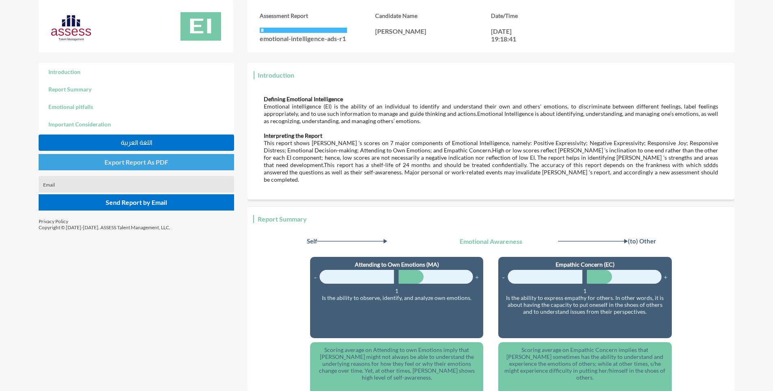
click at [141, 163] on span "Export Report As PDF" at bounding box center [136, 162] width 64 height 8
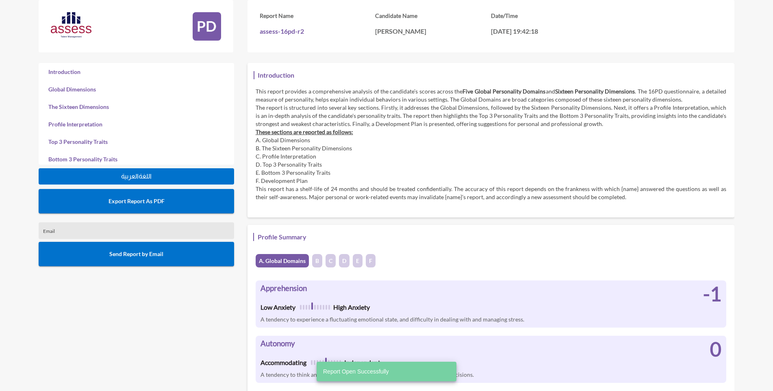
scroll to position [391, 773]
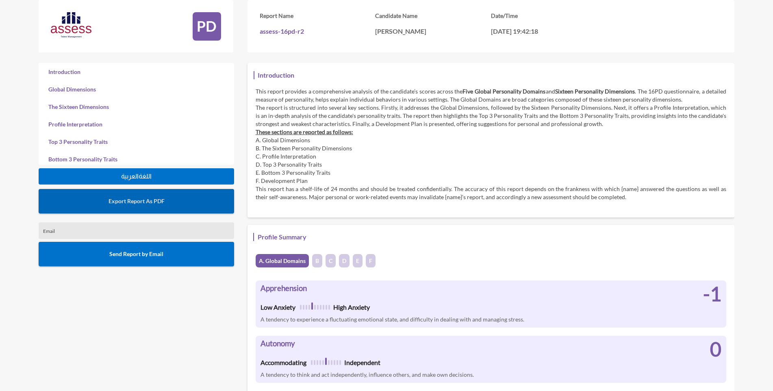
click at [138, 202] on span "Export Report As PDF" at bounding box center [136, 200] width 56 height 7
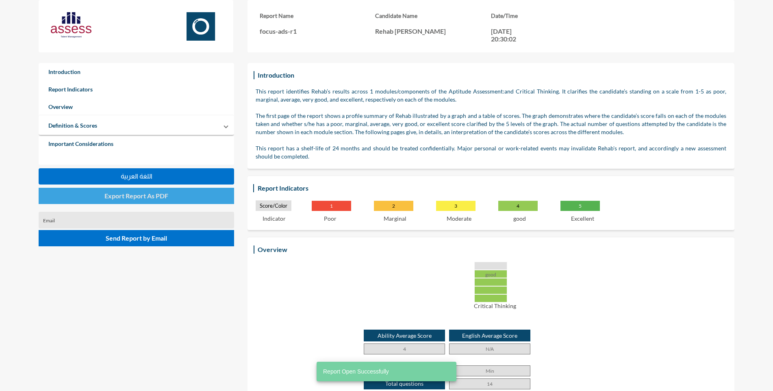
click at [142, 199] on span "Export Report As PDF" at bounding box center [136, 196] width 64 height 8
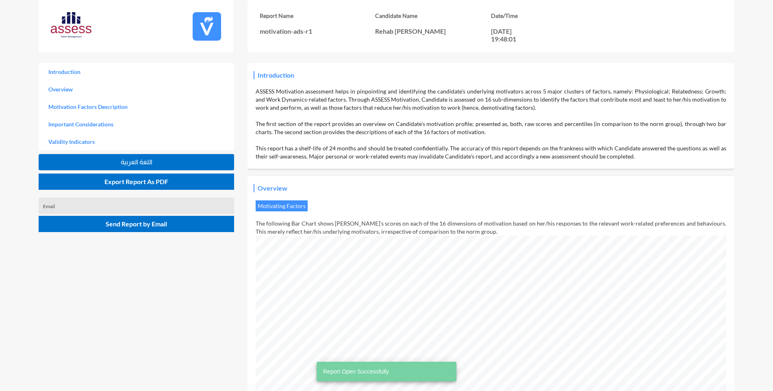
scroll to position [391, 773]
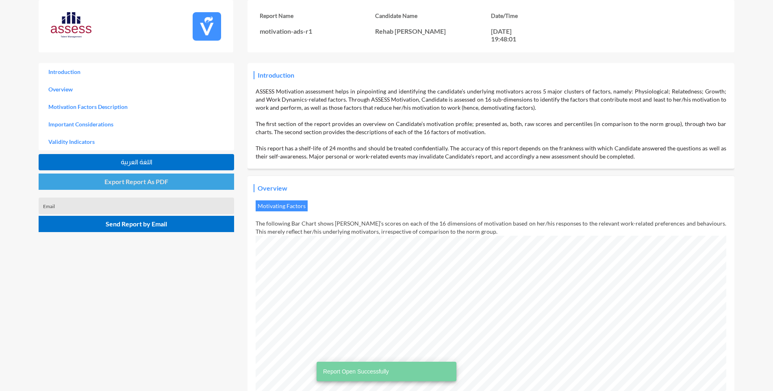
click at [137, 185] on span "Export Report As PDF" at bounding box center [136, 182] width 64 height 8
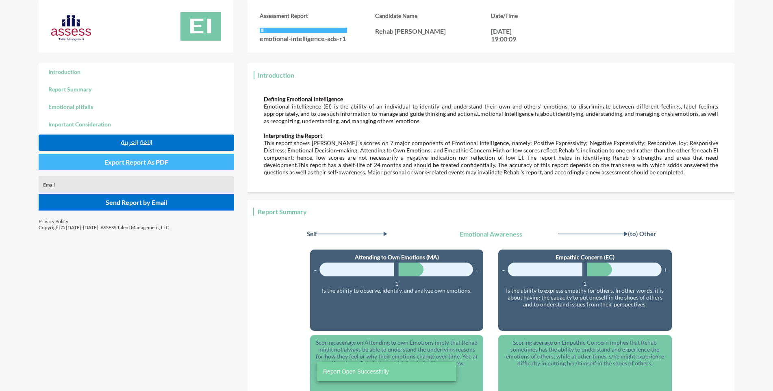
click at [144, 159] on span "Export Report As PDF" at bounding box center [136, 162] width 64 height 8
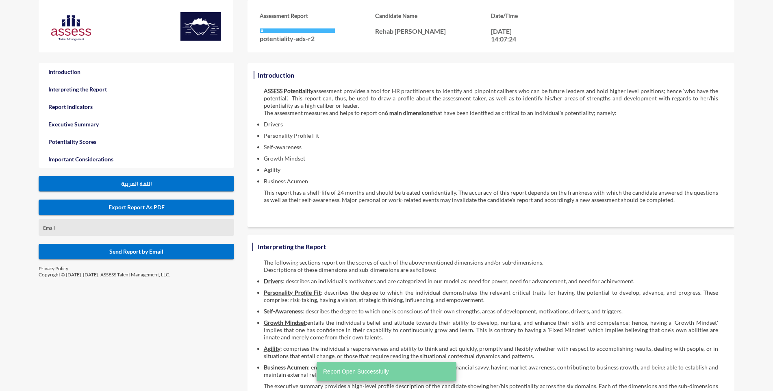
click at [132, 209] on span "Export Report As PDF" at bounding box center [136, 207] width 56 height 7
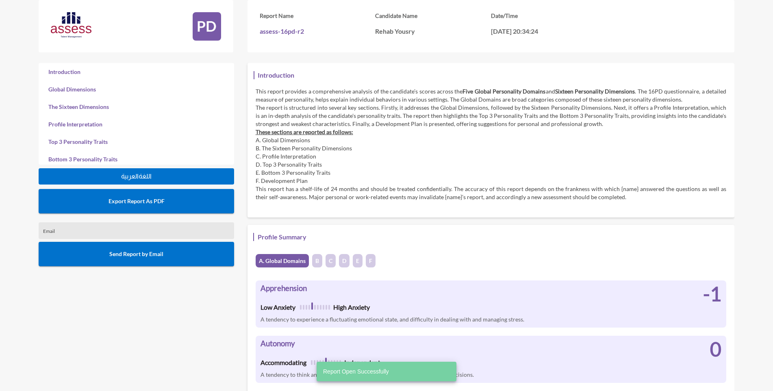
scroll to position [391, 773]
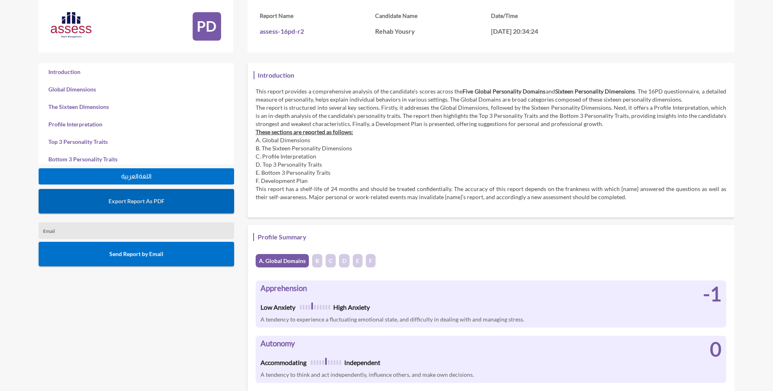
click at [176, 201] on button "Export Report As PDF" at bounding box center [136, 201] width 195 height 24
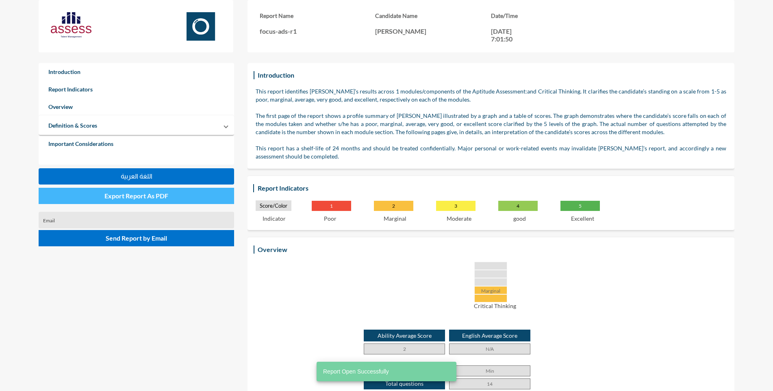
click at [120, 193] on span "Export Report As PDF" at bounding box center [136, 196] width 64 height 8
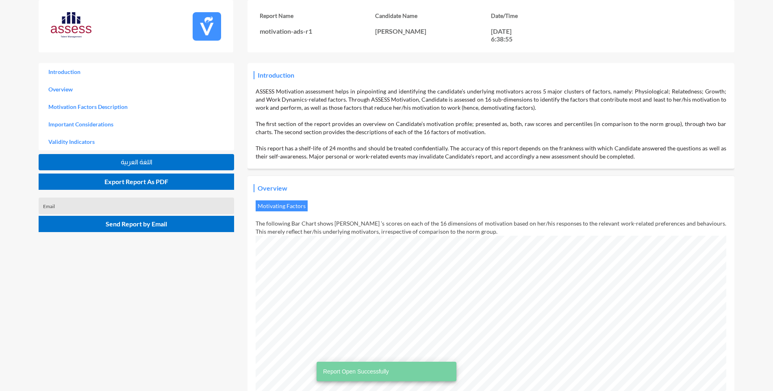
scroll to position [391, 773]
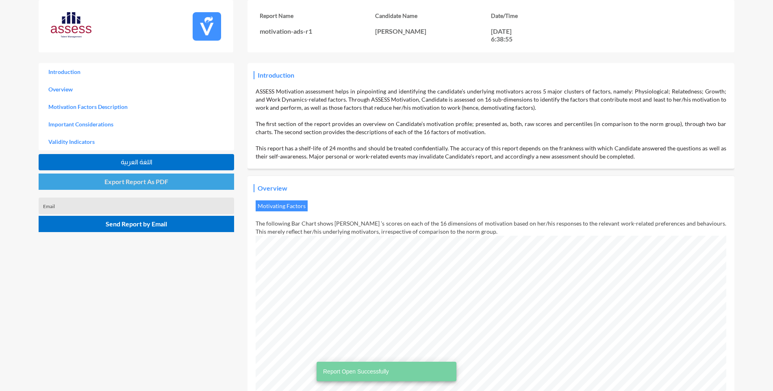
click at [154, 184] on span "Export Report As PDF" at bounding box center [136, 182] width 64 height 8
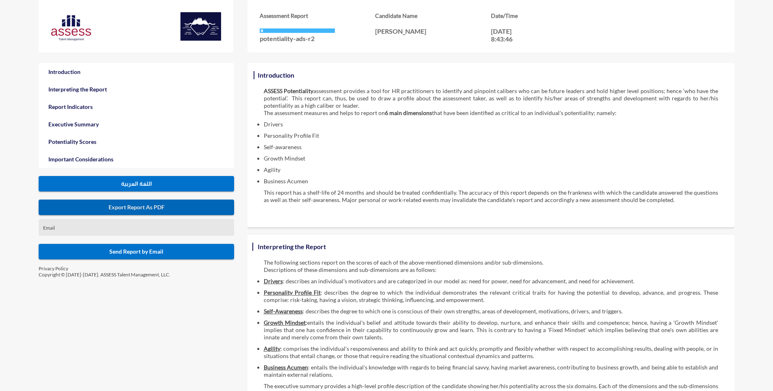
click at [136, 210] on span "Export Report As PDF" at bounding box center [136, 207] width 56 height 7
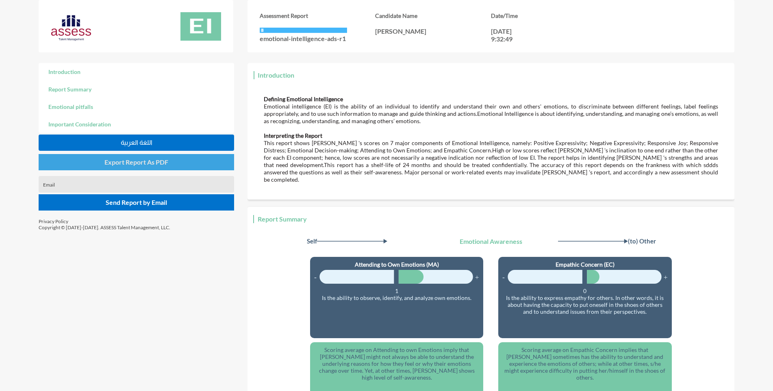
click at [143, 160] on span "Export Report As PDF" at bounding box center [136, 162] width 64 height 8
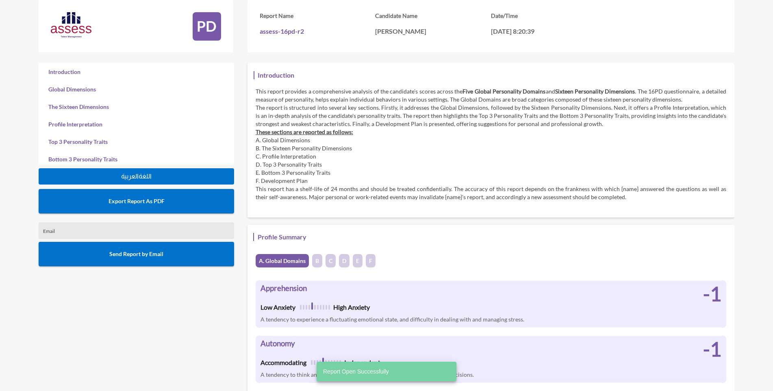
scroll to position [391, 773]
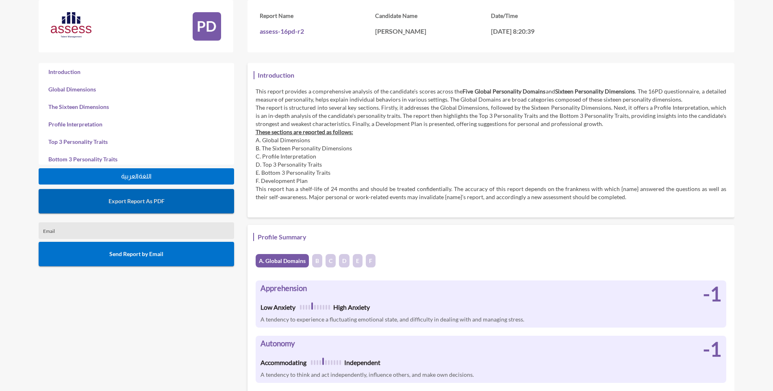
click at [136, 199] on span "Export Report As PDF" at bounding box center [136, 200] width 56 height 7
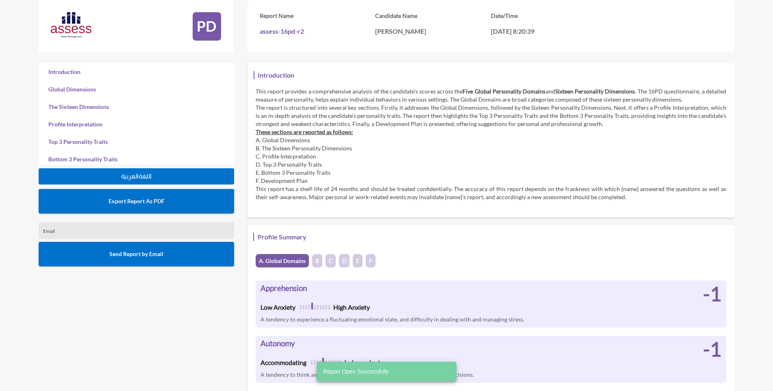
scroll to position [391, 773]
click at [141, 206] on button "Export Report As PDF" at bounding box center [136, 201] width 195 height 24
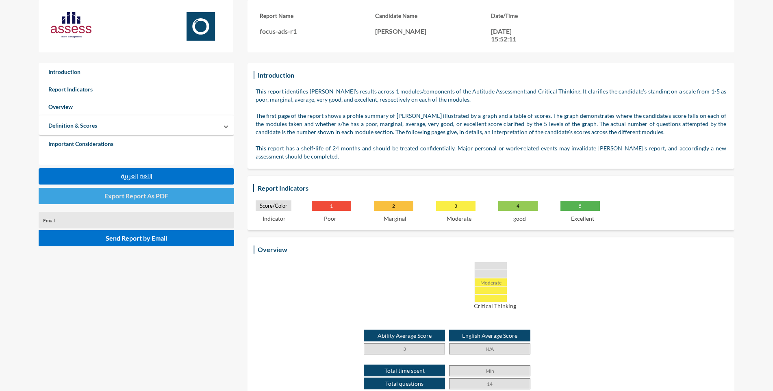
click at [130, 195] on span "Export Report As PDF" at bounding box center [136, 196] width 64 height 8
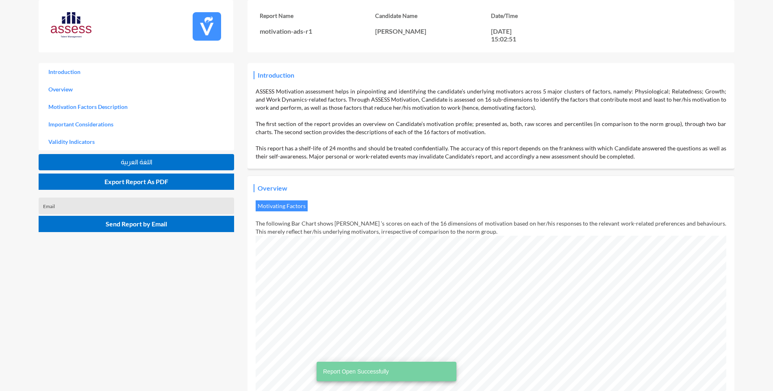
scroll to position [391, 773]
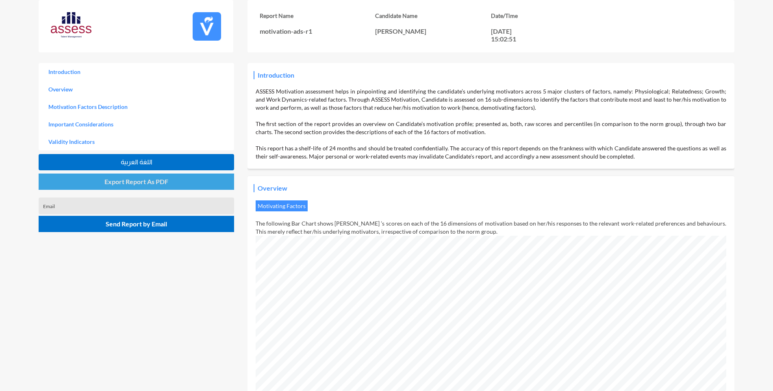
click at [154, 180] on span "Export Report As PDF" at bounding box center [136, 182] width 64 height 8
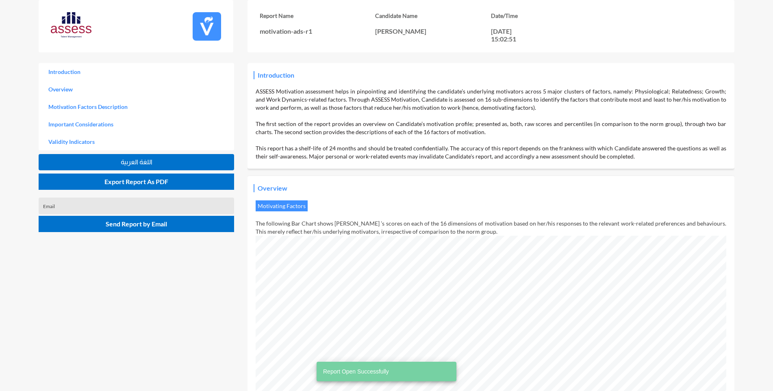
scroll to position [391, 773]
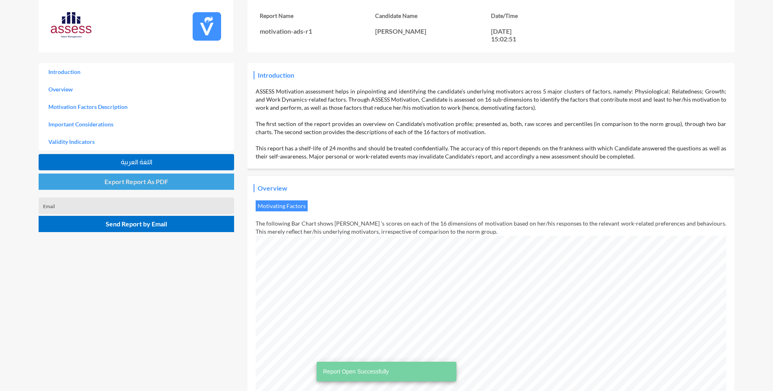
click at [152, 182] on span "Export Report As PDF" at bounding box center [136, 182] width 64 height 8
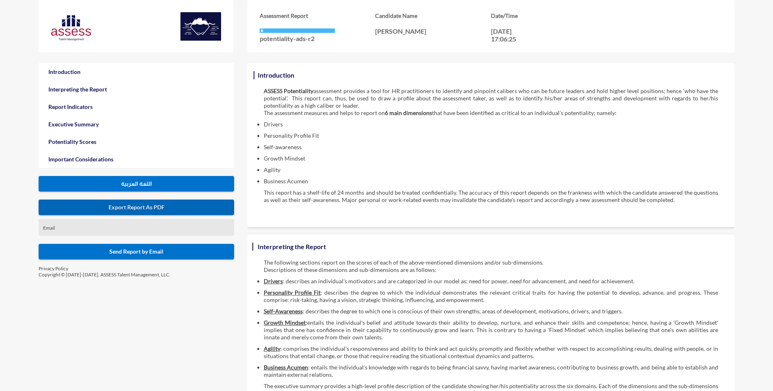
click at [157, 204] on span "Export Report As PDF" at bounding box center [136, 207] width 56 height 7
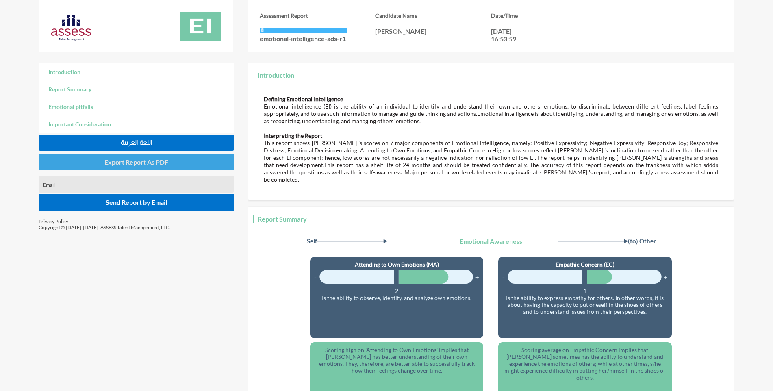
click at [148, 163] on span "Export Report As PDF" at bounding box center [136, 162] width 64 height 8
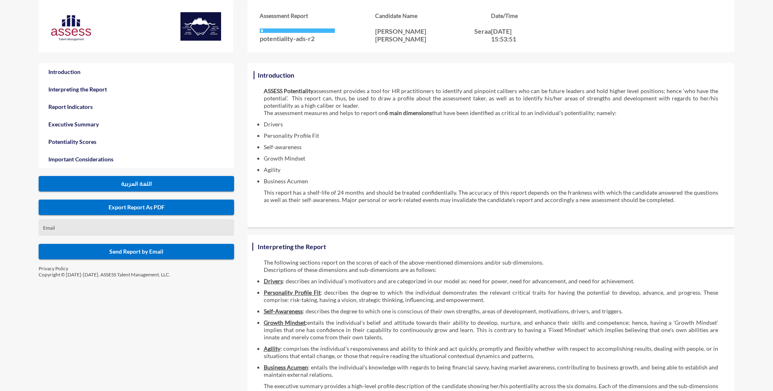
click at [152, 204] on span "Export Report As PDF" at bounding box center [136, 207] width 56 height 7
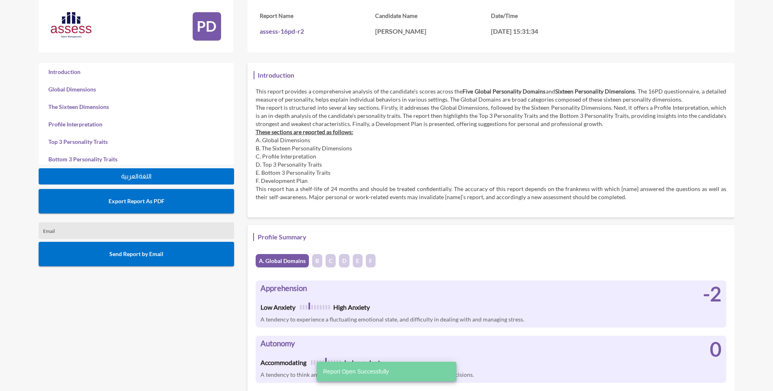
scroll to position [391, 773]
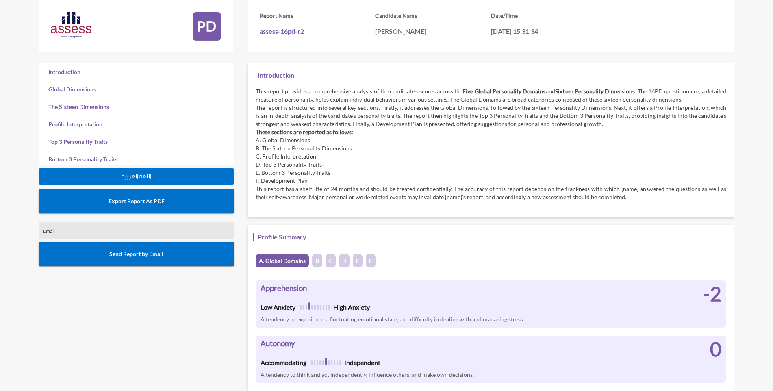
click at [127, 205] on button "Export Report As PDF" at bounding box center [136, 201] width 195 height 24
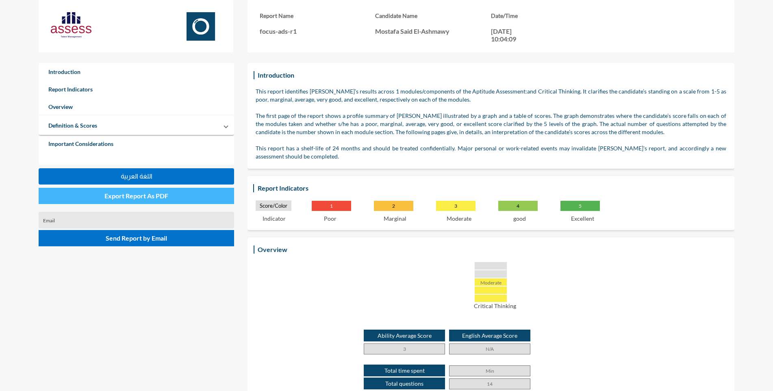
click at [142, 195] on span "Export Report As PDF" at bounding box center [136, 196] width 64 height 8
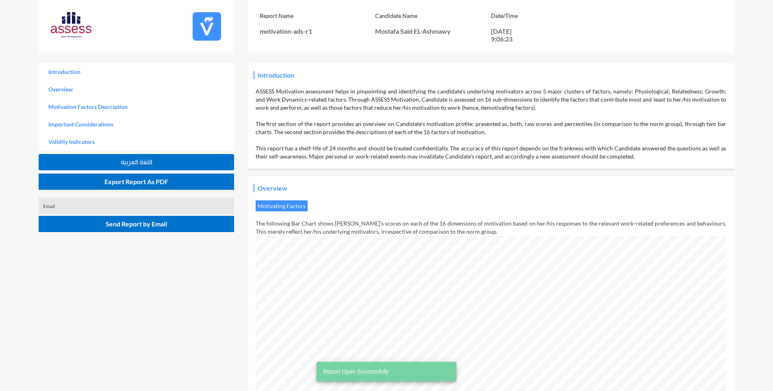
scroll to position [391, 773]
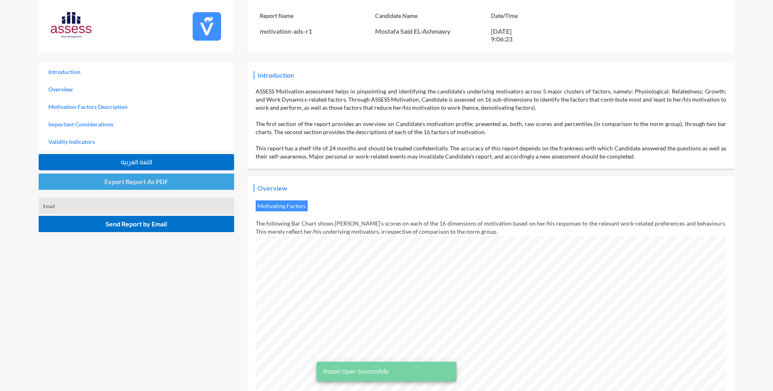
click at [126, 184] on span "Export Report As PDF" at bounding box center [136, 182] width 64 height 8
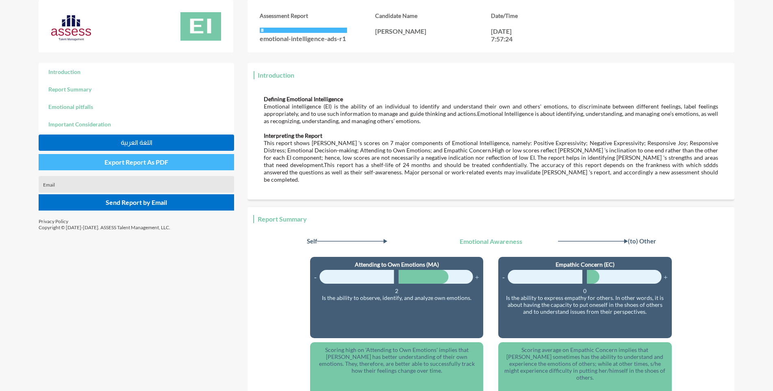
click at [125, 156] on button "Export Report As PDF" at bounding box center [136, 162] width 195 height 16
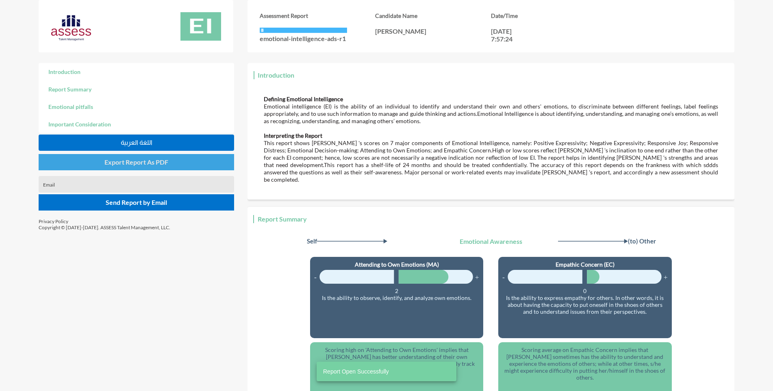
click at [132, 160] on span "Export Report As PDF" at bounding box center [136, 162] width 64 height 8
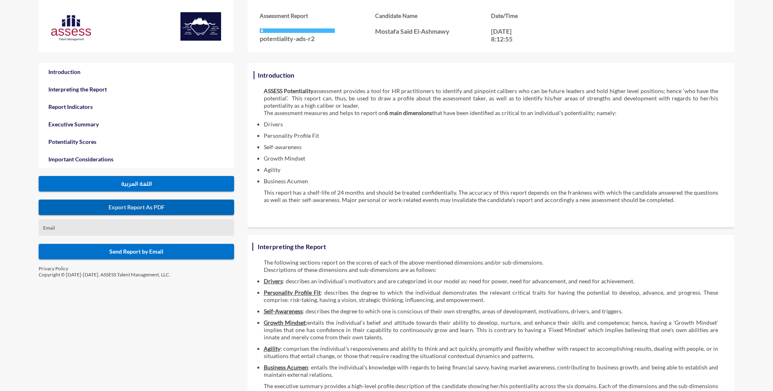
click at [136, 207] on span "Export Report As PDF" at bounding box center [136, 207] width 56 height 7
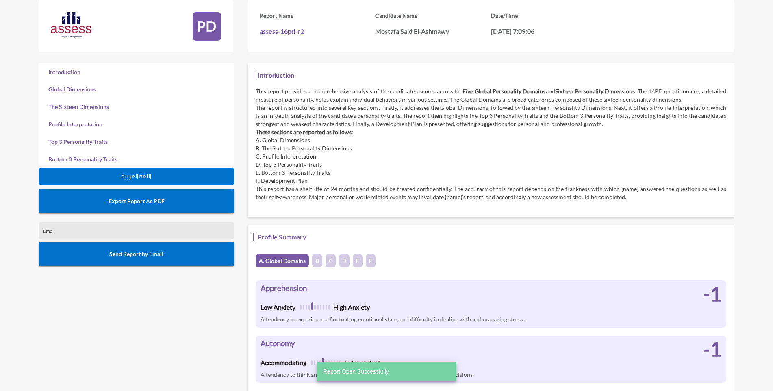
scroll to position [391, 773]
click at [118, 196] on button "Export Report As PDF" at bounding box center [136, 201] width 195 height 24
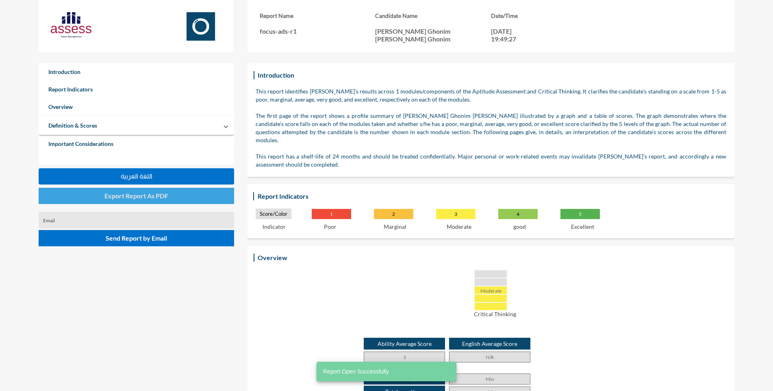
click at [144, 201] on button "Export Report As PDF" at bounding box center [136, 196] width 195 height 16
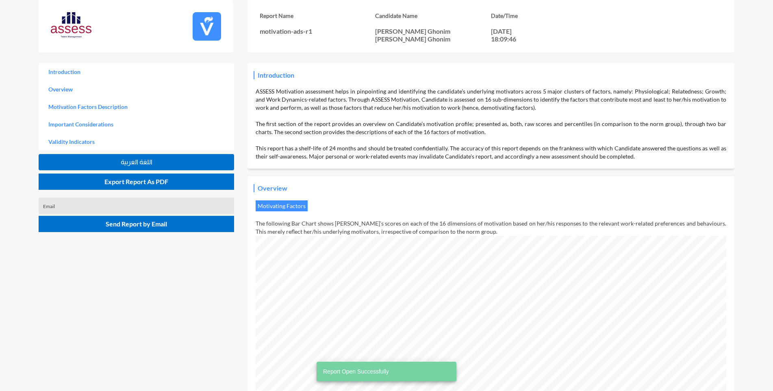
scroll to position [391, 773]
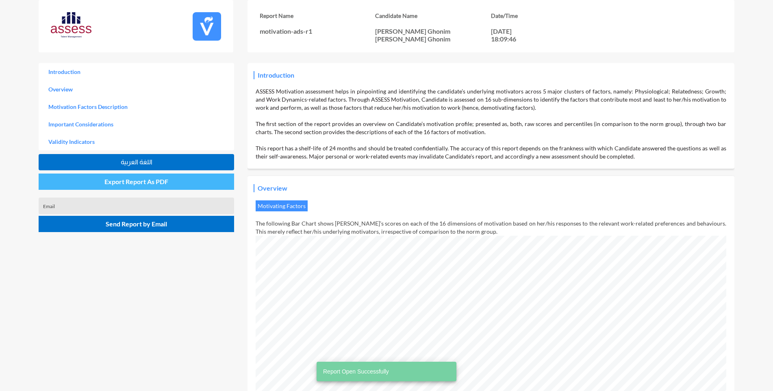
click at [117, 183] on span "Export Report As PDF" at bounding box center [136, 182] width 64 height 8
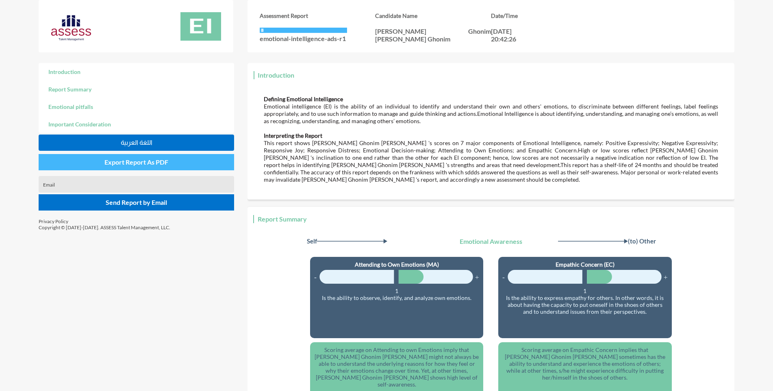
click at [133, 163] on span "Export Report As PDF" at bounding box center [136, 162] width 64 height 8
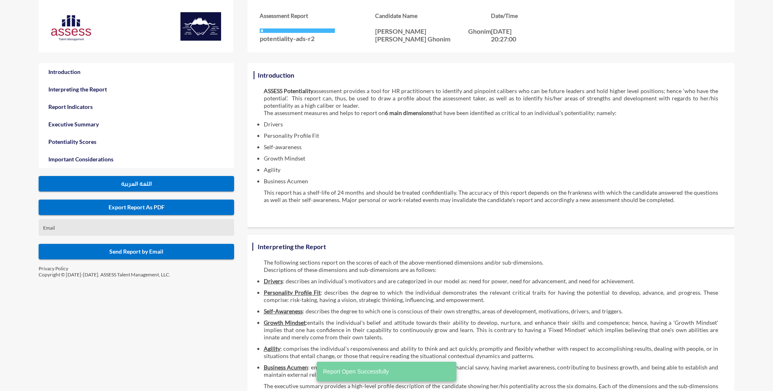
click at [140, 208] on span "Export Report As PDF" at bounding box center [136, 207] width 56 height 7
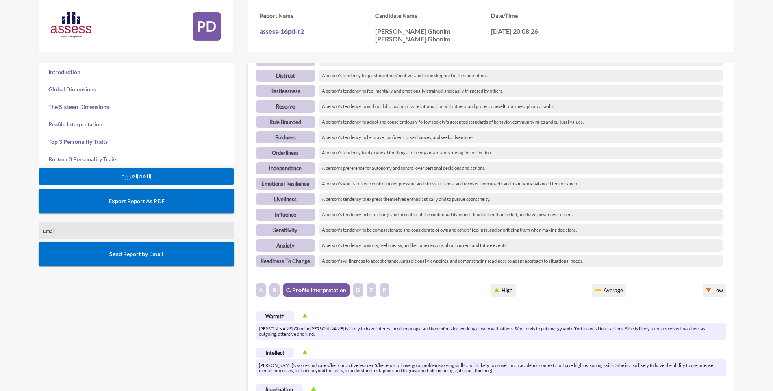
scroll to position [1300, 0]
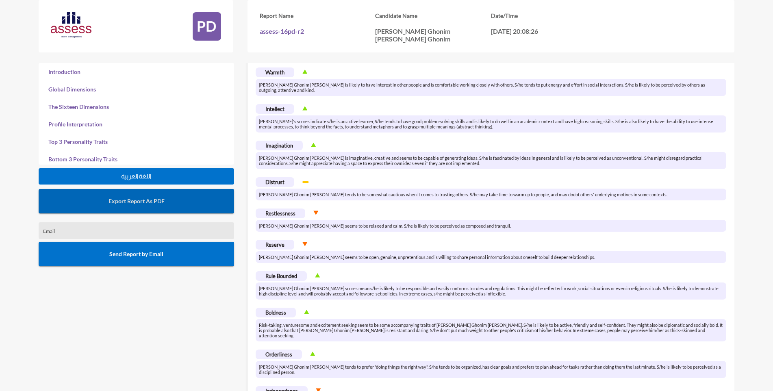
click at [138, 197] on button "Export Report As PDF" at bounding box center [136, 201] width 195 height 24
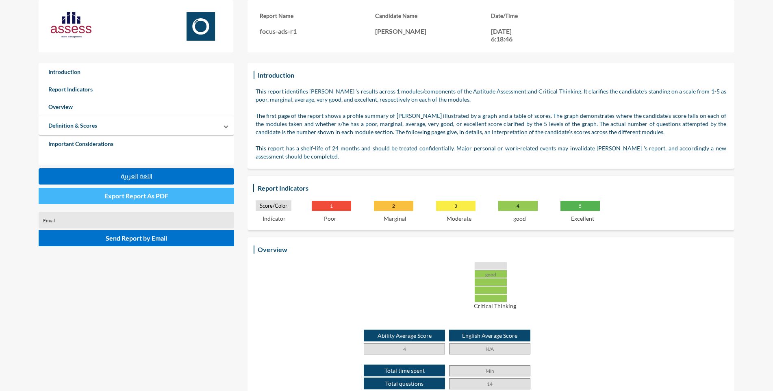
click at [143, 197] on span "Export Report As PDF" at bounding box center [136, 196] width 64 height 8
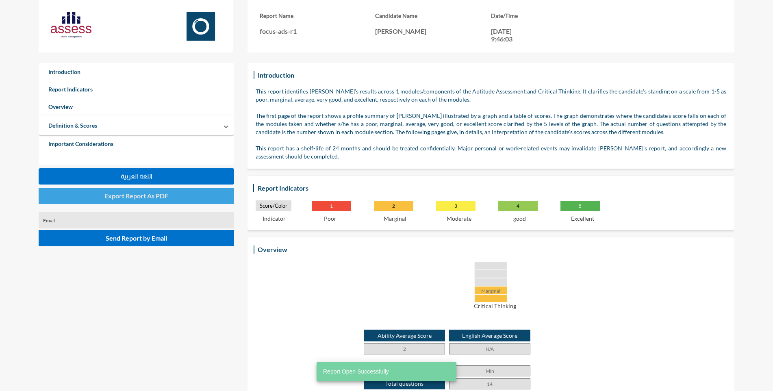
click at [132, 202] on button "Export Report As PDF" at bounding box center [136, 196] width 195 height 16
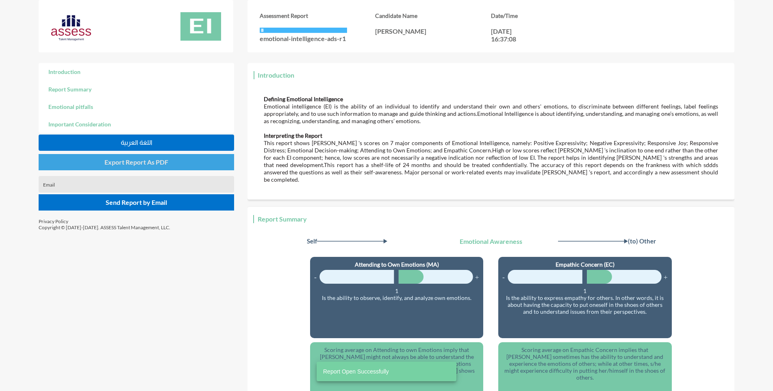
click at [125, 163] on span "Export Report As PDF" at bounding box center [136, 162] width 64 height 8
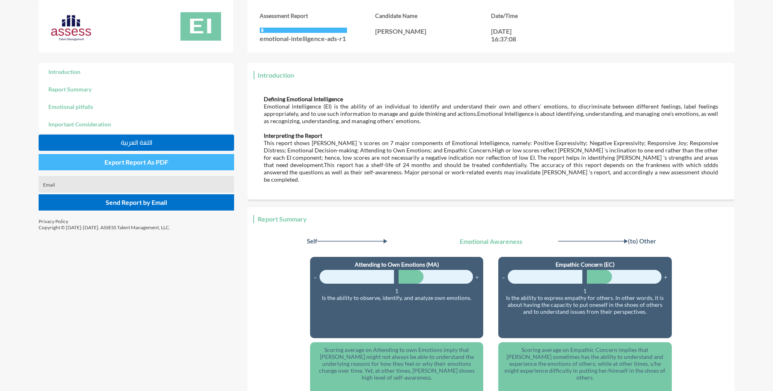
click at [134, 161] on span "Export Report As PDF" at bounding box center [136, 162] width 64 height 8
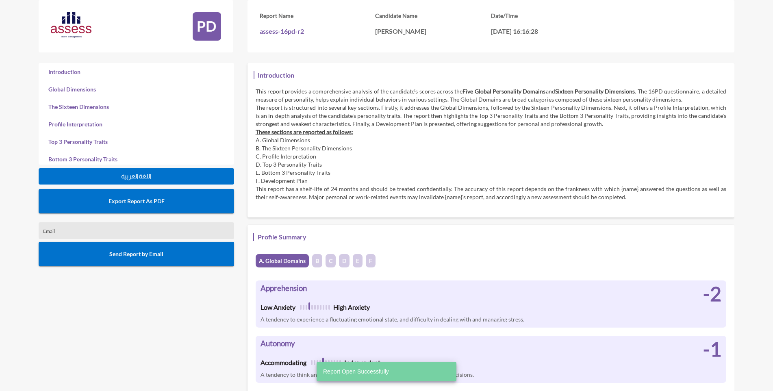
scroll to position [391, 773]
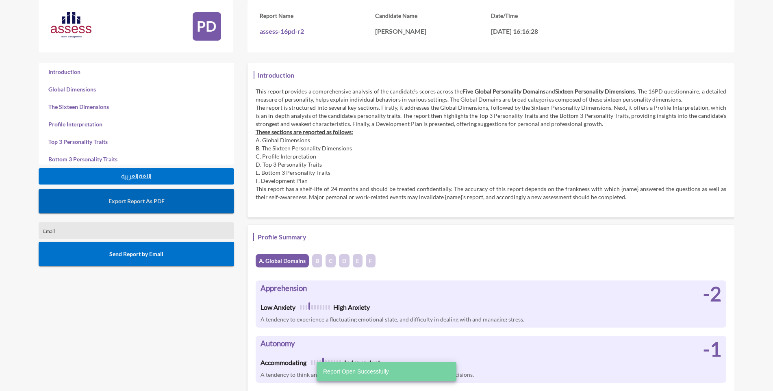
click at [131, 203] on span "Export Report As PDF" at bounding box center [136, 200] width 56 height 7
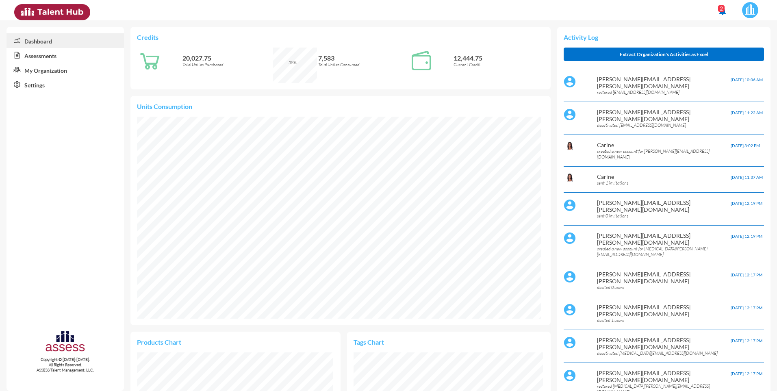
scroll to position [95, 189]
click at [50, 54] on link "Assessments" at bounding box center [65, 55] width 117 height 15
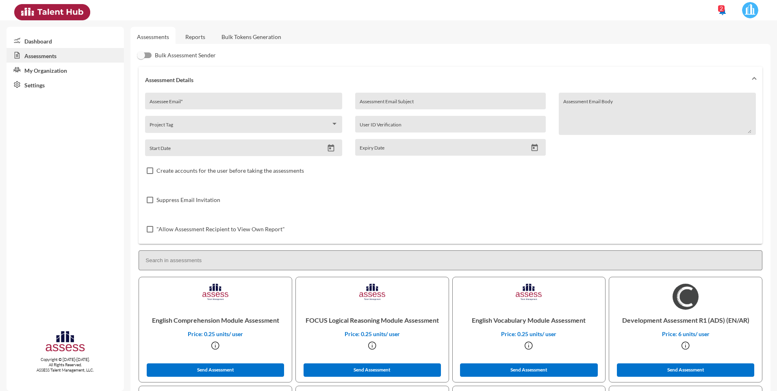
click at [194, 37] on link "Reports" at bounding box center [195, 37] width 33 height 20
